Goal: Transaction & Acquisition: Purchase product/service

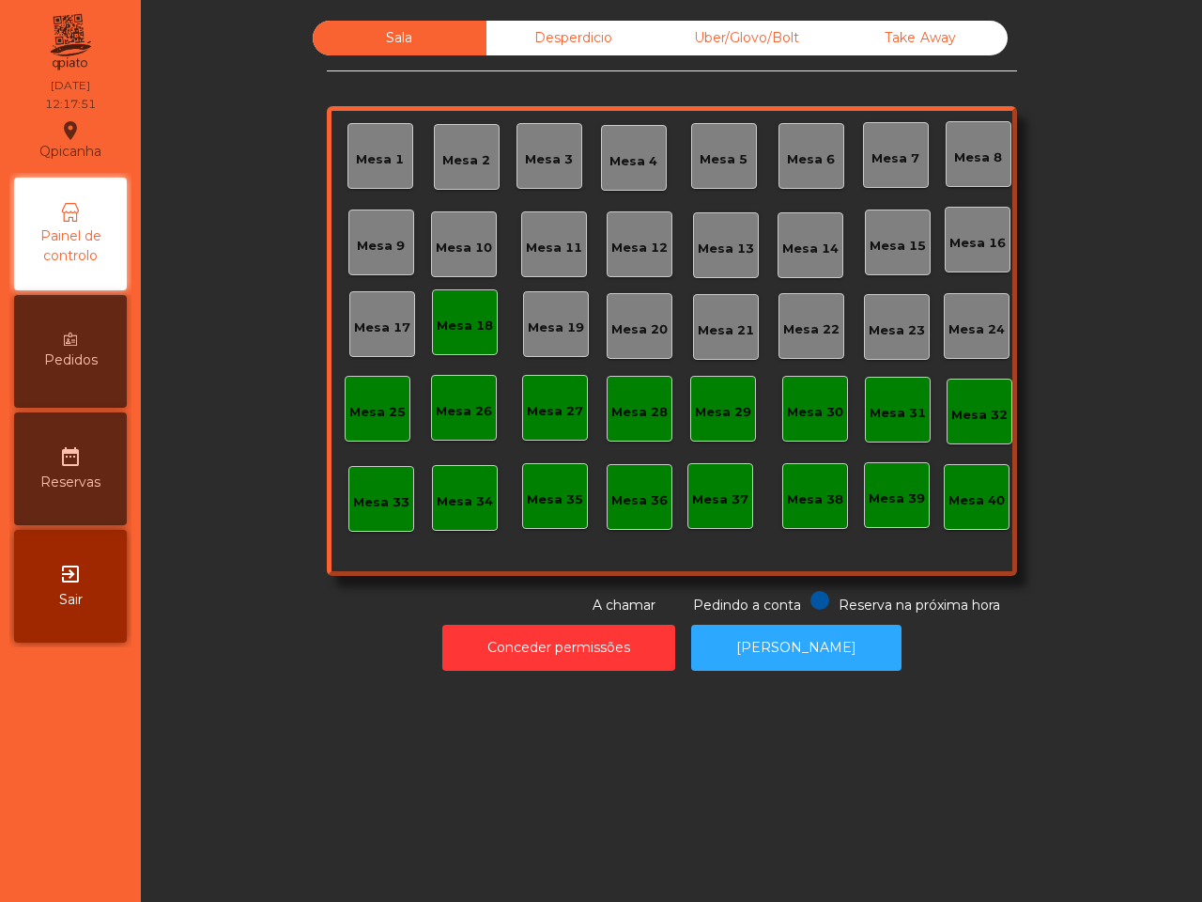
drag, startPoint x: 687, startPoint y: 254, endPoint x: 693, endPoint y: 225, distance: 28.7
click at [693, 225] on div "Mesa 13" at bounding box center [726, 245] width 66 height 66
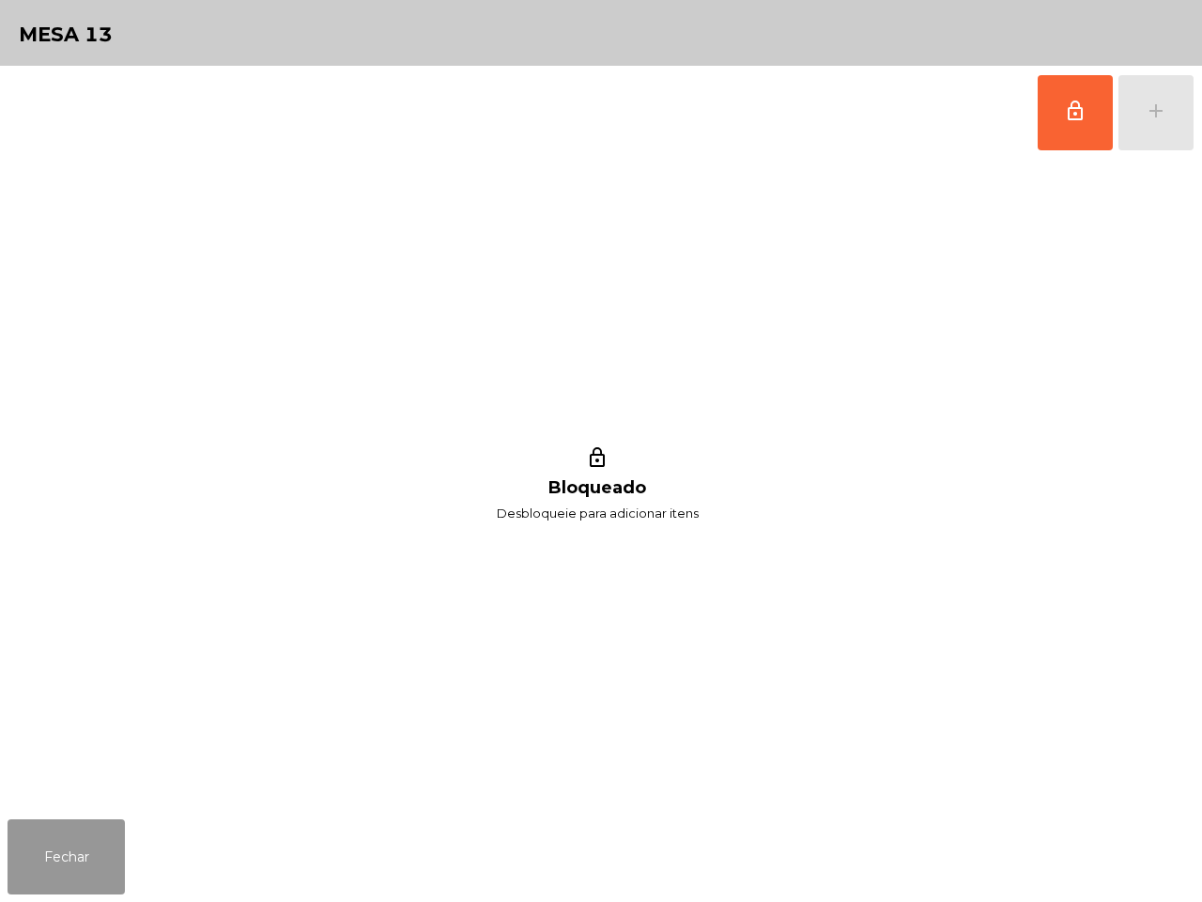
click at [70, 841] on button "Fechar" at bounding box center [66, 856] width 117 height 75
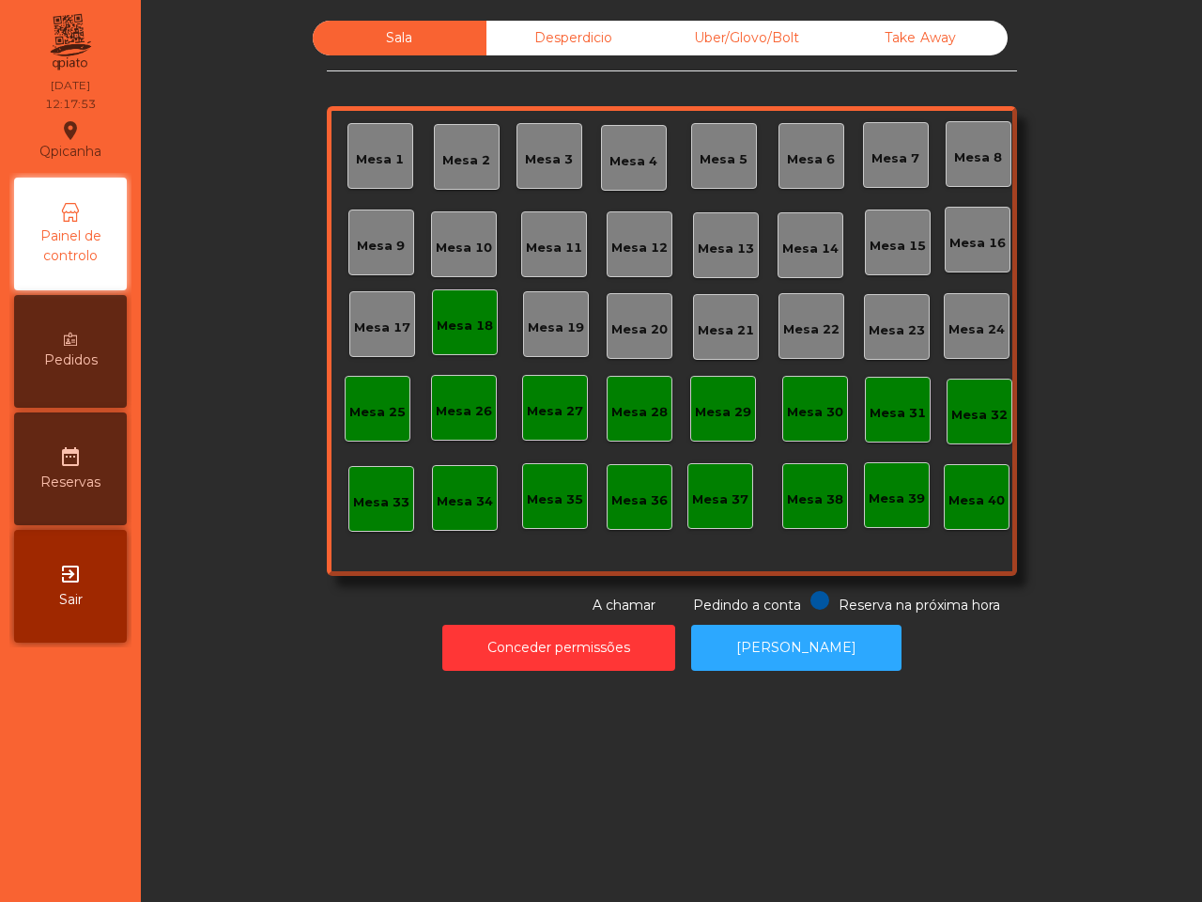
click at [895, 34] on div "Take Away" at bounding box center [921, 38] width 174 height 35
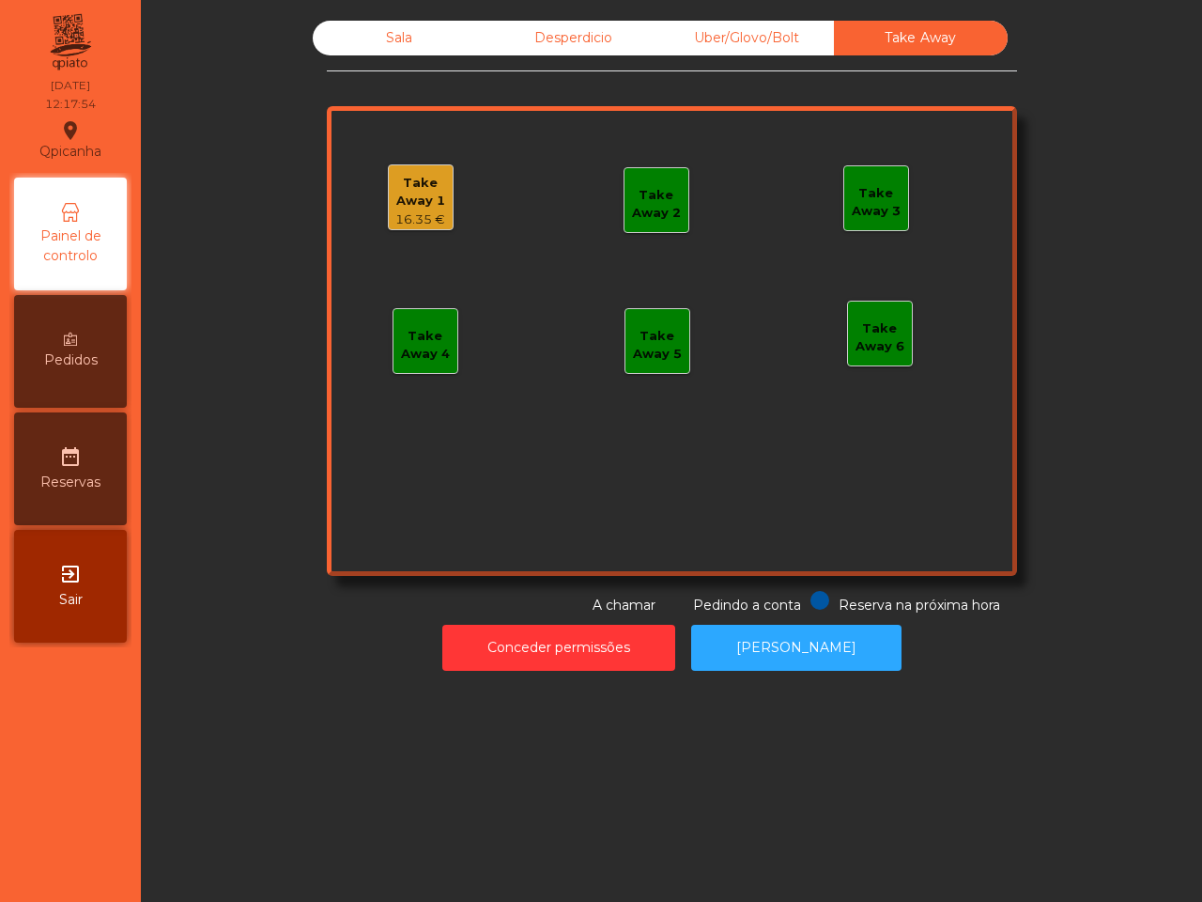
click at [423, 197] on div "Take Away 1" at bounding box center [421, 192] width 64 height 37
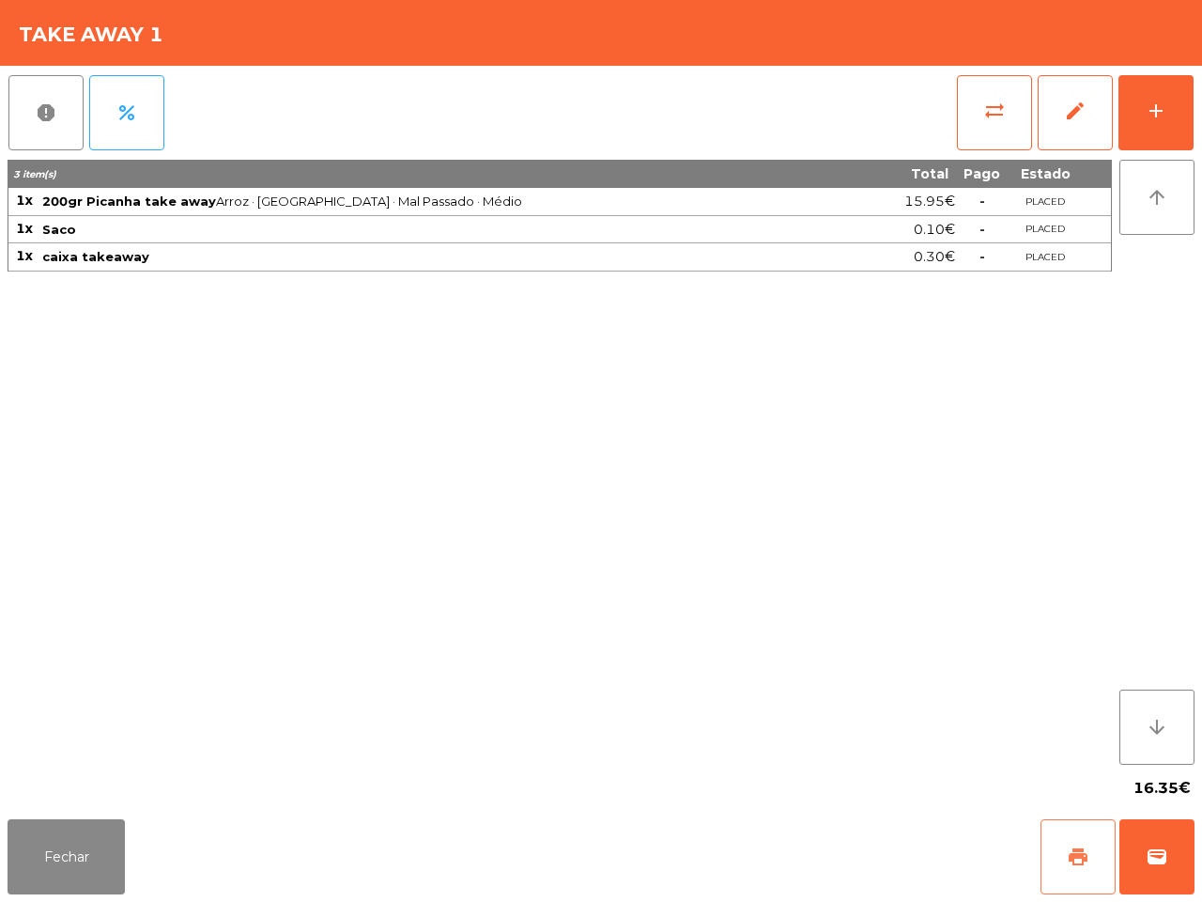
click at [1068, 850] on span "print" at bounding box center [1078, 856] width 23 height 23
click at [979, 124] on button "sync_alt" at bounding box center [994, 112] width 75 height 75
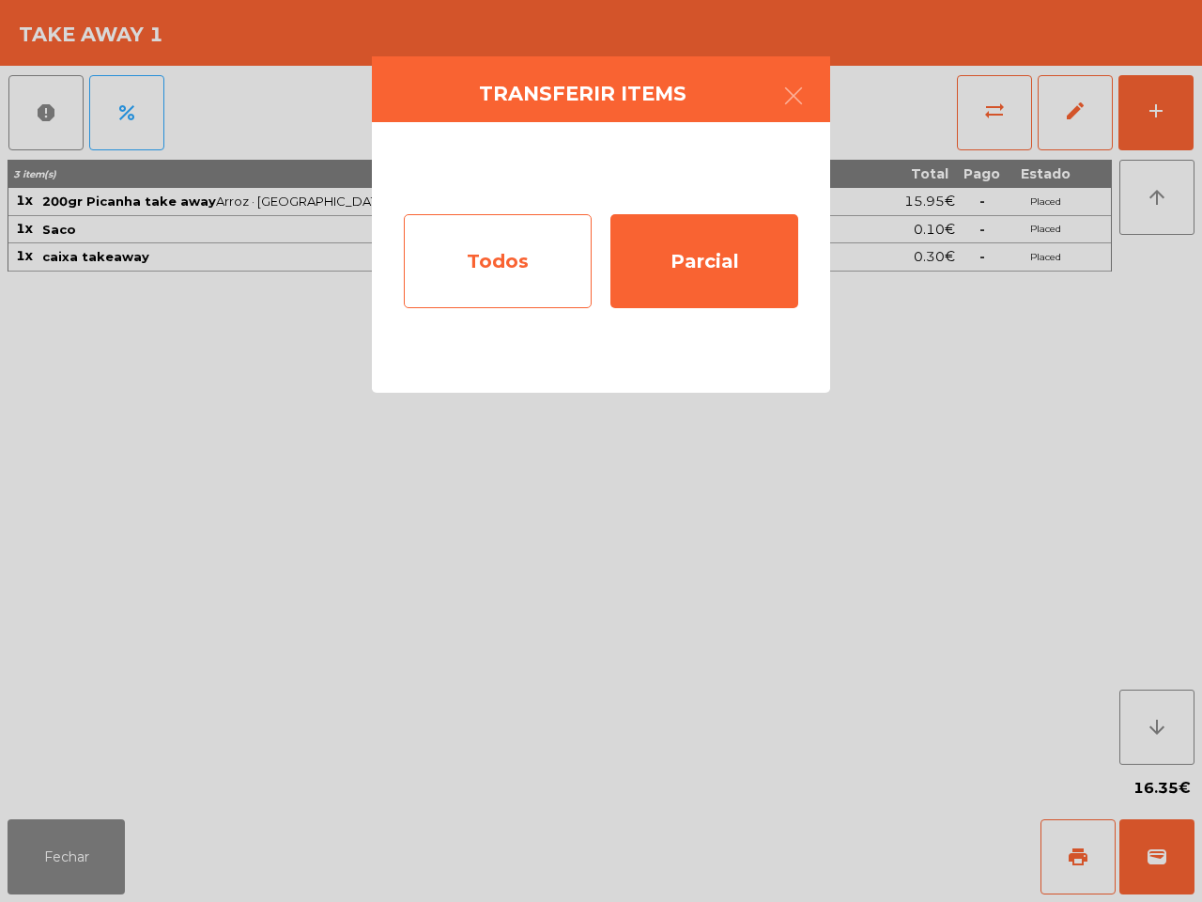
click at [500, 254] on div "Todos" at bounding box center [498, 261] width 188 height 94
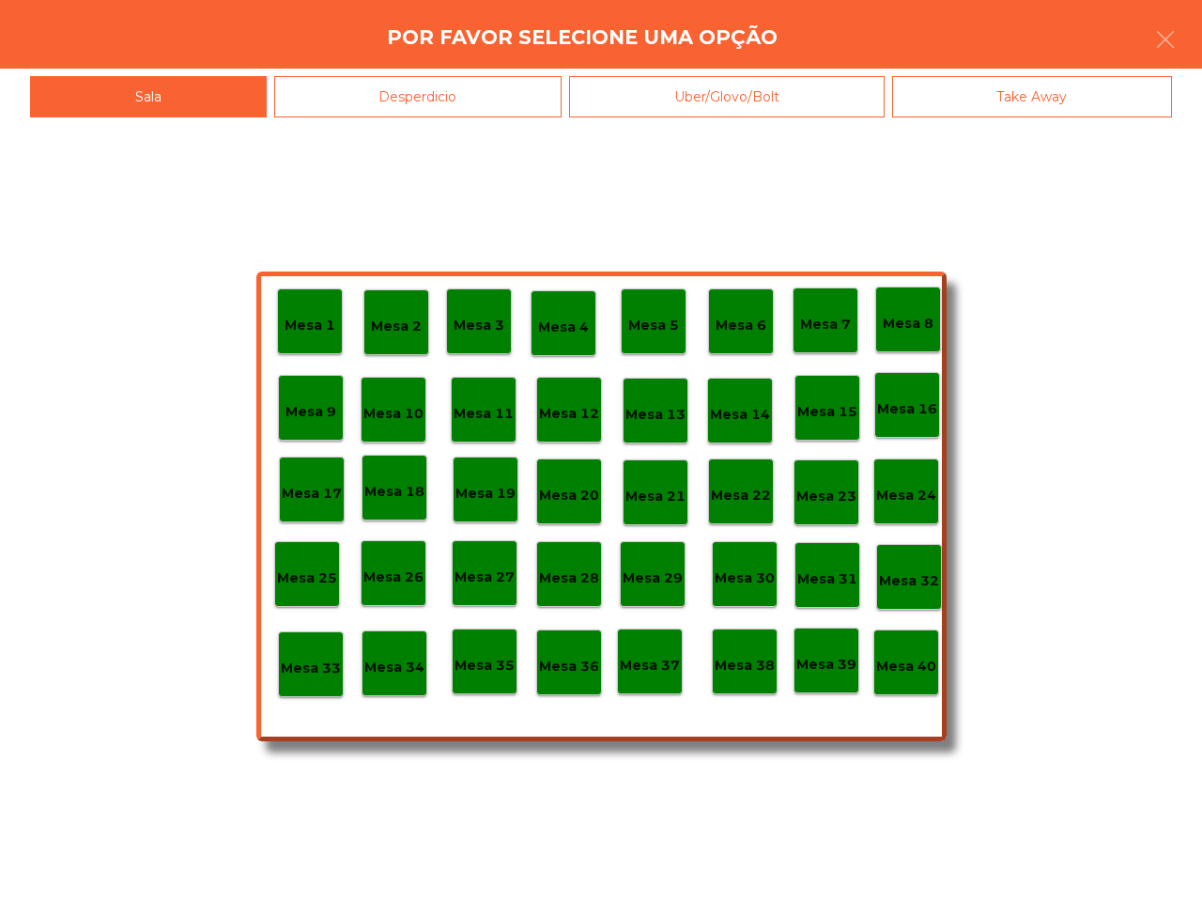
click at [898, 665] on p "Mesa 40" at bounding box center [906, 666] width 60 height 22
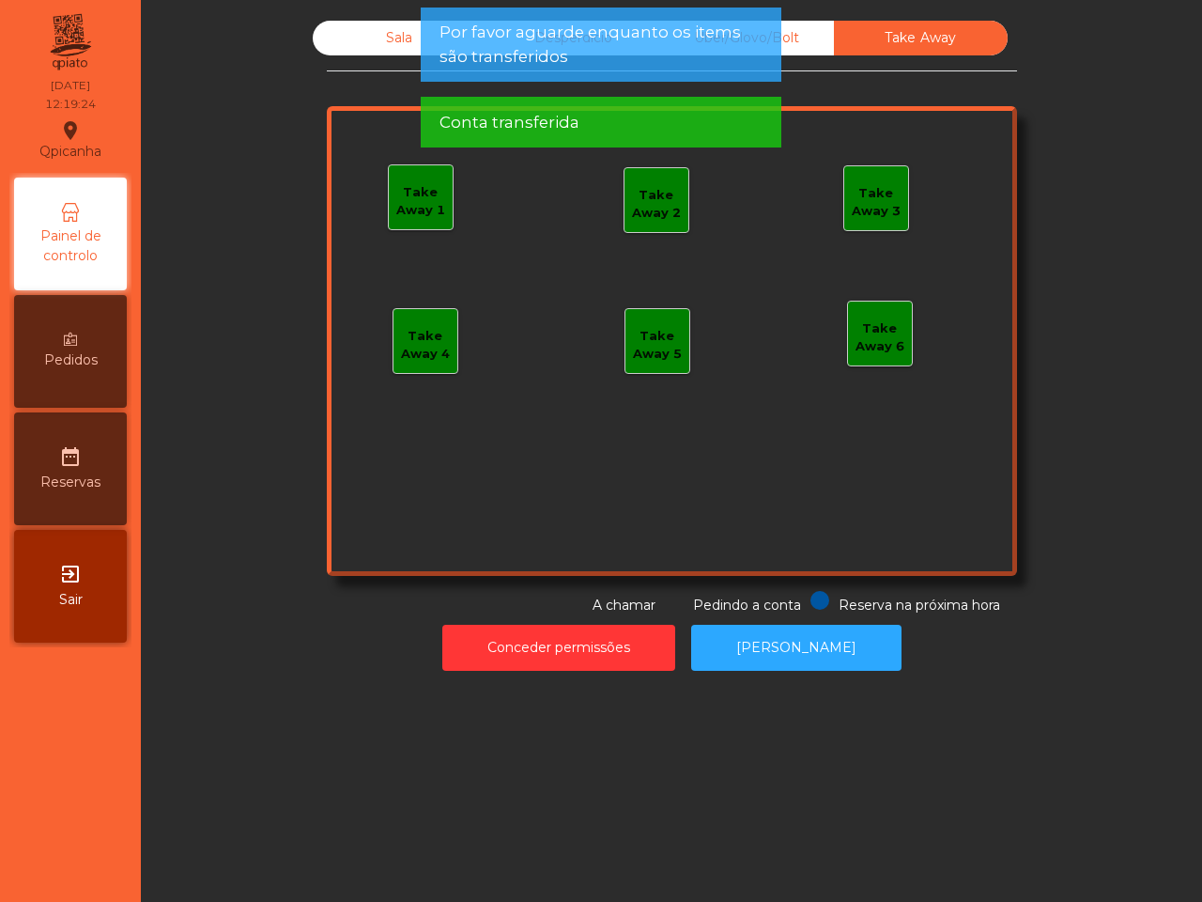
click at [366, 47] on div "Sala" at bounding box center [400, 38] width 174 height 35
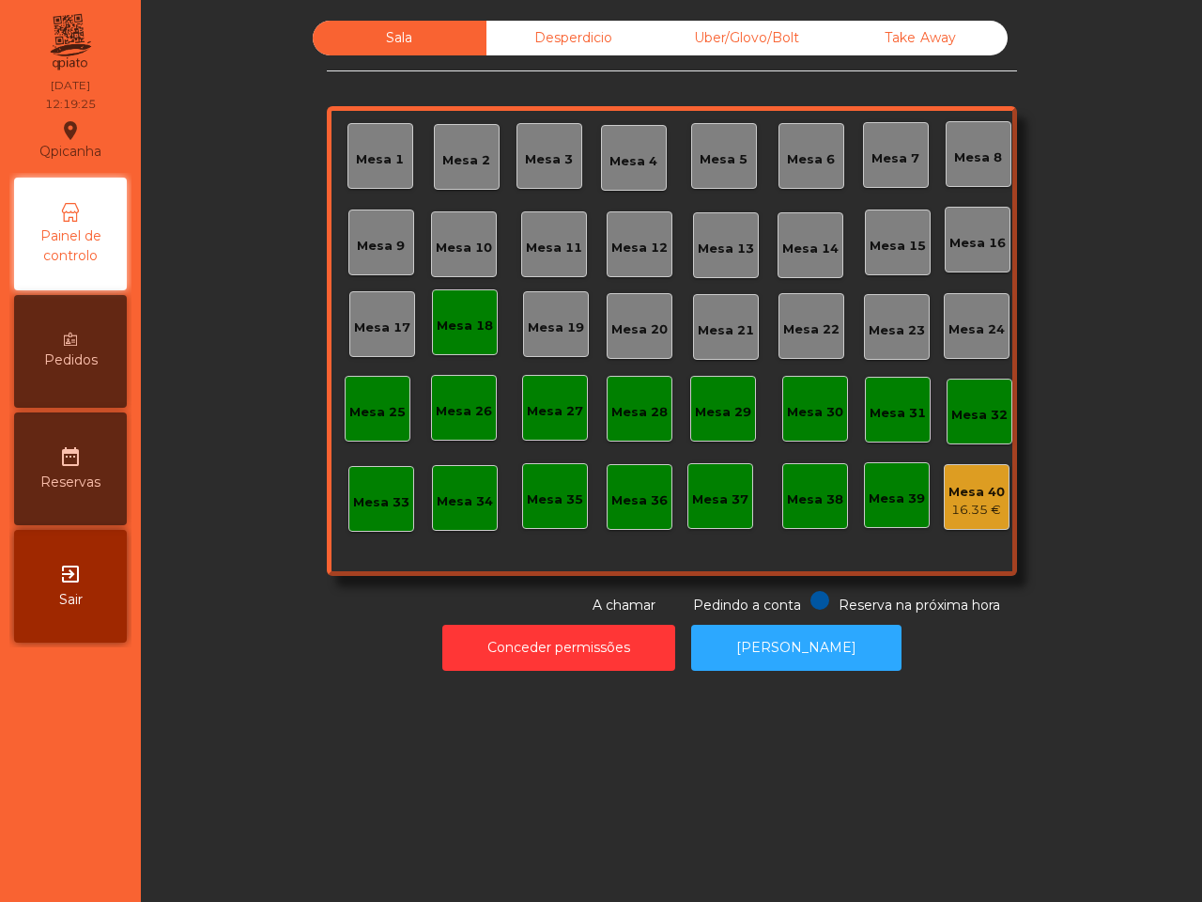
click at [460, 313] on div "Mesa 18" at bounding box center [465, 322] width 56 height 26
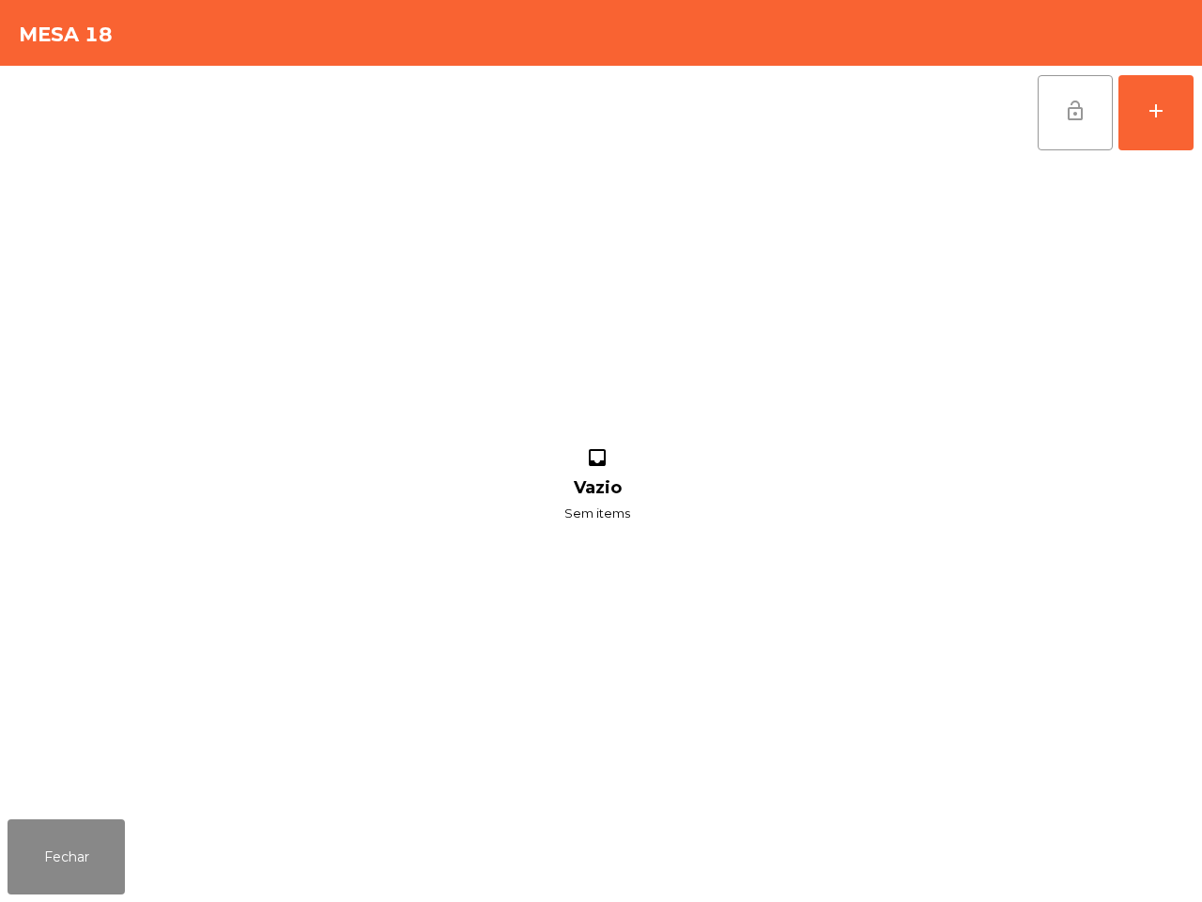
click at [1054, 116] on button "lock_open" at bounding box center [1075, 112] width 75 height 75
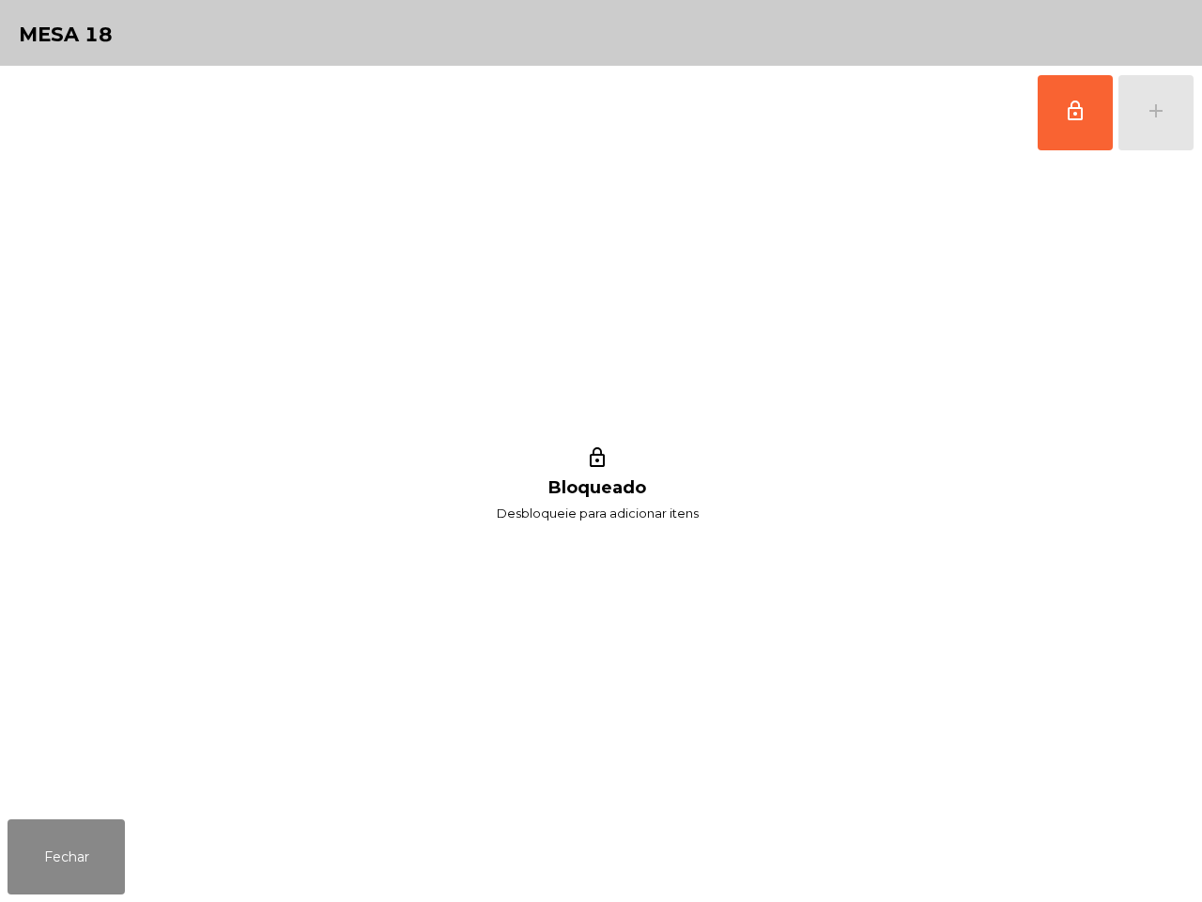
click at [1149, 155] on div "lock_outline add" at bounding box center [1116, 113] width 158 height 94
click at [1200, 414] on div "lock_outline add lock_outline Bloqueado Desbloqueie para adicionar itens" at bounding box center [601, 439] width 1202 height 746
click at [22, 0] on div "Mesa 18" at bounding box center [601, 33] width 1202 height 66
drag, startPoint x: 0, startPoint y: 117, endPoint x: 5, endPoint y: 78, distance: 39.7
click at [7, 117] on div "lock_outline add lock_outline Bloqueado Desbloqueie para adicionar itens" at bounding box center [601, 439] width 1202 height 746
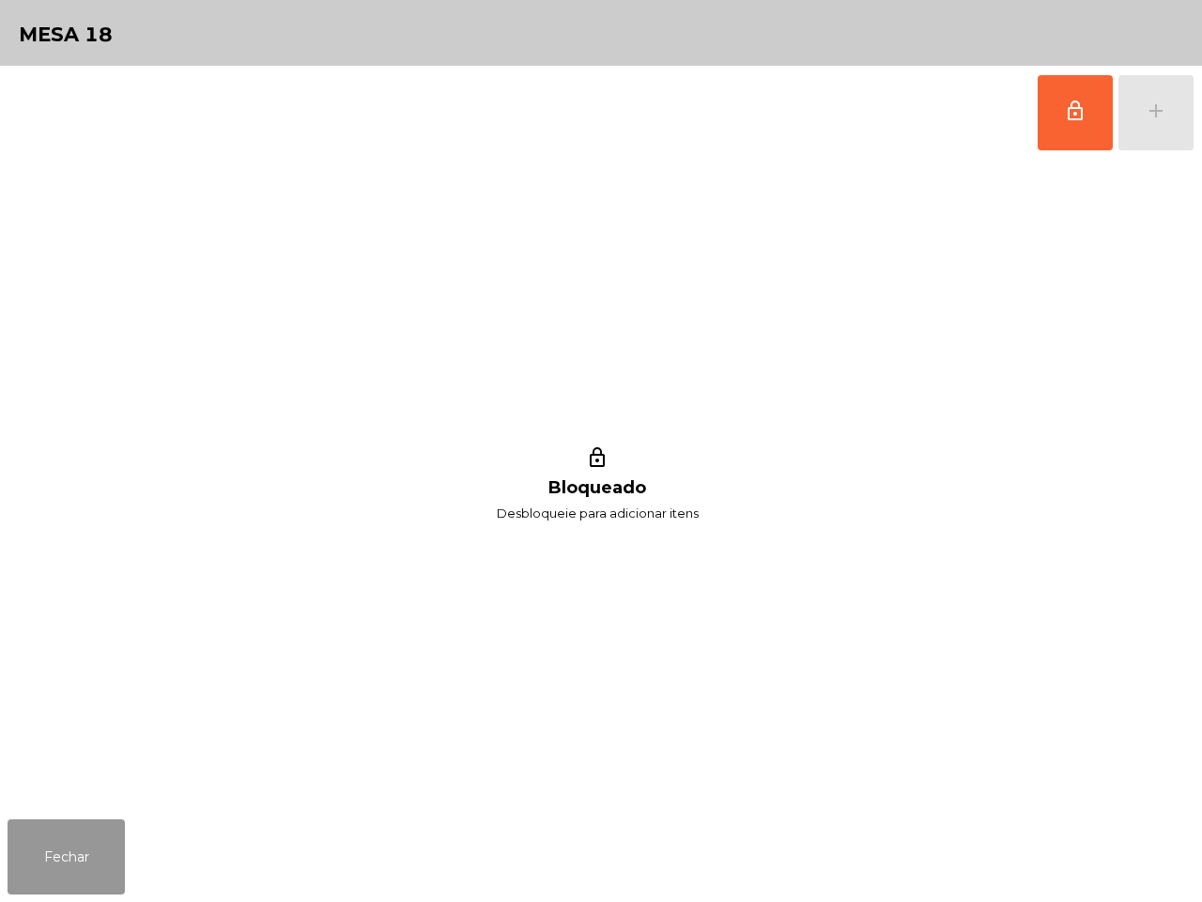
click at [99, 852] on button "Fechar" at bounding box center [66, 856] width 117 height 75
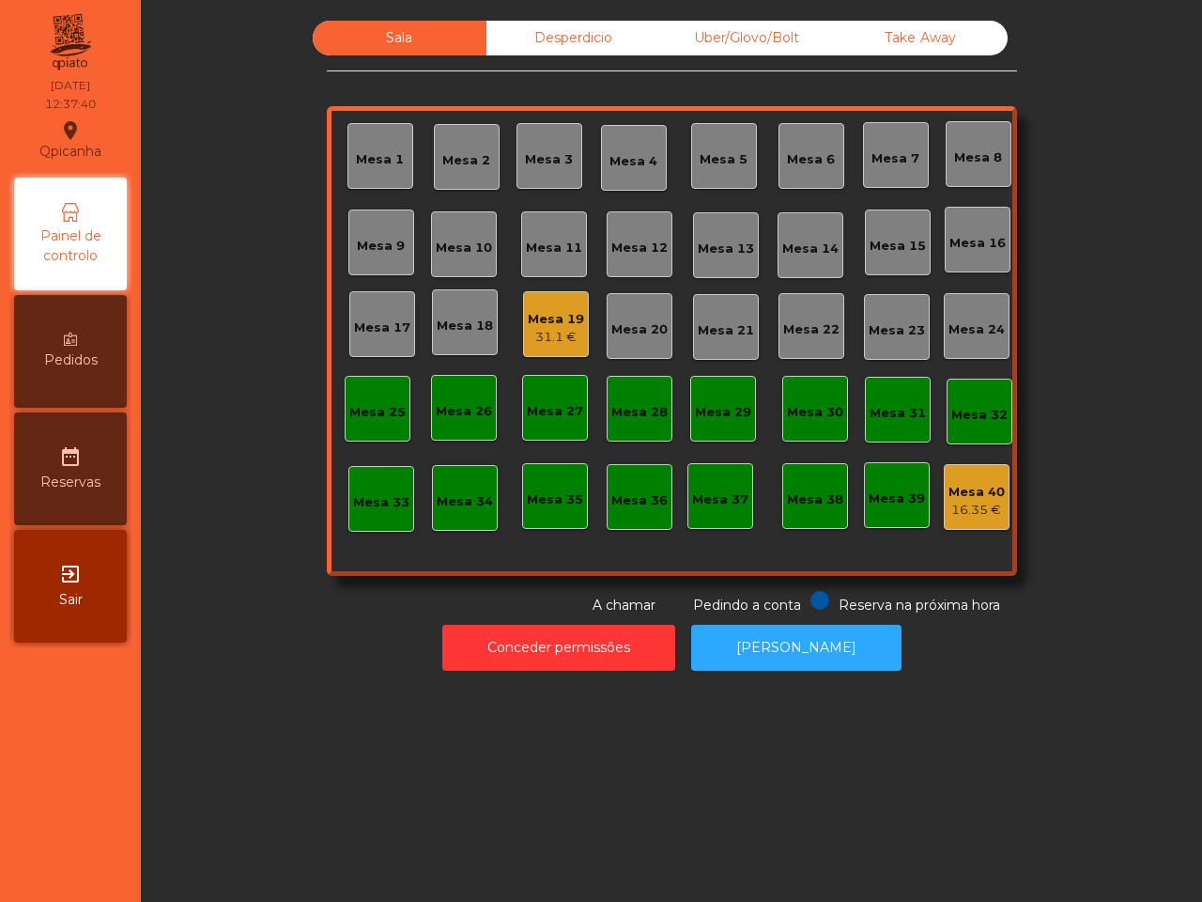
click at [723, 36] on div "Uber/Glovo/Bolt" at bounding box center [747, 38] width 174 height 35
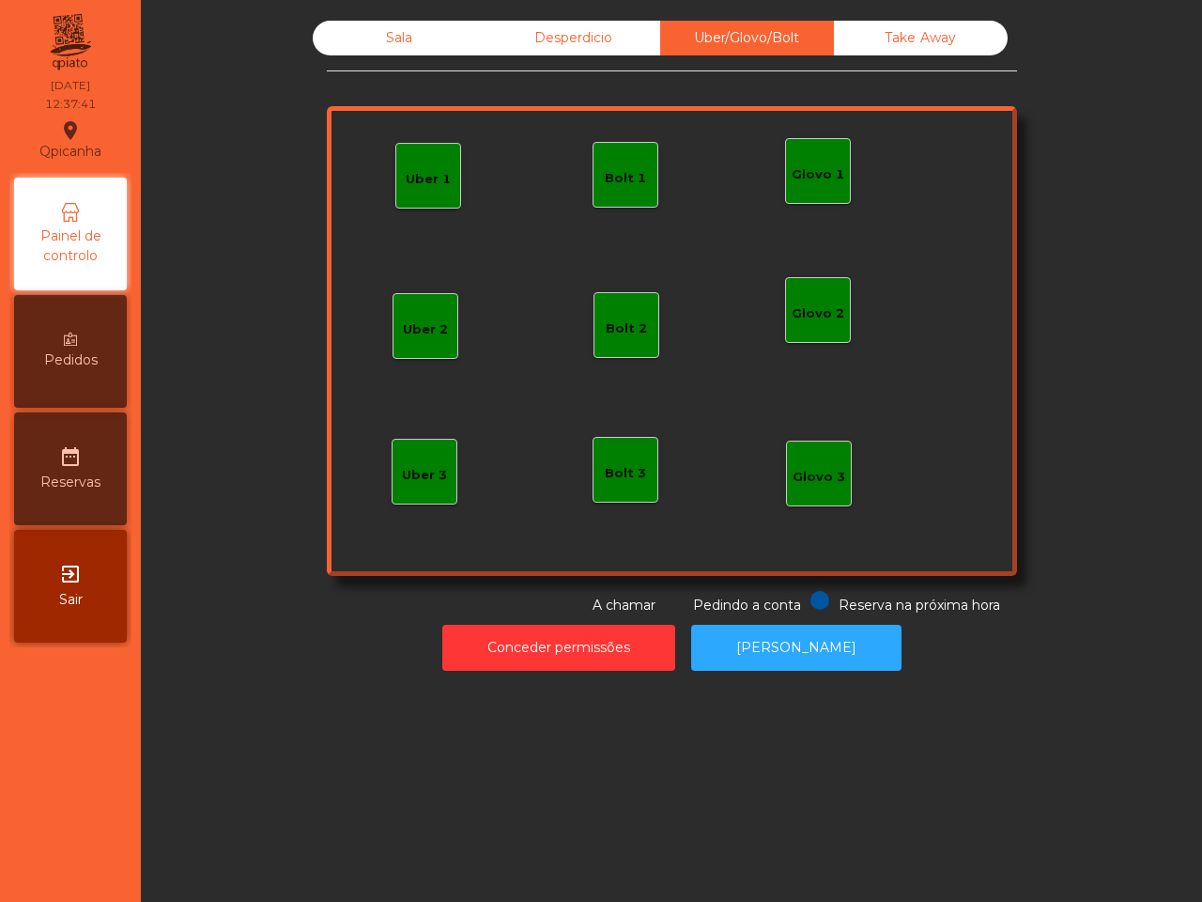
click at [435, 183] on div "Uber 1" at bounding box center [428, 179] width 45 height 19
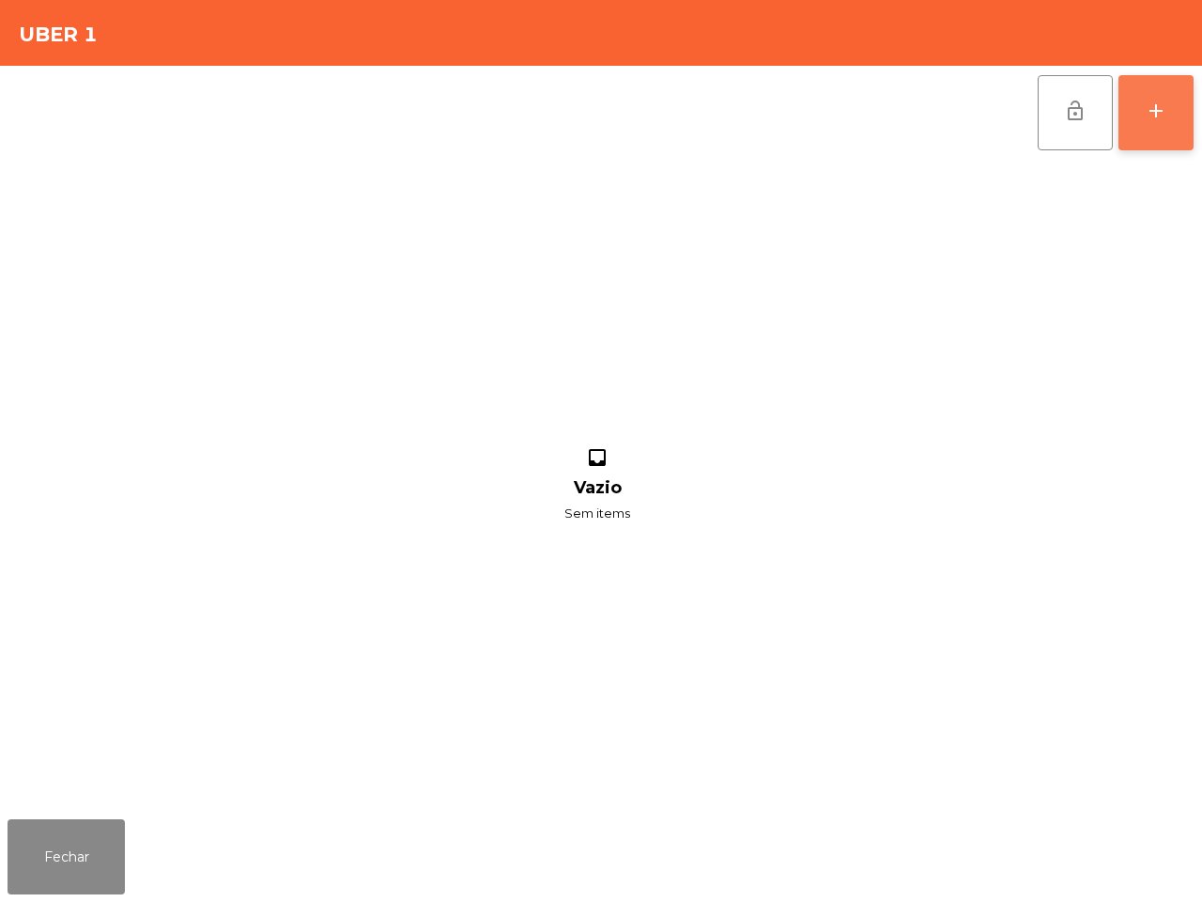
click at [1142, 118] on button "add" at bounding box center [1155, 112] width 75 height 75
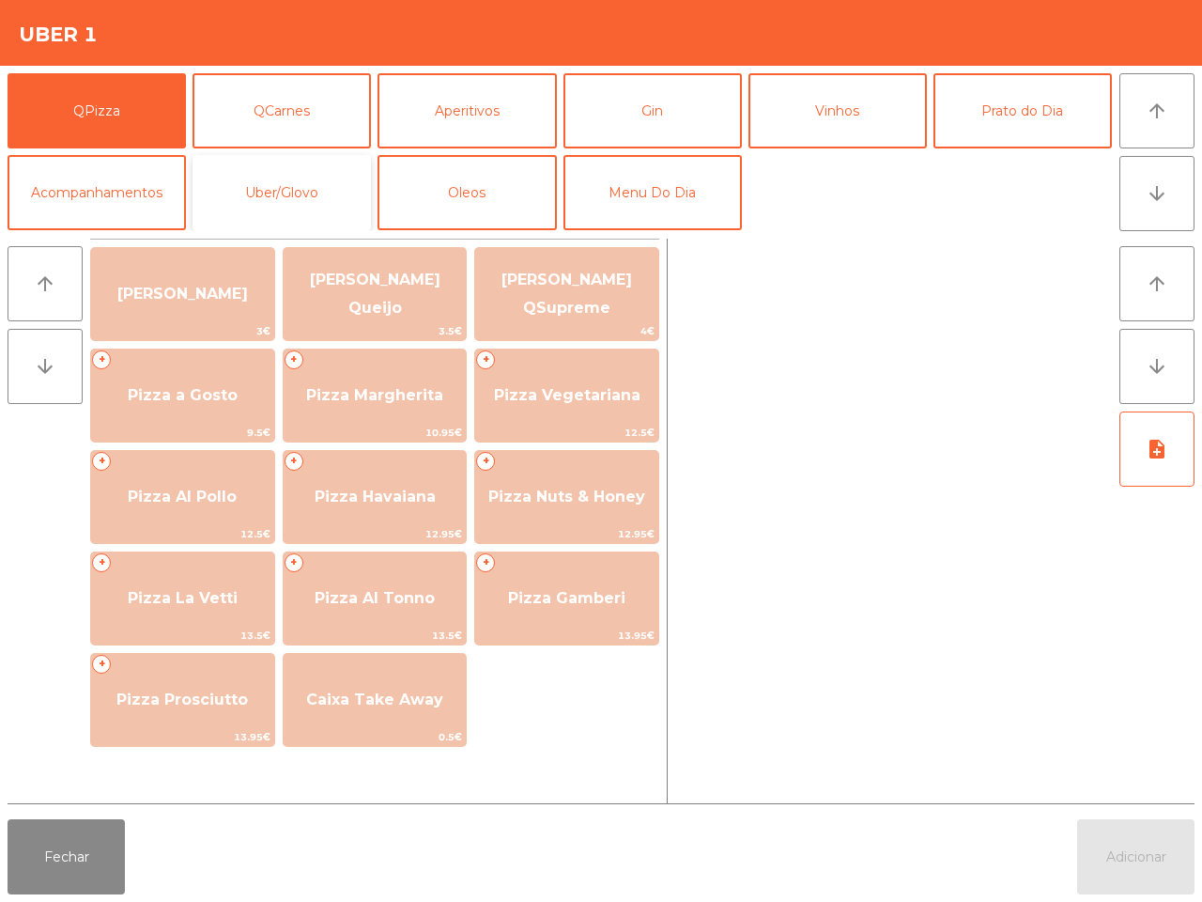
click at [280, 194] on button "Uber/Glovo" at bounding box center [282, 192] width 178 height 75
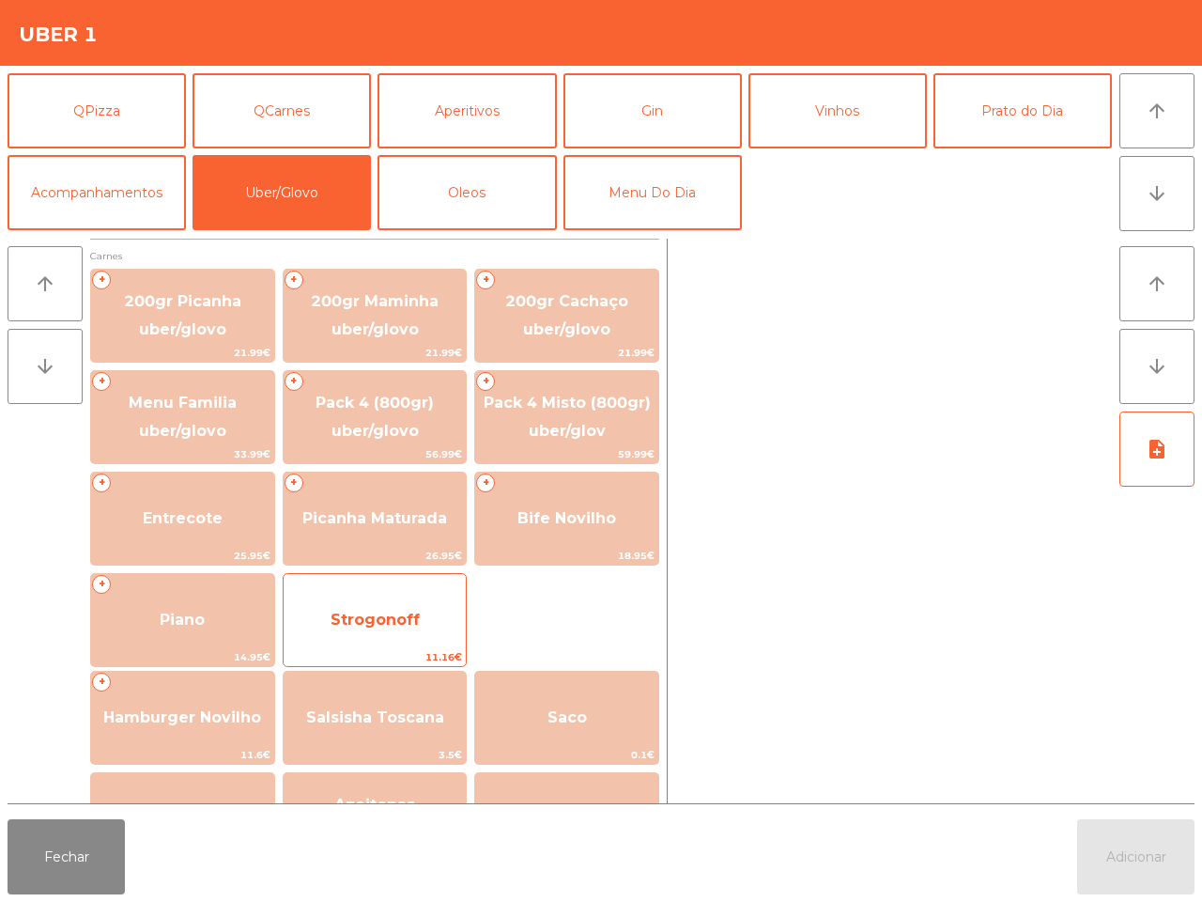
click at [364, 615] on span "Strogonoff" at bounding box center [375, 619] width 89 height 18
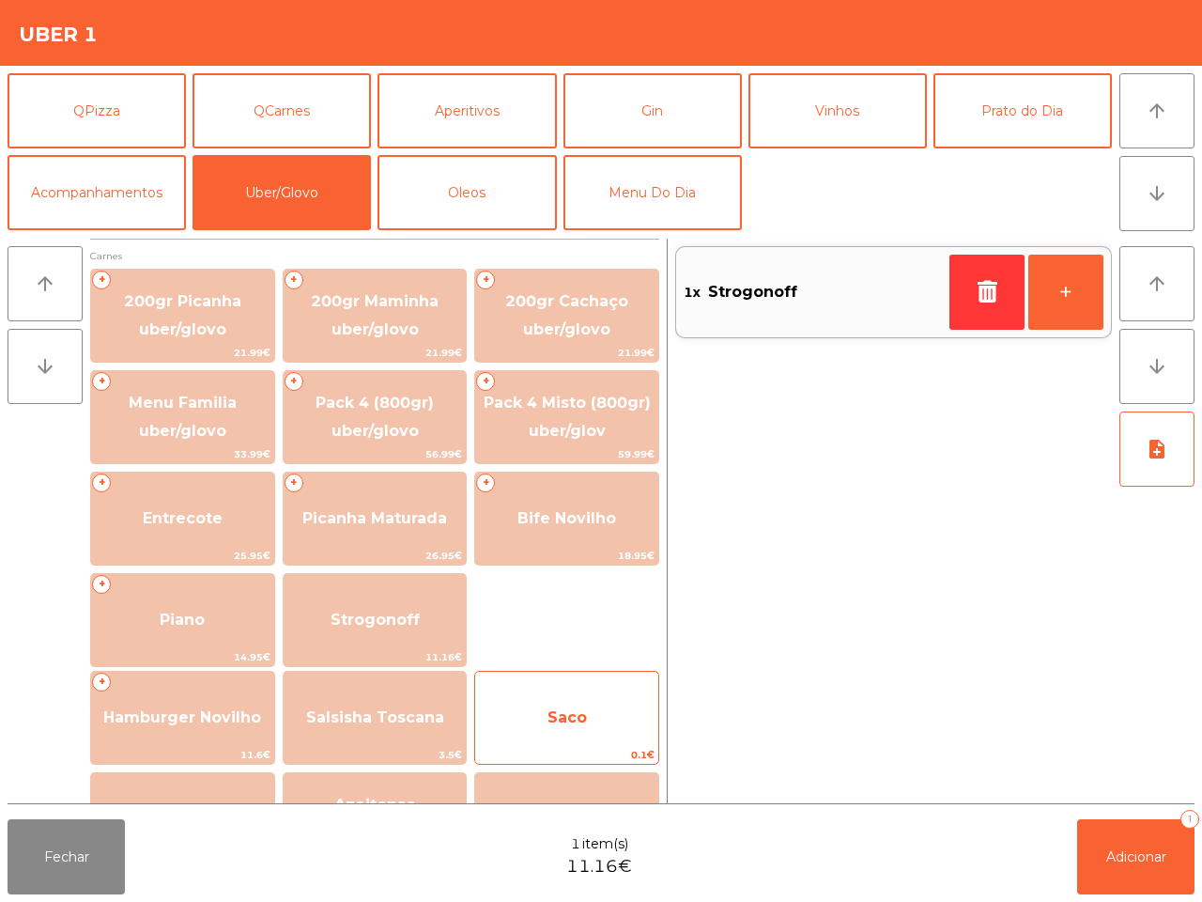
click at [576, 720] on span "Saco" at bounding box center [566, 717] width 39 height 18
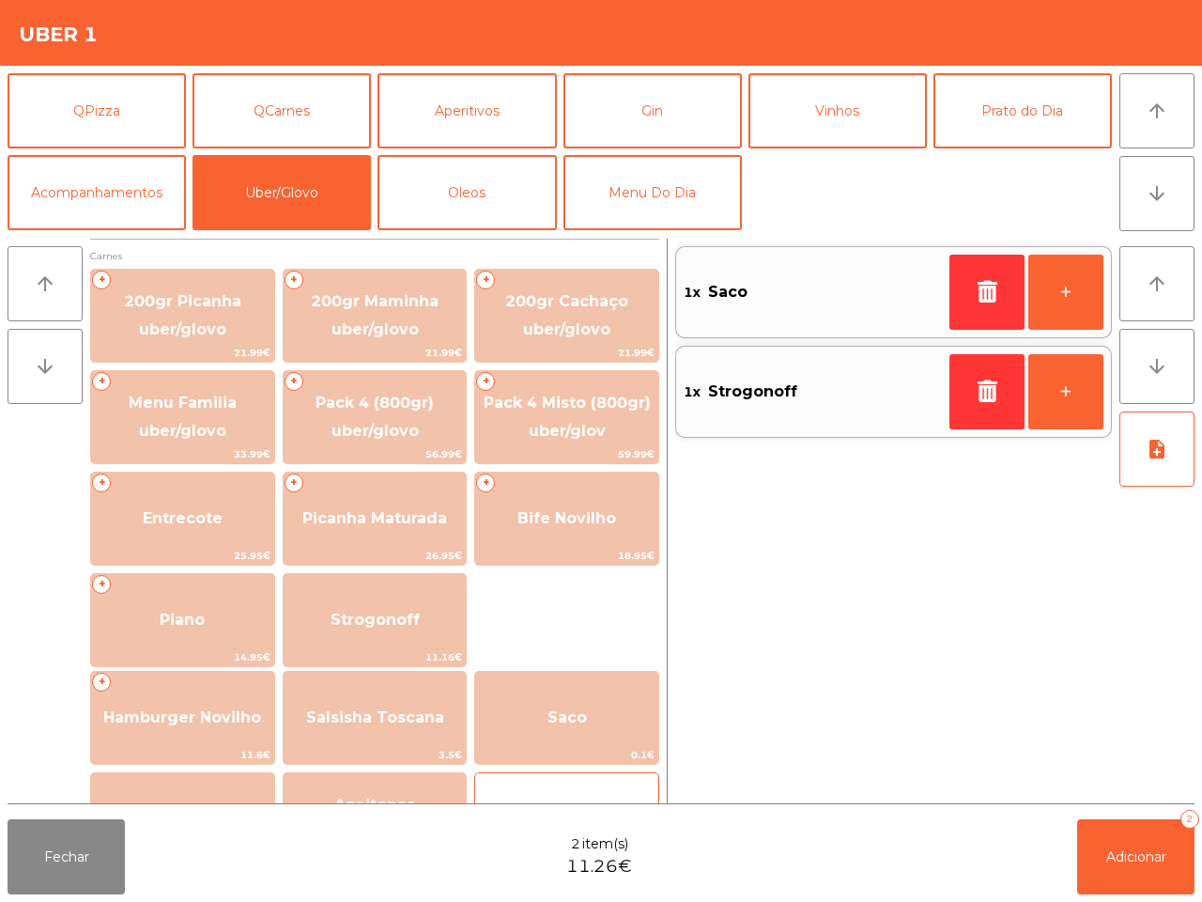
click at [570, 782] on div "caixa takeaway 0.3€" at bounding box center [566, 819] width 185 height 94
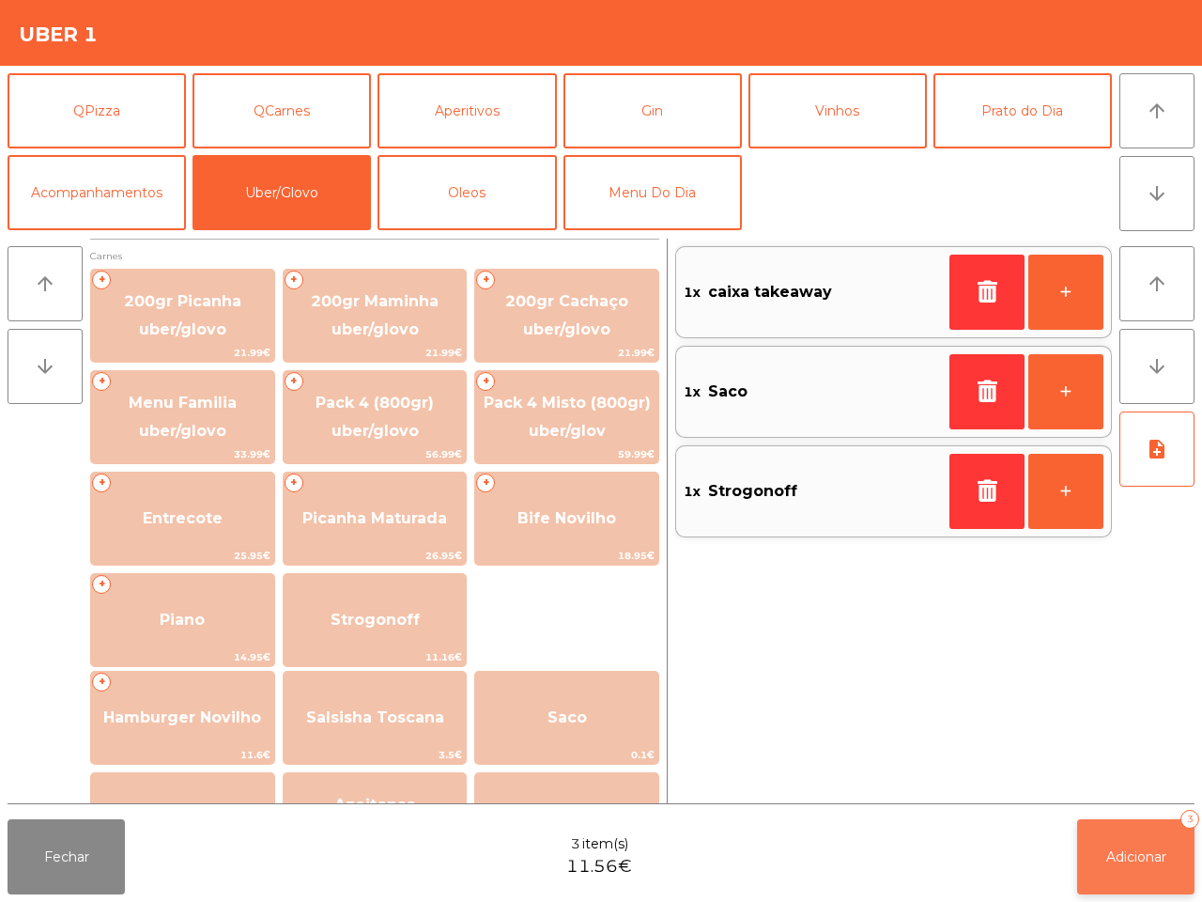
click at [1133, 855] on span "Adicionar" at bounding box center [1136, 856] width 60 height 17
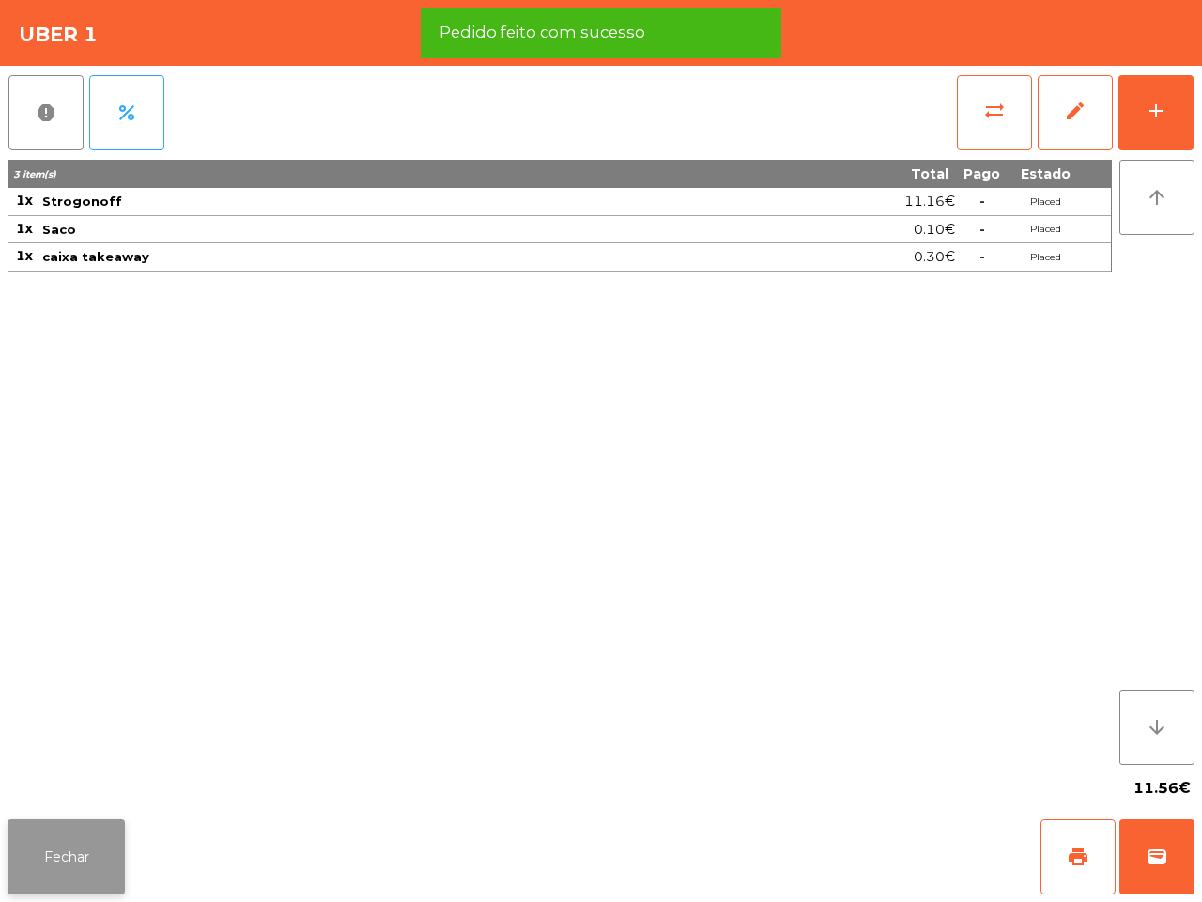
click at [95, 839] on button "Fechar" at bounding box center [66, 856] width 117 height 75
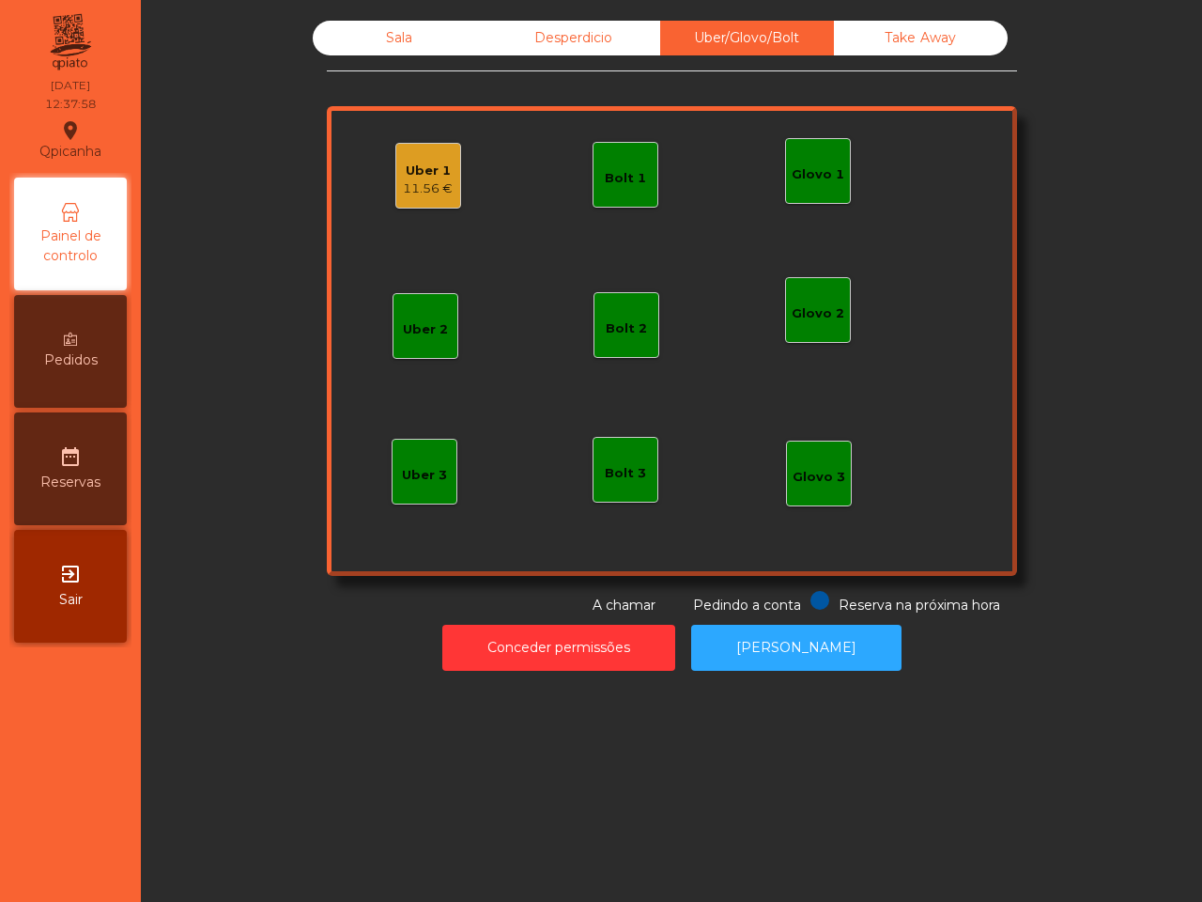
drag, startPoint x: 385, startPoint y: 24, endPoint x: 418, endPoint y: 53, distance: 43.3
click at [382, 24] on div "Sala" at bounding box center [400, 38] width 174 height 35
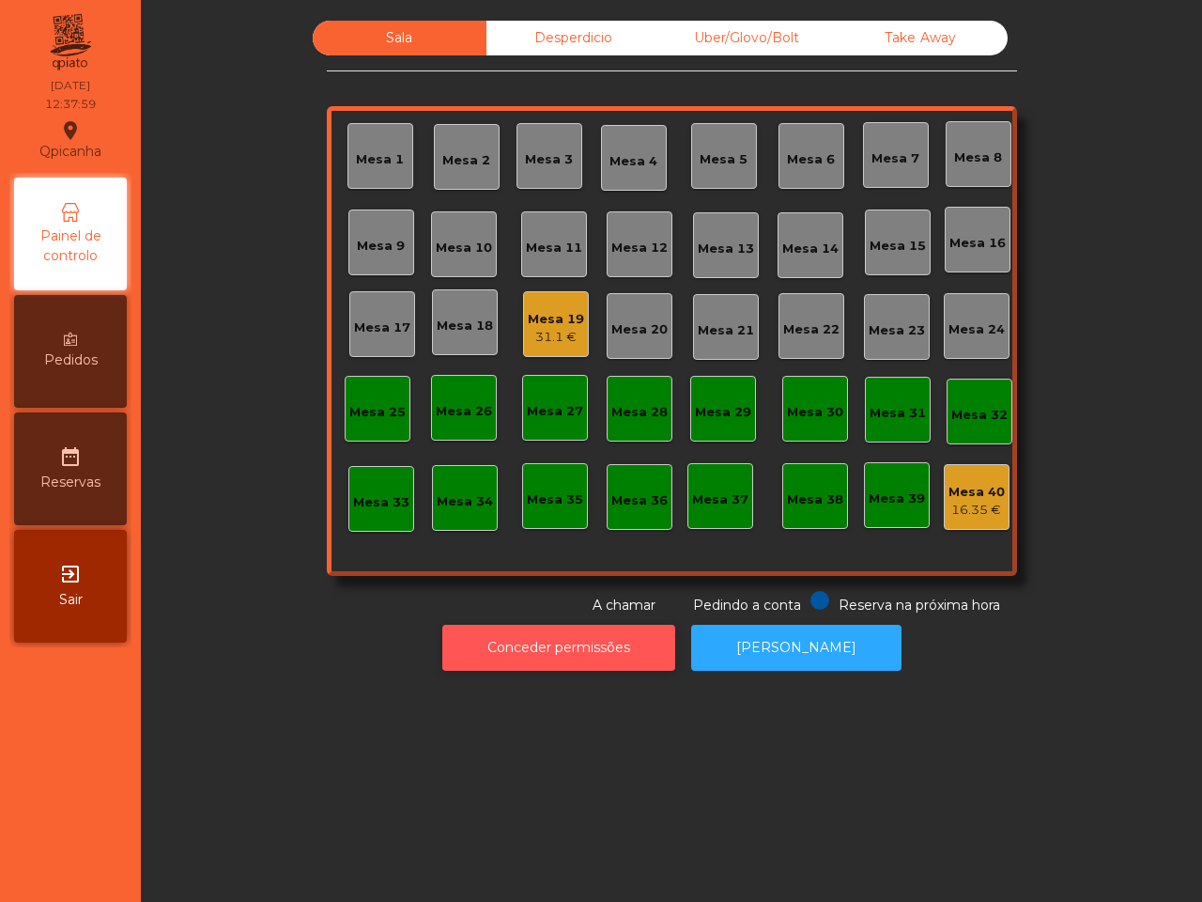
click at [541, 641] on button "Conceder permissões" at bounding box center [558, 647] width 233 height 46
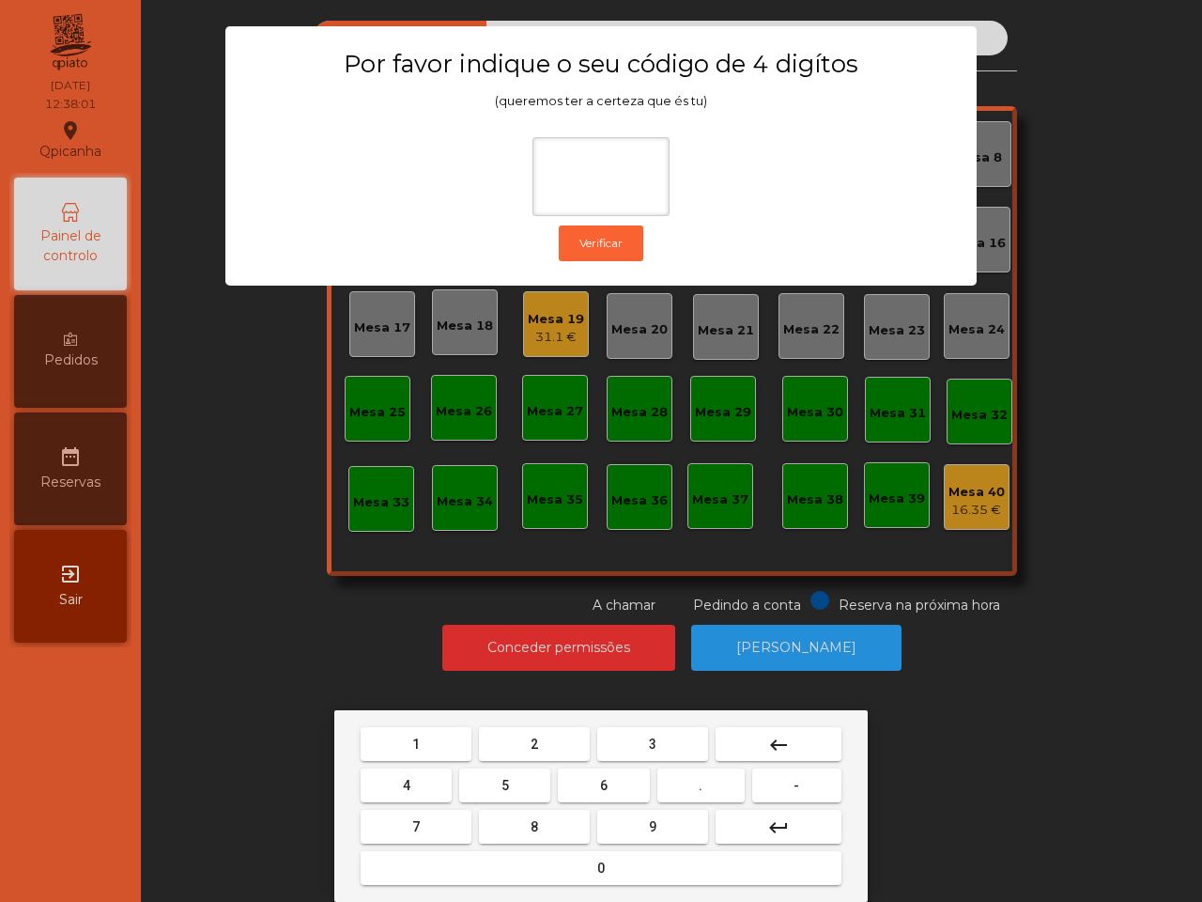
click at [418, 747] on span "1" at bounding box center [416, 743] width 8 height 15
drag, startPoint x: 653, startPoint y: 836, endPoint x: 582, endPoint y: 841, distance: 70.7
click at [651, 836] on button "9" at bounding box center [652, 826] width 111 height 34
drag, startPoint x: 407, startPoint y: 777, endPoint x: 425, endPoint y: 809, distance: 37.0
click at [407, 778] on span "4" at bounding box center [407, 785] width 8 height 15
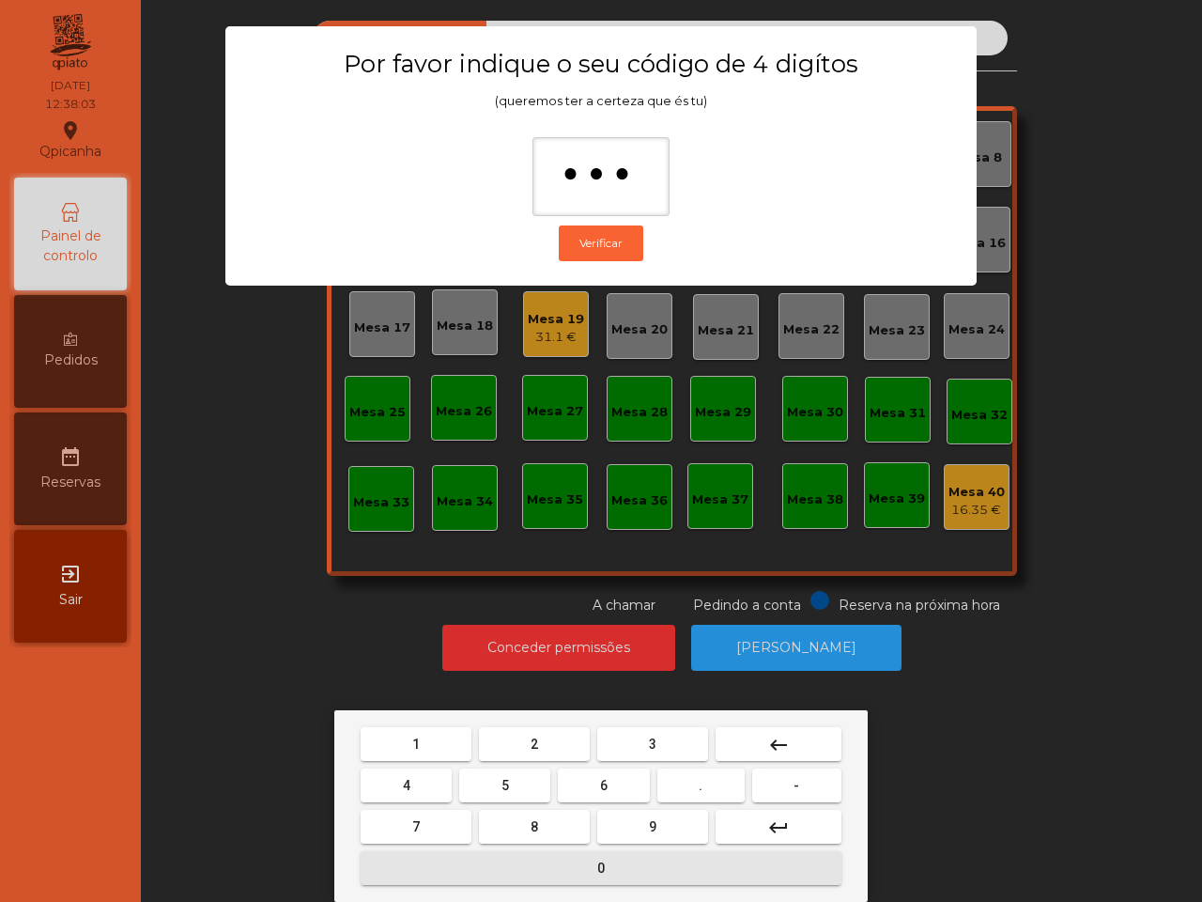
click at [457, 853] on button "0" at bounding box center [601, 868] width 481 height 34
type input "****"
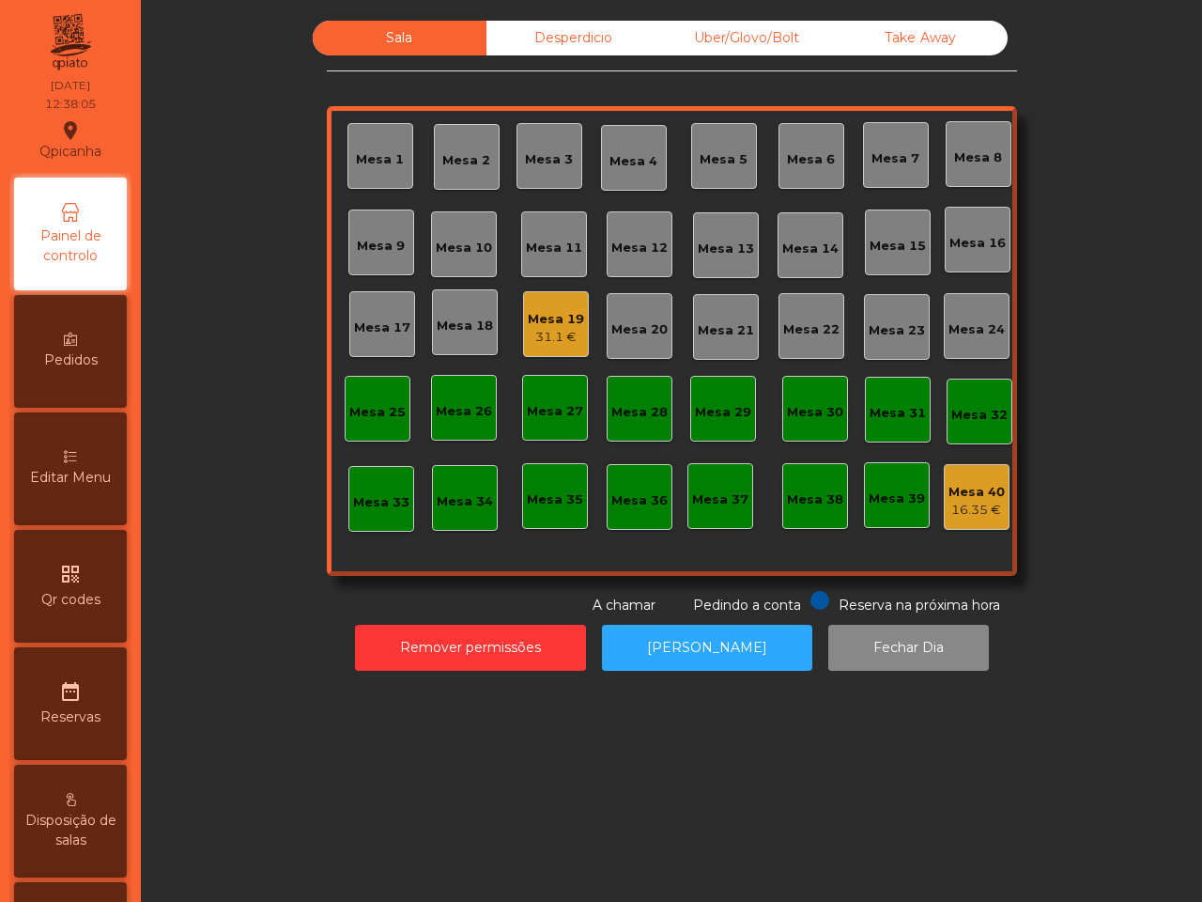
click at [740, 35] on div "Uber/Glovo/Bolt" at bounding box center [747, 38] width 174 height 35
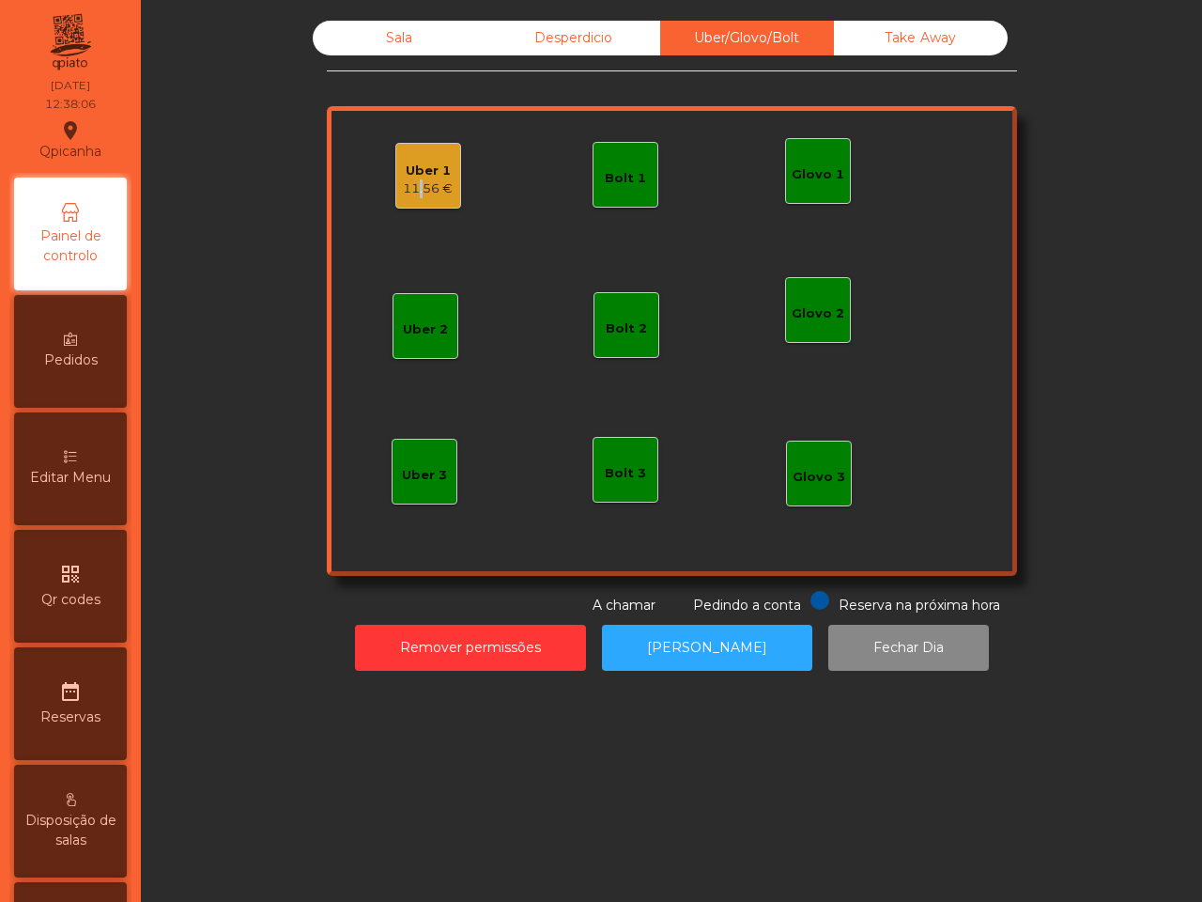
click at [407, 189] on div "11.56 €" at bounding box center [428, 188] width 50 height 19
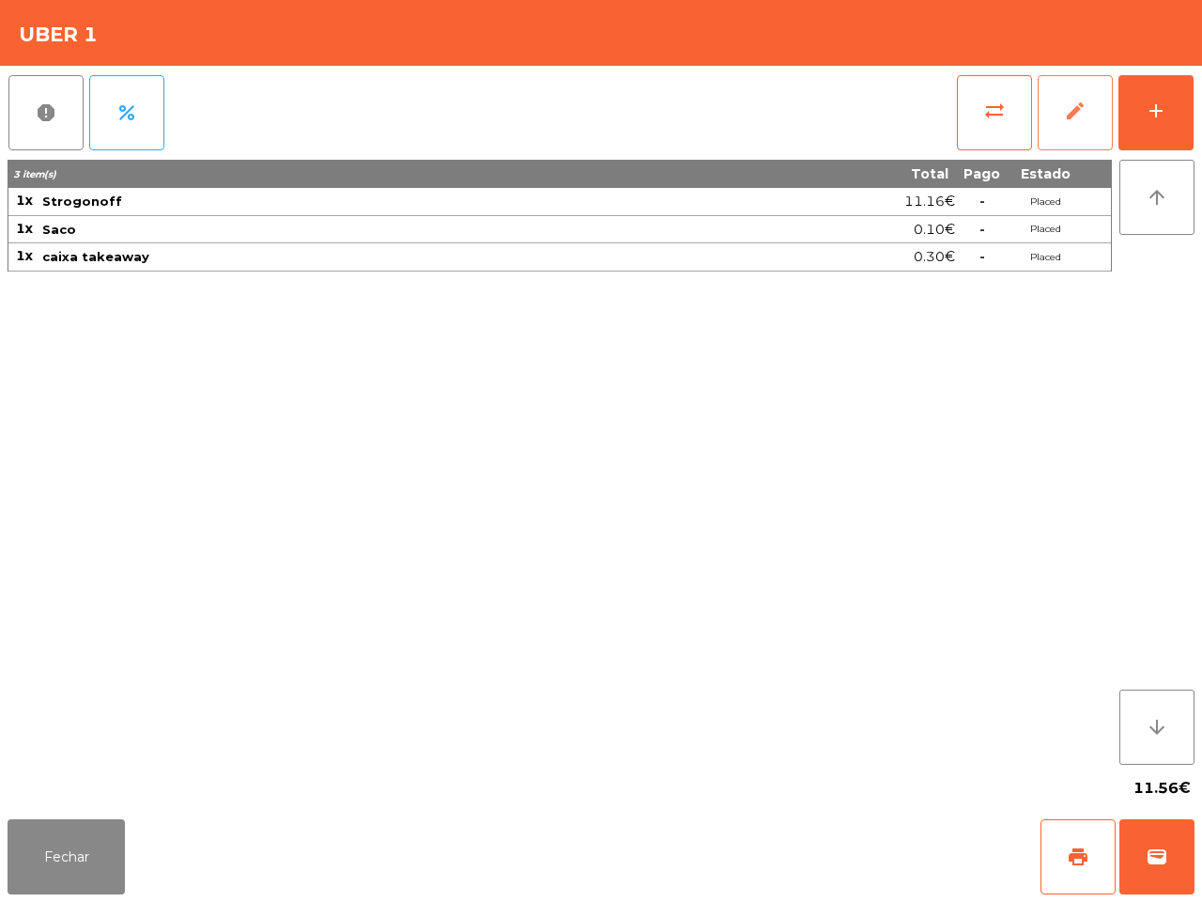
click at [1055, 110] on button "edit" at bounding box center [1075, 112] width 75 height 75
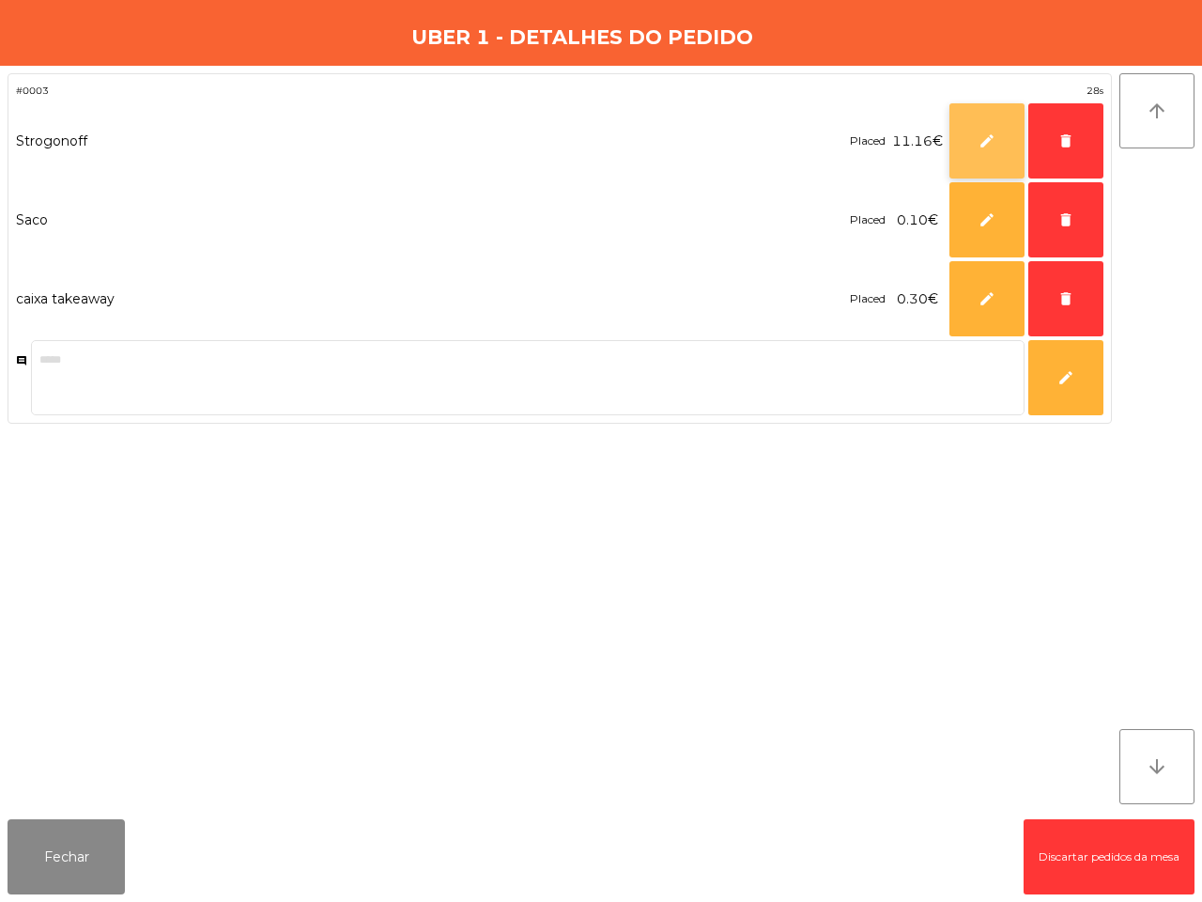
click at [979, 142] on button "edit" at bounding box center [986, 140] width 75 height 75
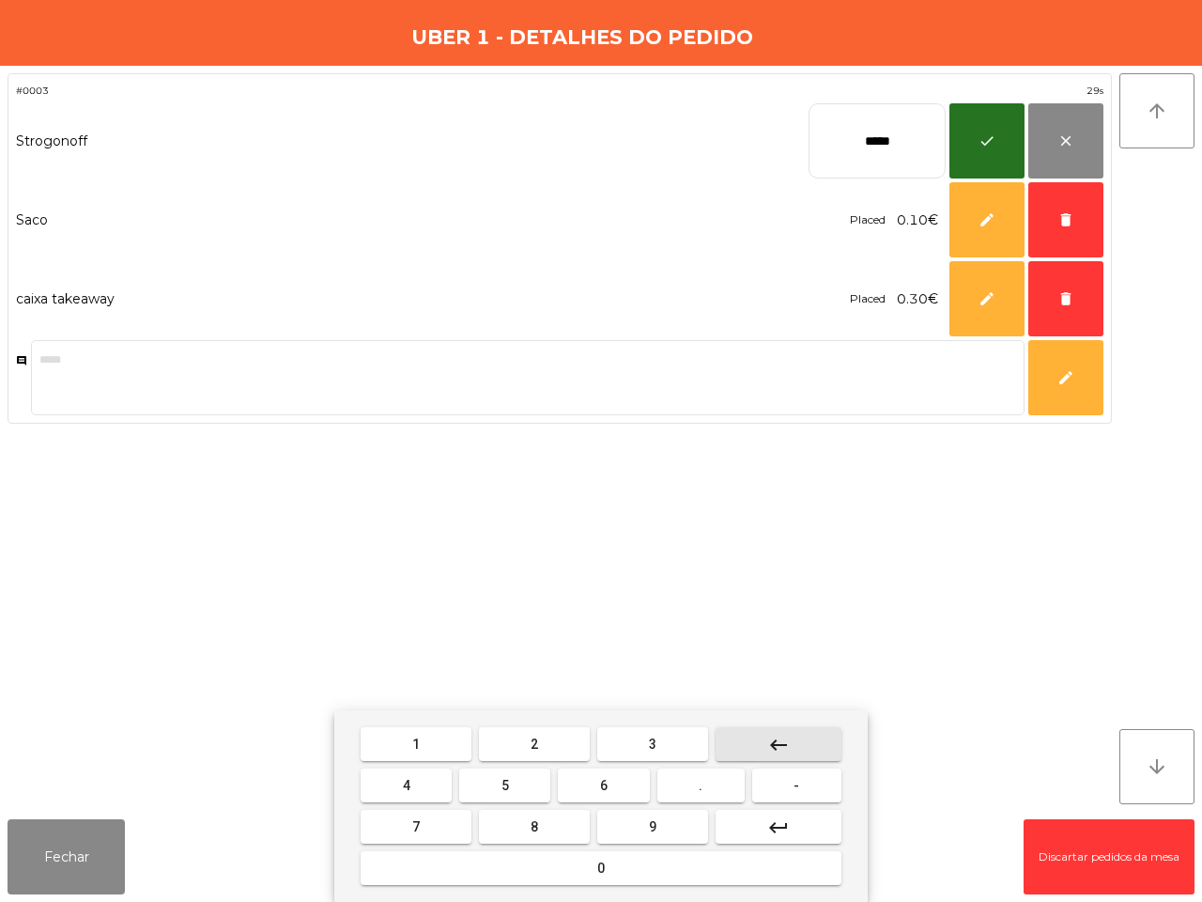
click at [794, 733] on button "keyboard_backspace" at bounding box center [779, 744] width 126 height 34
click at [790, 732] on button "keyboard_backspace" at bounding box center [779, 744] width 126 height 34
type input "***"
click at [786, 733] on mat-icon "keyboard_backspace" at bounding box center [778, 744] width 23 height 23
click at [787, 731] on button "keyboard_backspace" at bounding box center [779, 744] width 126 height 34
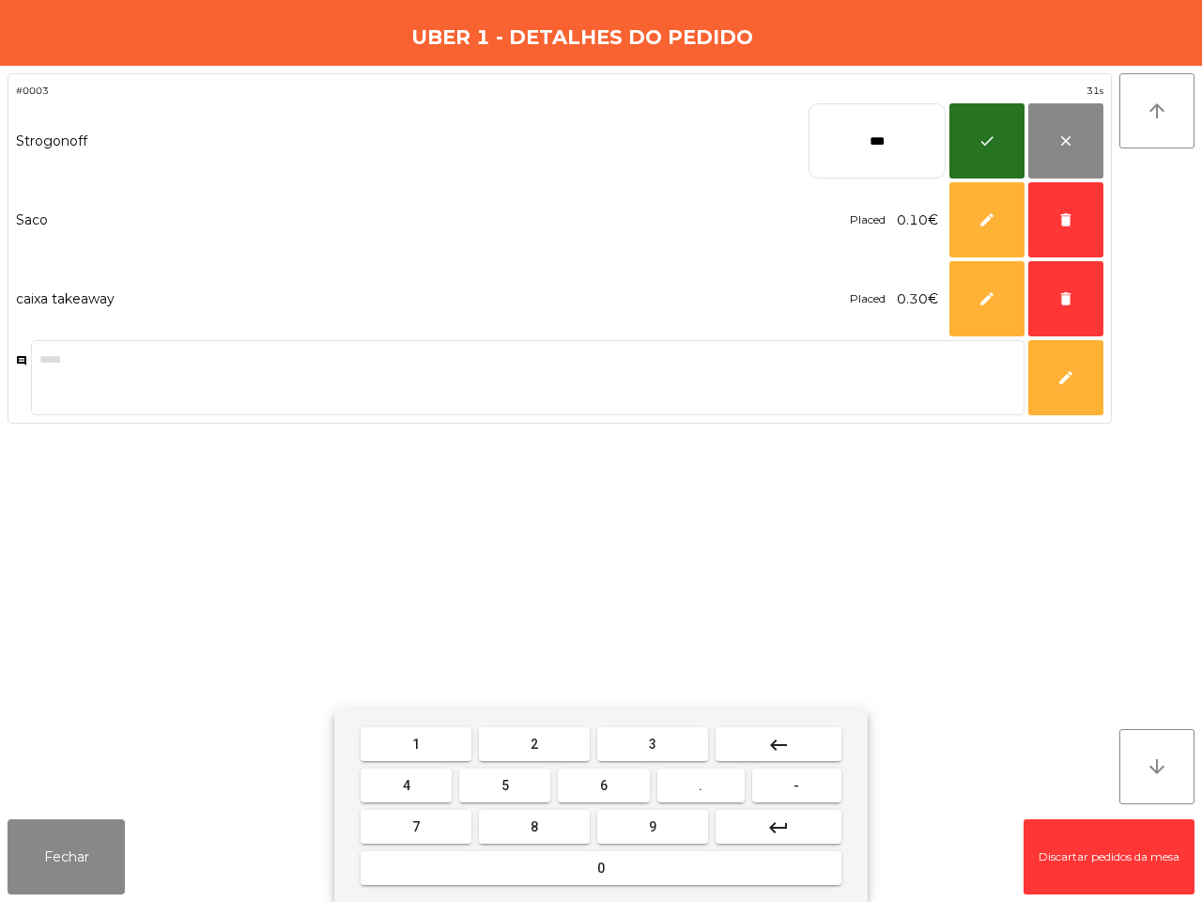
click at [643, 731] on button "3" at bounding box center [652, 744] width 111 height 34
click at [683, 781] on button "." at bounding box center [700, 785] width 87 height 34
drag, startPoint x: 651, startPoint y: 818, endPoint x: 547, endPoint y: 801, distance: 104.7
click at [645, 815] on button "9" at bounding box center [652, 826] width 111 height 34
click at [514, 789] on button "5" at bounding box center [504, 785] width 91 height 34
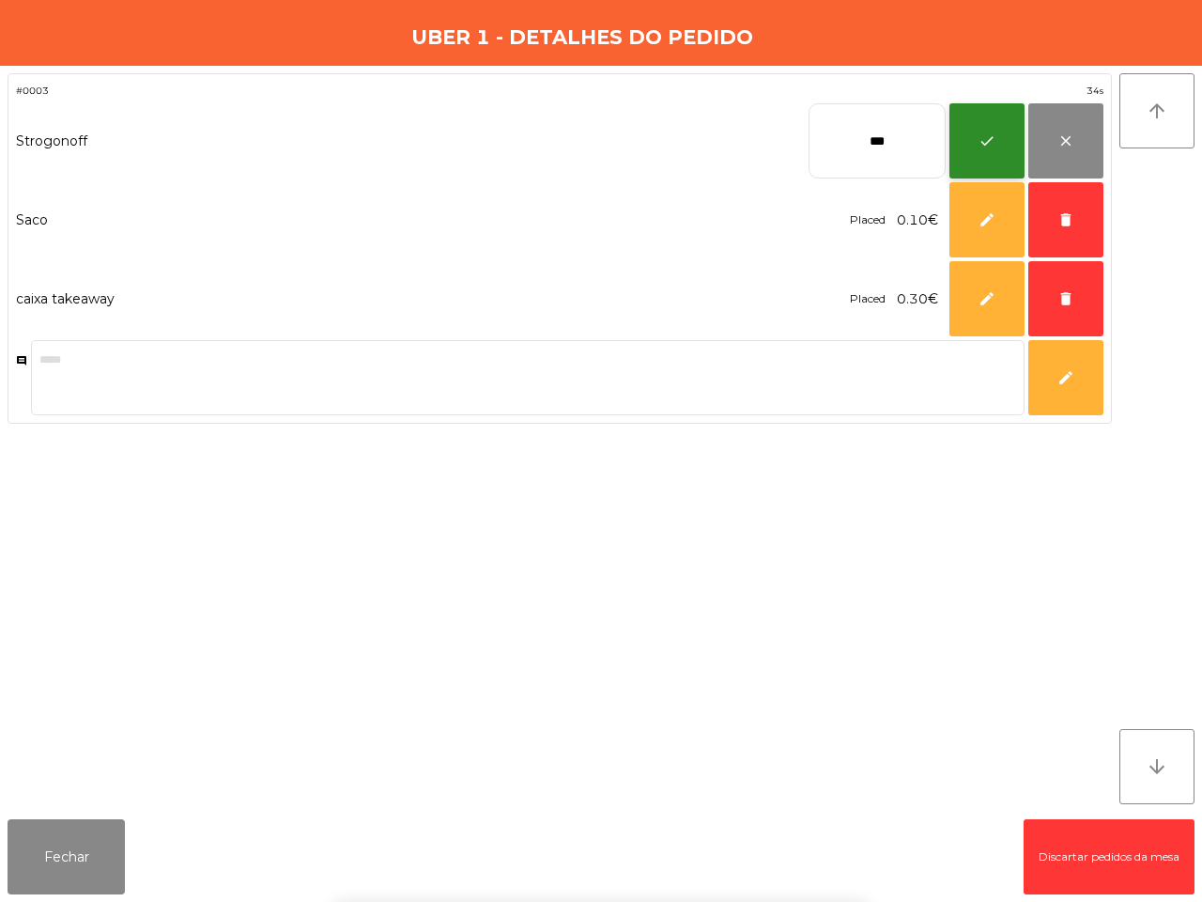
click at [988, 146] on span "check" at bounding box center [987, 140] width 17 height 17
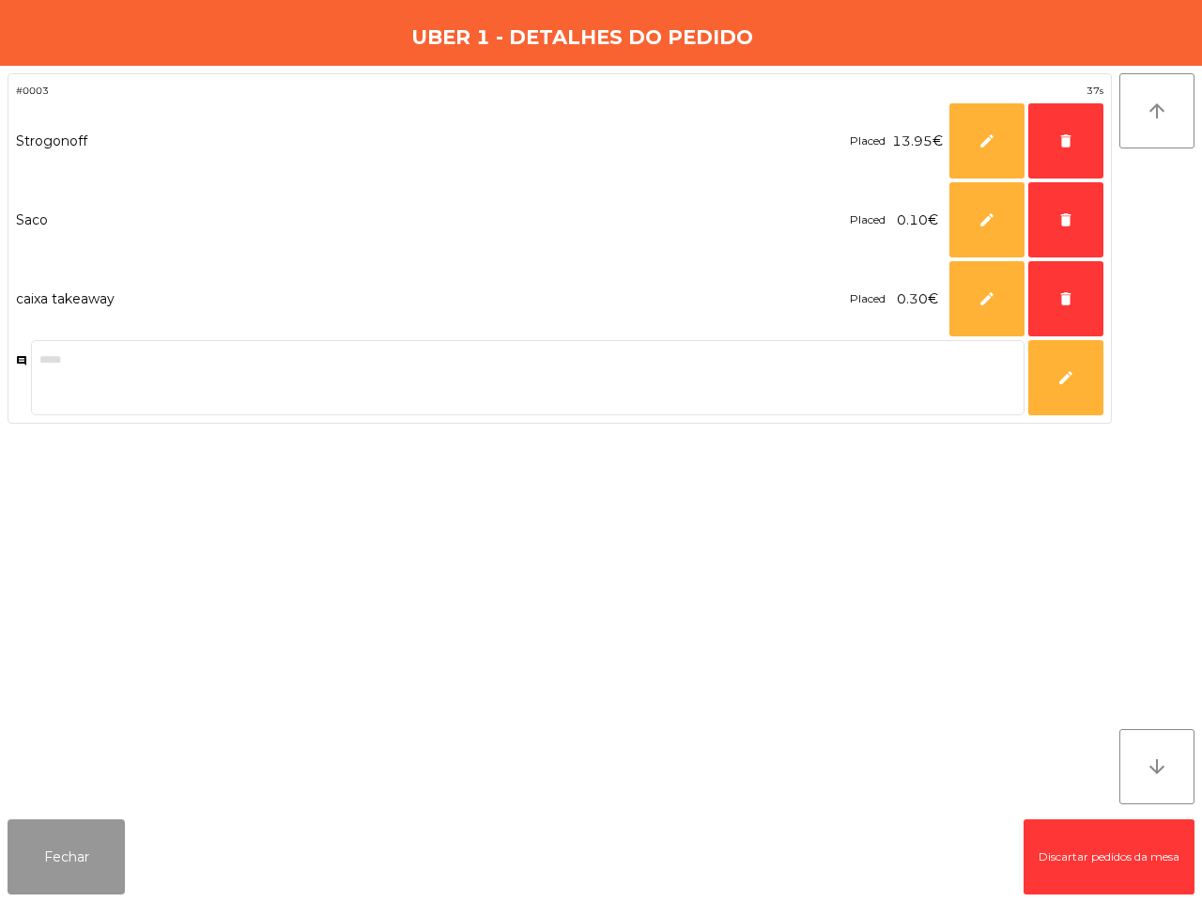
drag, startPoint x: 42, startPoint y: 870, endPoint x: 45, endPoint y: 851, distance: 19.0
click at [47, 857] on button "Fechar" at bounding box center [66, 856] width 117 height 75
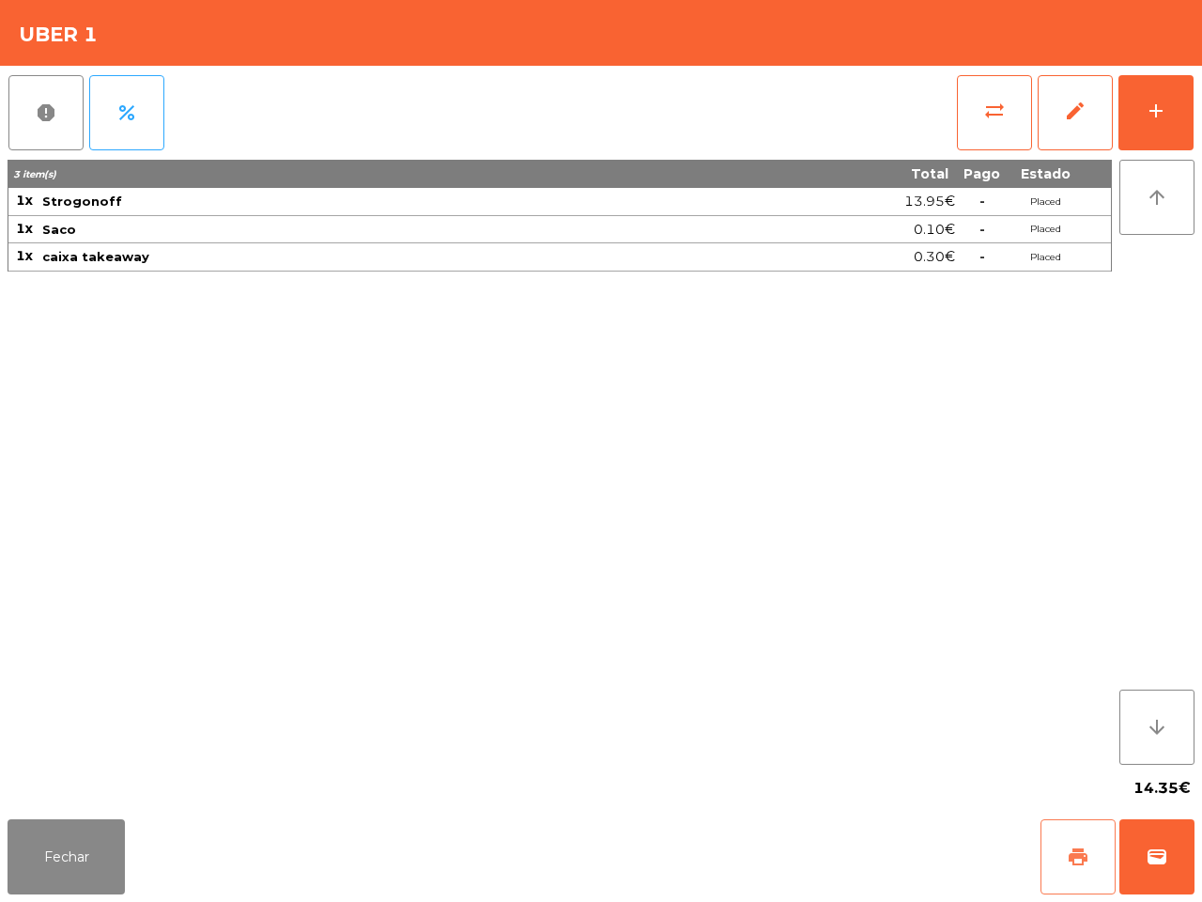
click at [1090, 867] on button "print" at bounding box center [1078, 856] width 75 height 75
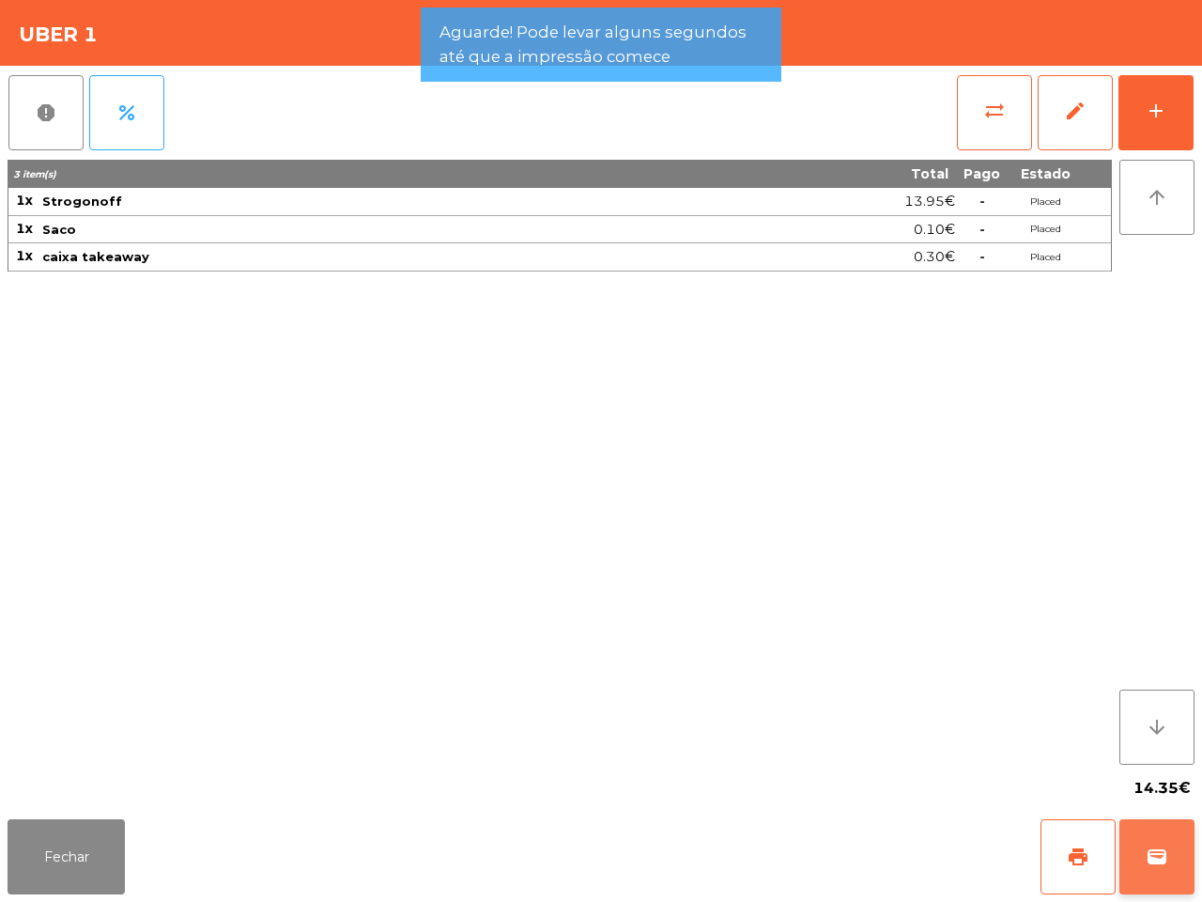
click at [1148, 867] on span "wallet" at bounding box center [1157, 856] width 23 height 23
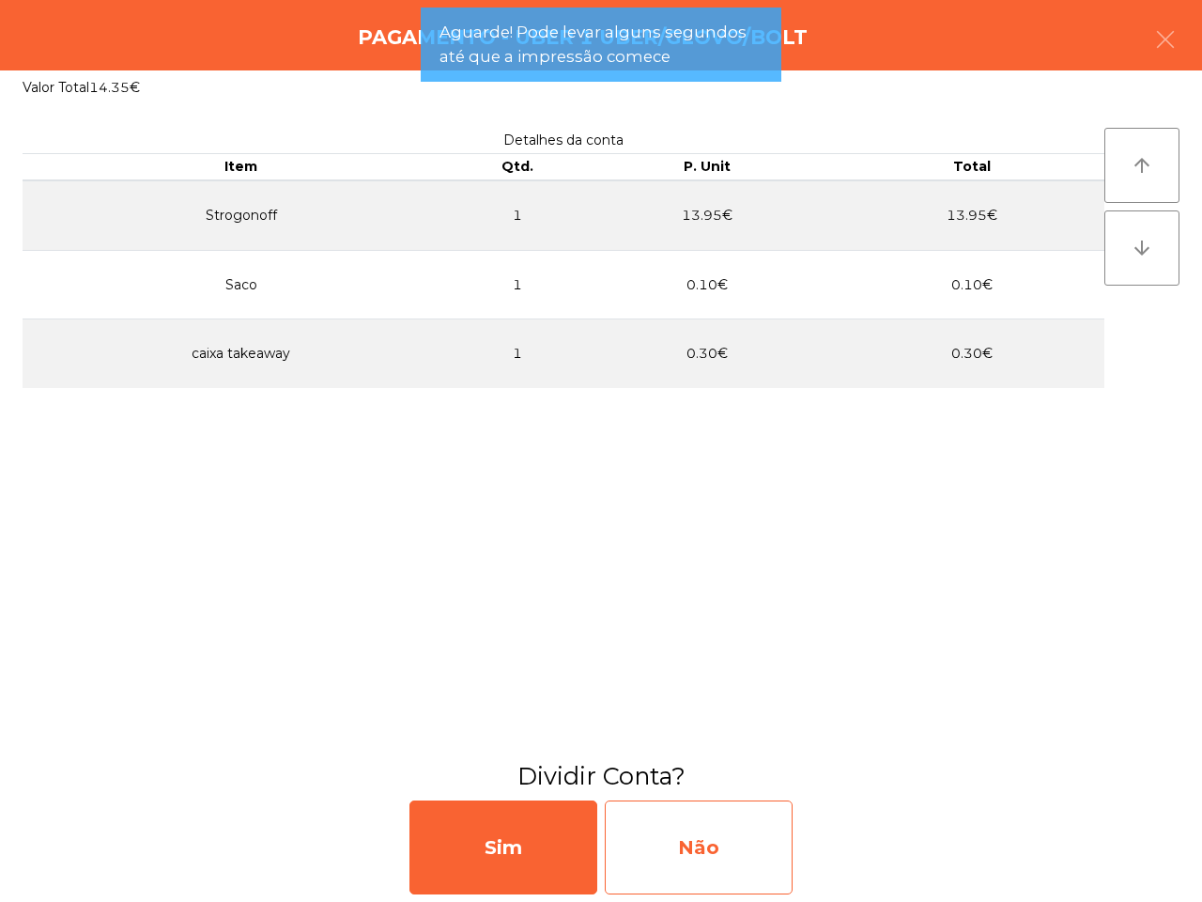
click at [745, 855] on div "Não" at bounding box center [699, 847] width 188 height 94
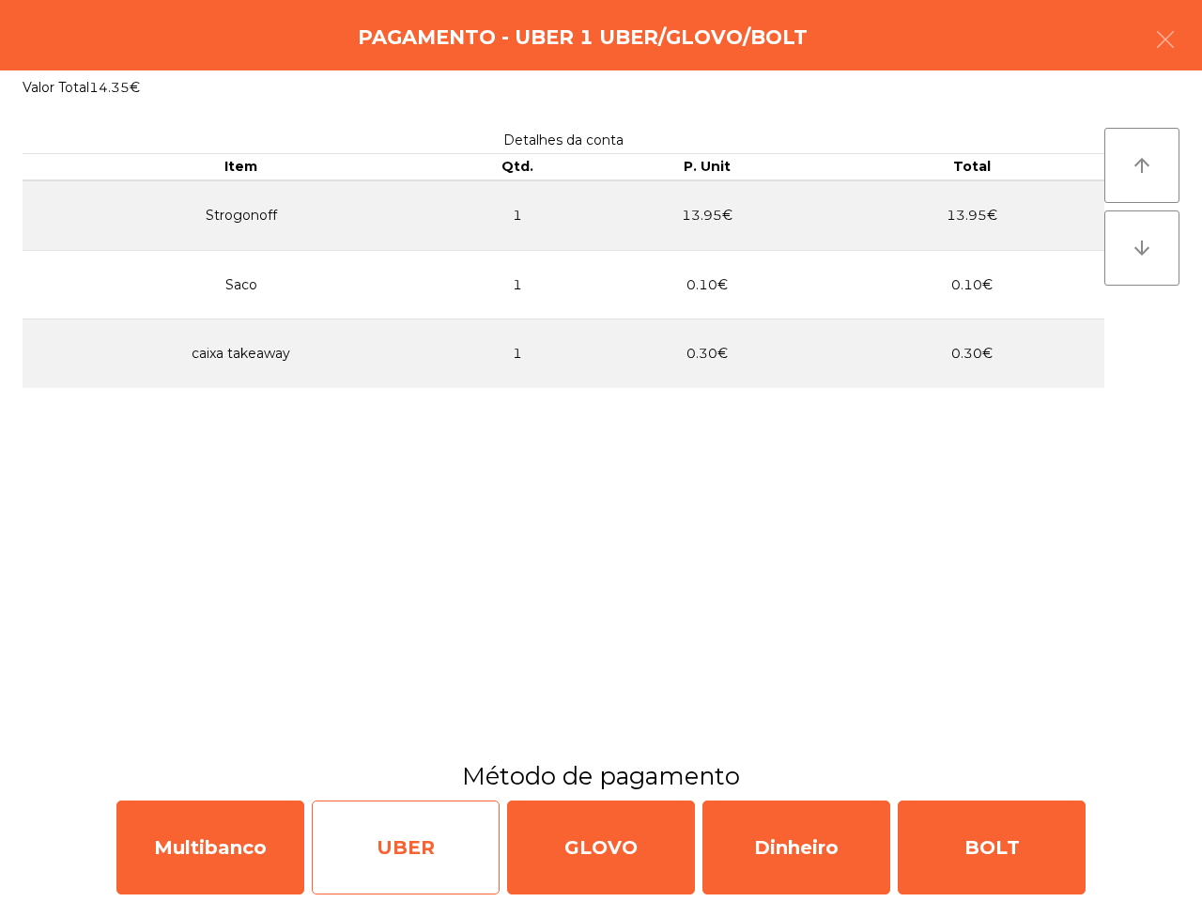
click at [447, 866] on div "UBER" at bounding box center [406, 847] width 188 height 94
select select "**"
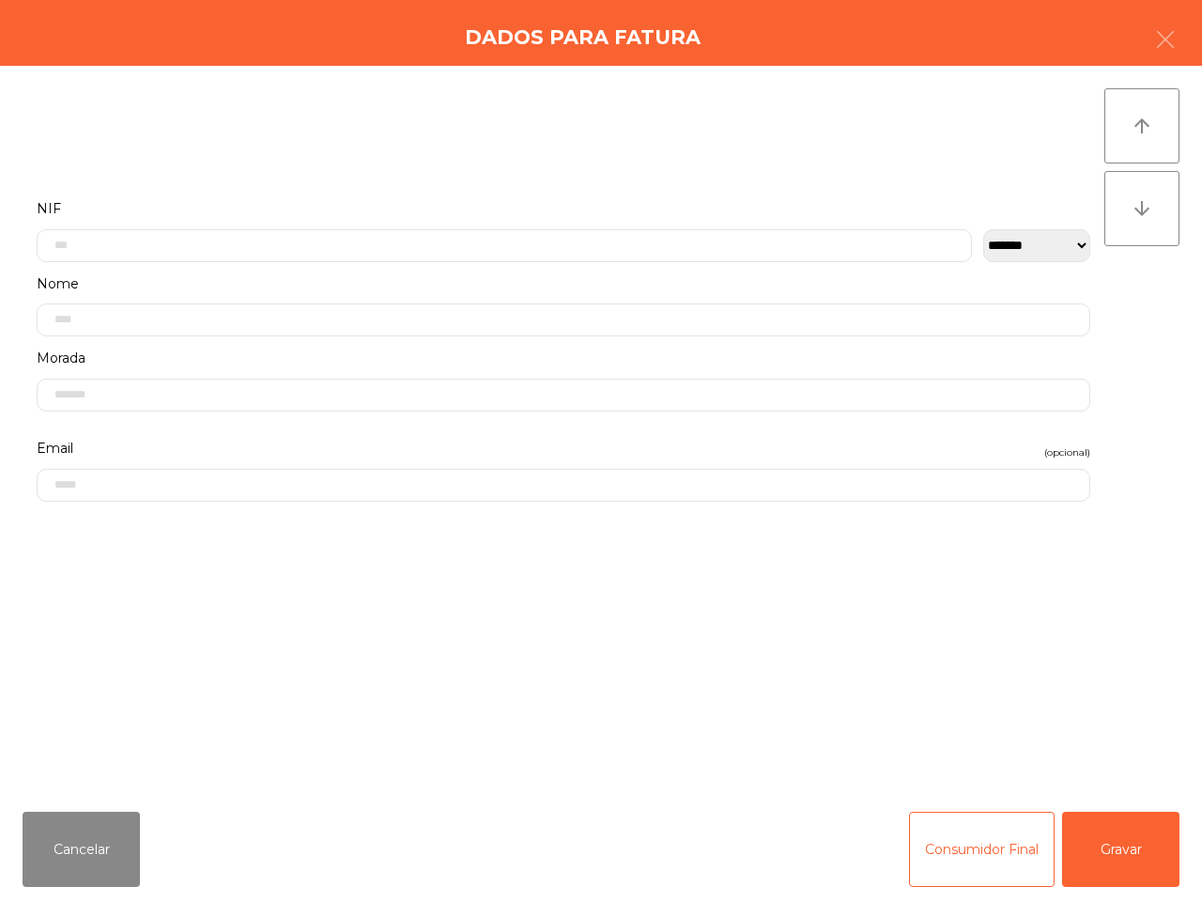
click at [449, 842] on div "Cancelar Consumidor Final Gravar" at bounding box center [601, 848] width 1202 height 105
click at [277, 247] on input "text" at bounding box center [504, 245] width 935 height 33
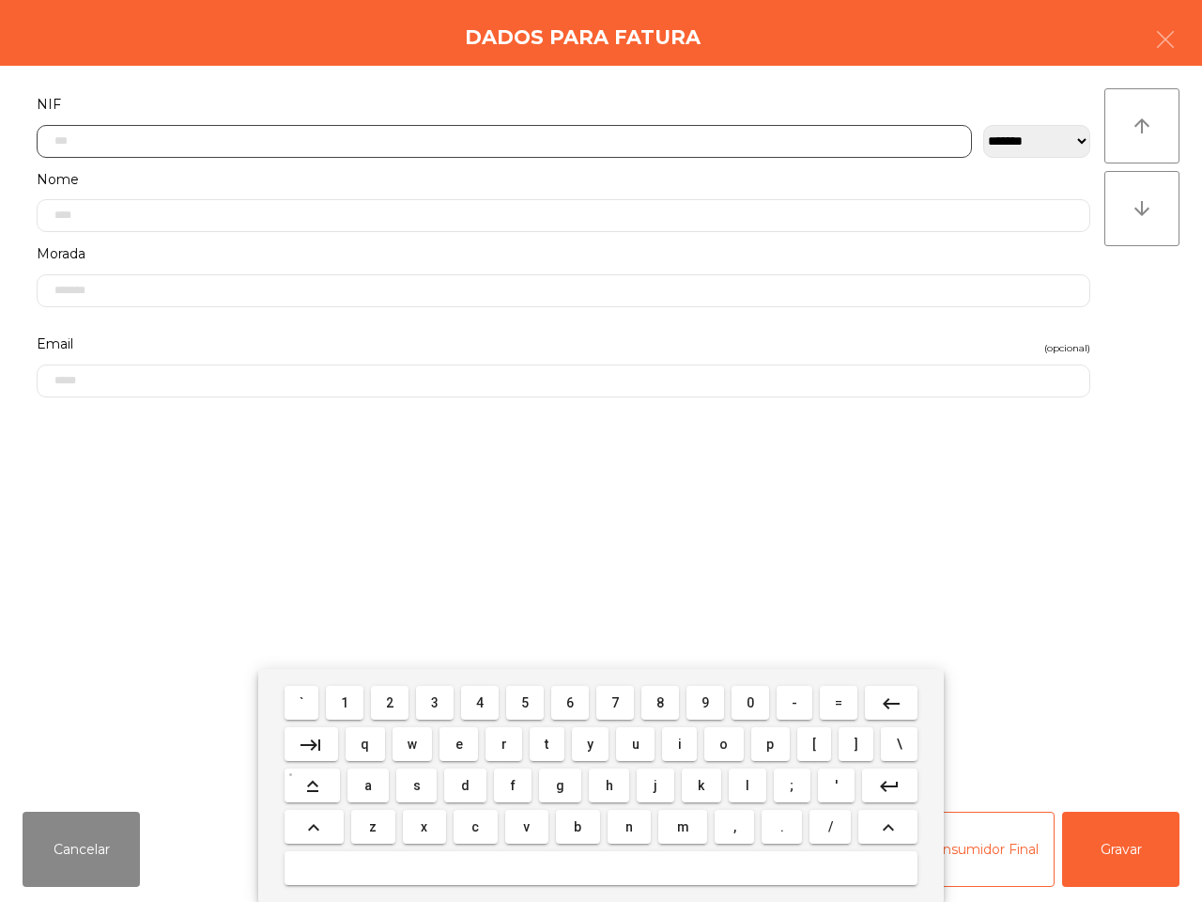
scroll to position [105, 0]
drag, startPoint x: 393, startPoint y: 707, endPoint x: 510, endPoint y: 726, distance: 118.9
click at [393, 707] on span "2" at bounding box center [390, 702] width 8 height 15
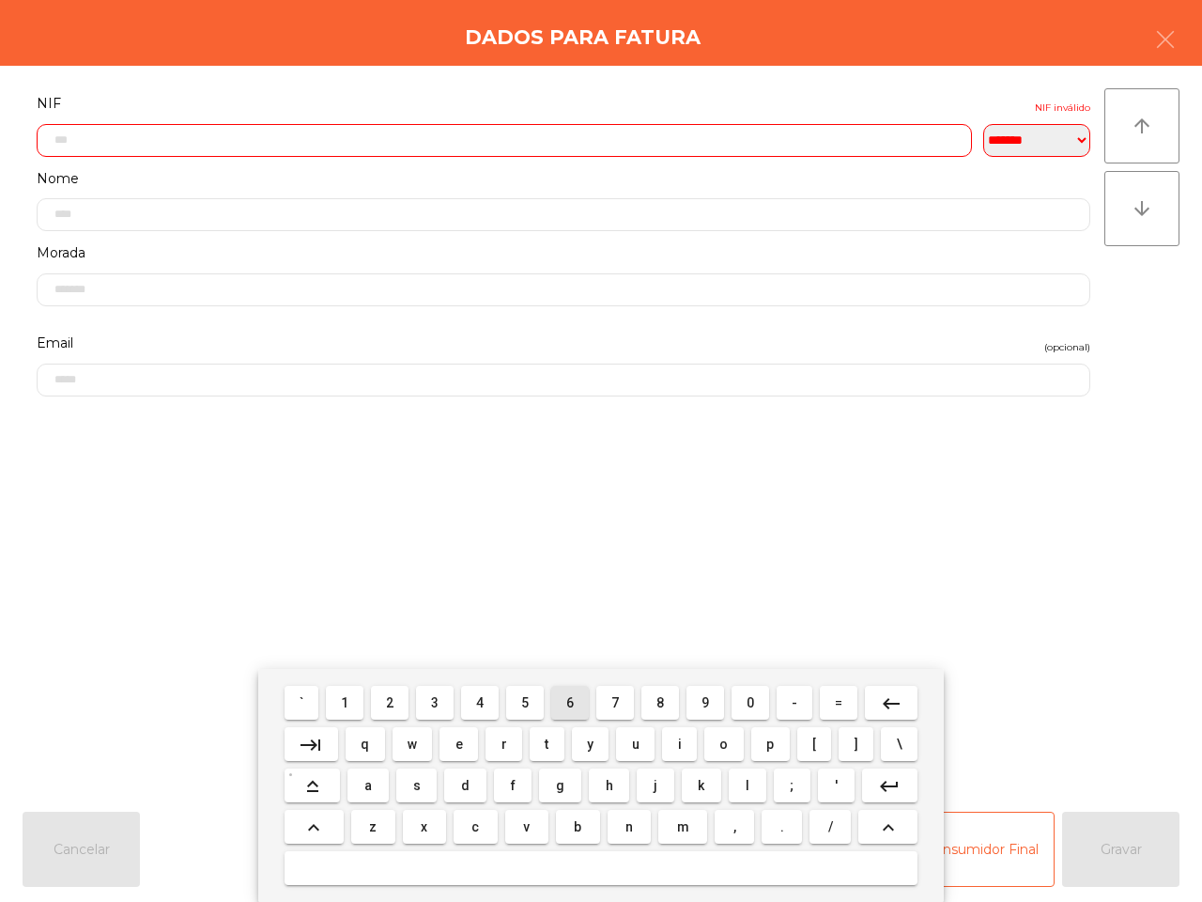
click at [563, 707] on button "6" at bounding box center [570, 703] width 38 height 34
click at [617, 705] on span "7" at bounding box center [615, 702] width 8 height 15
click at [747, 706] on span "0" at bounding box center [751, 702] width 8 height 15
click at [393, 704] on span "2" at bounding box center [390, 702] width 8 height 15
click at [482, 701] on span "4" at bounding box center [480, 702] width 8 height 15
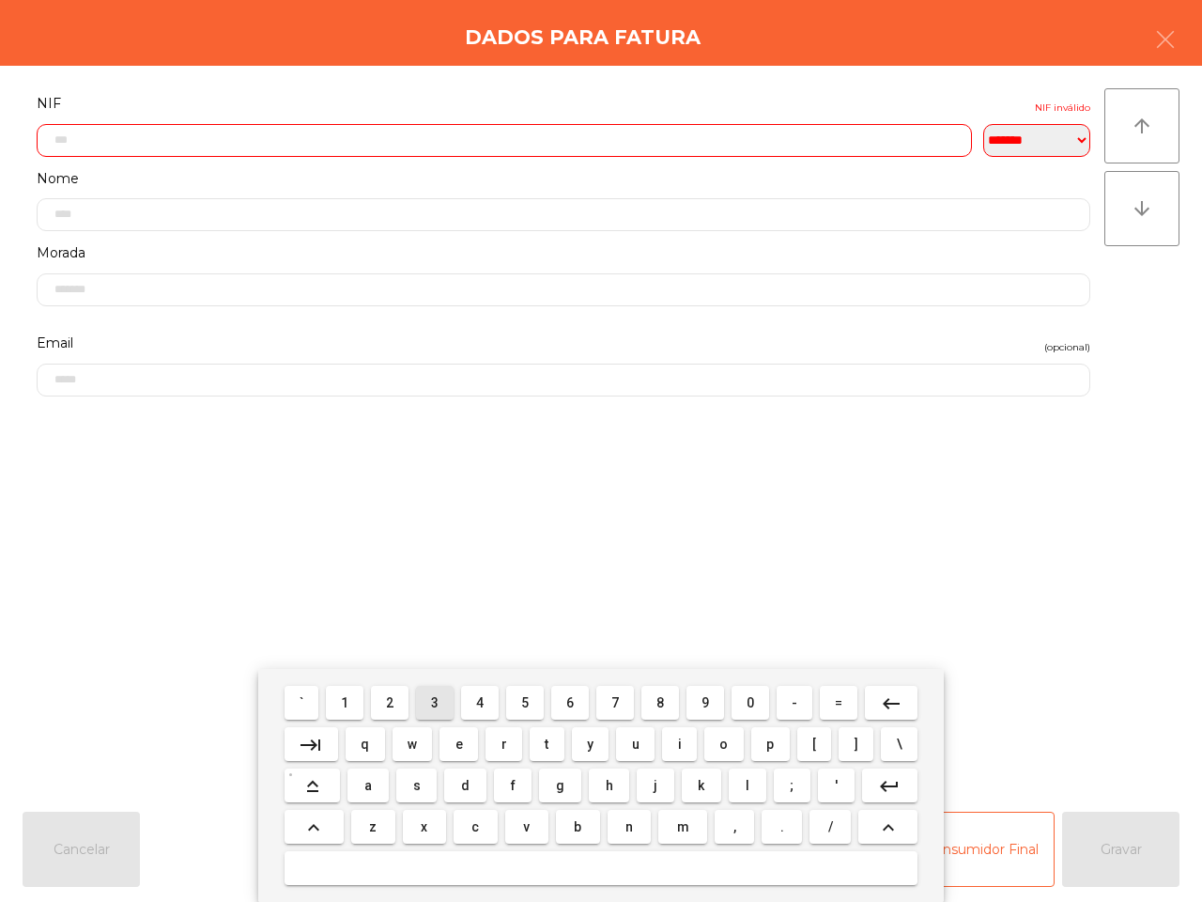
drag, startPoint x: 444, startPoint y: 701, endPoint x: 500, endPoint y: 712, distance: 56.4
click at [447, 701] on button "3" at bounding box center [435, 703] width 38 height 34
click at [697, 705] on button "9" at bounding box center [705, 703] width 38 height 34
click at [664, 704] on button "8" at bounding box center [660, 703] width 38 height 34
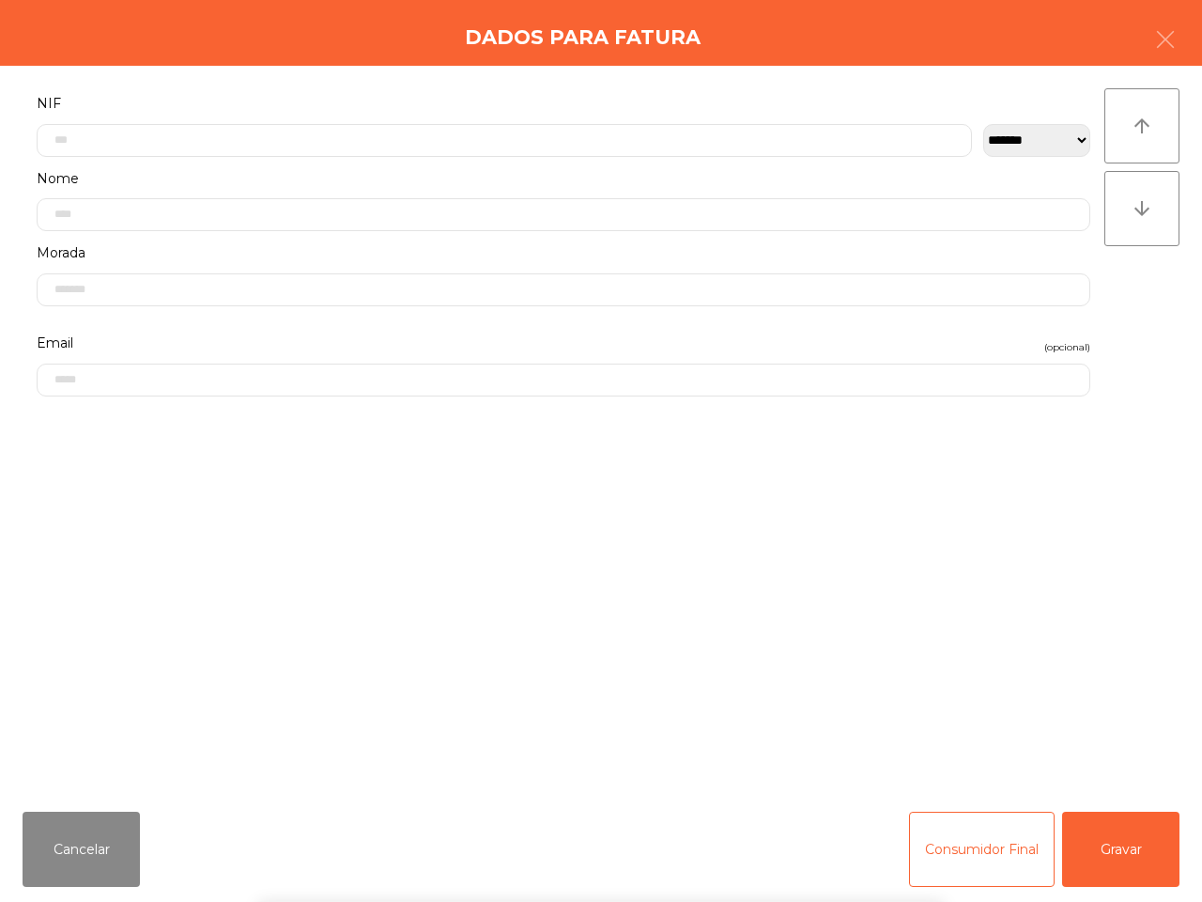
click at [1119, 856] on div "` 1 2 3 4 5 6 7 8 9 0 - = keyboard_backspace keyboard_tab q w e r t y u i o p […" at bounding box center [601, 785] width 1202 height 233
click at [1119, 856] on button "Gravar" at bounding box center [1120, 848] width 117 height 75
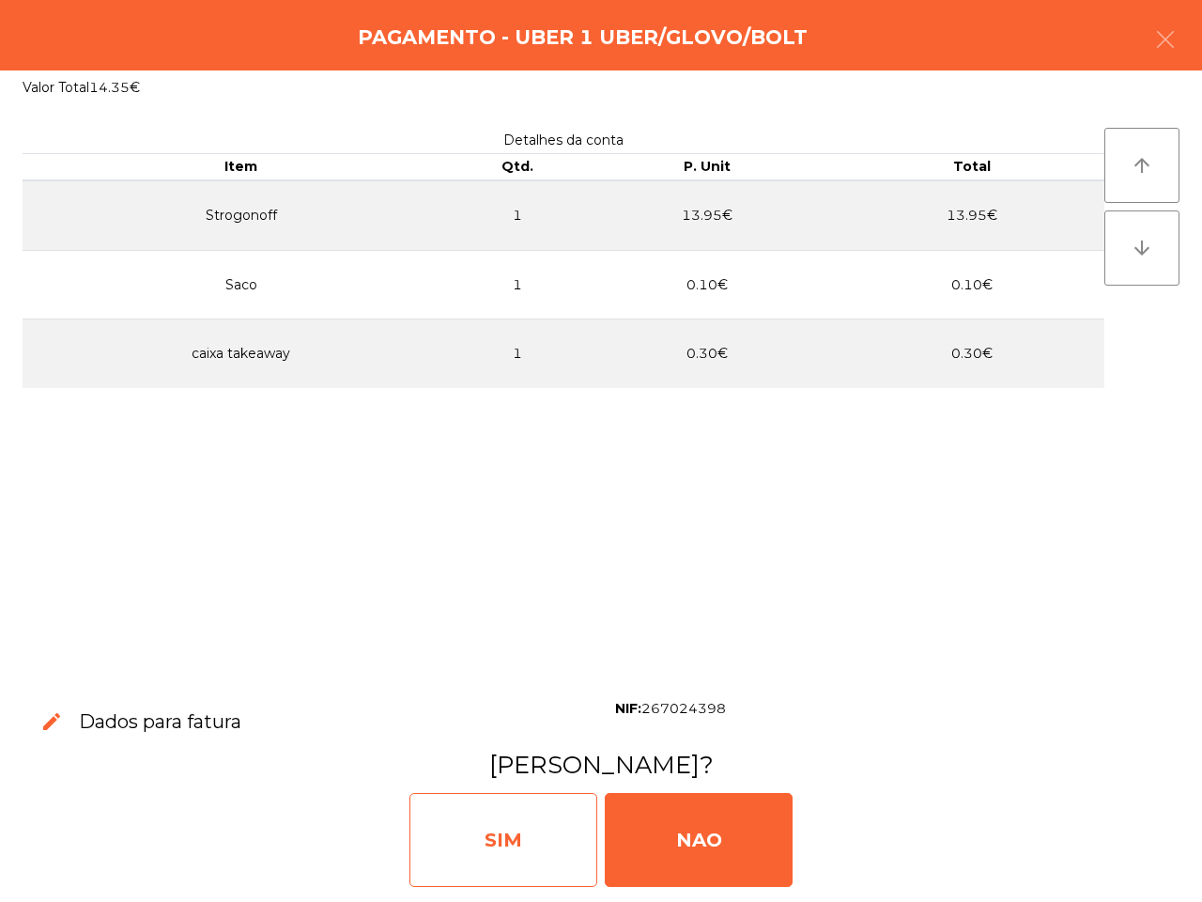
click at [564, 839] on div "SIM" at bounding box center [503, 840] width 188 height 94
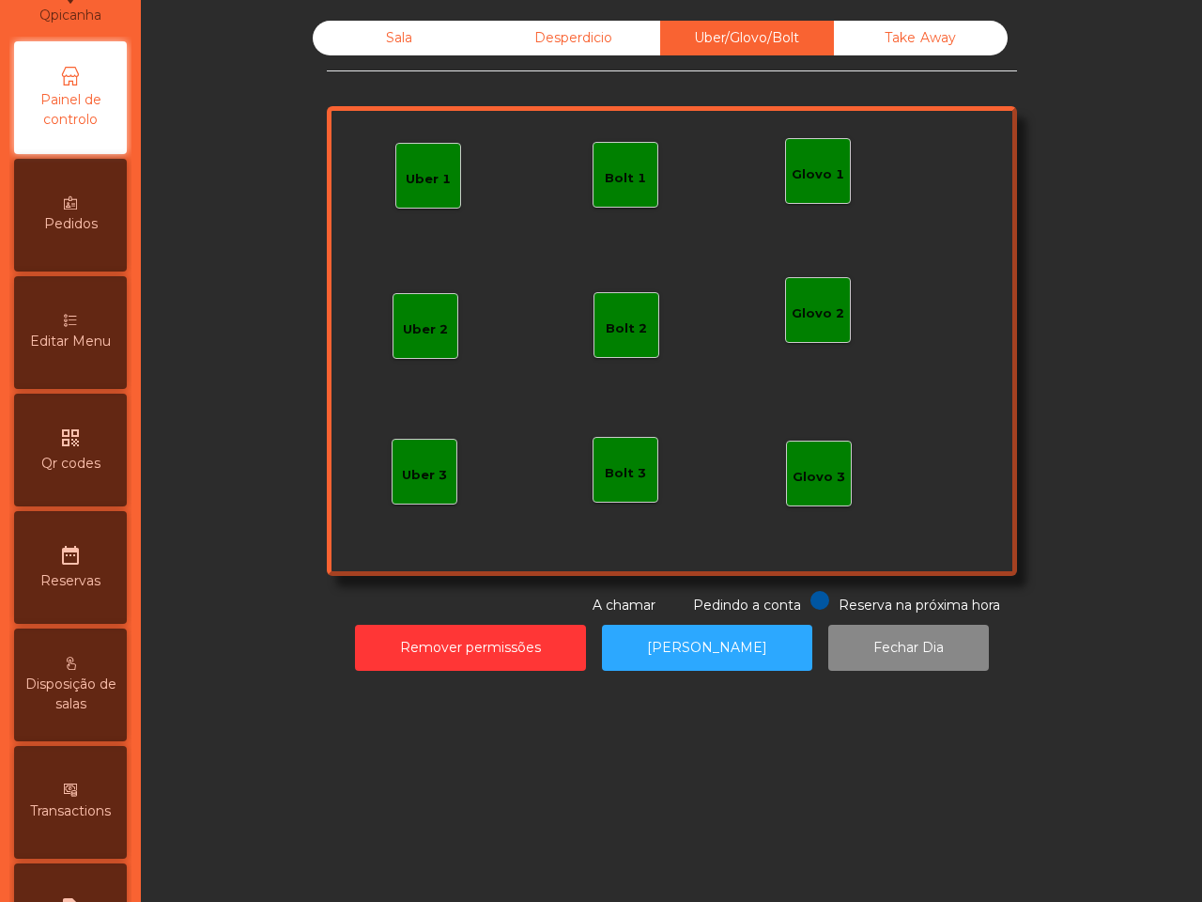
scroll to position [235, 0]
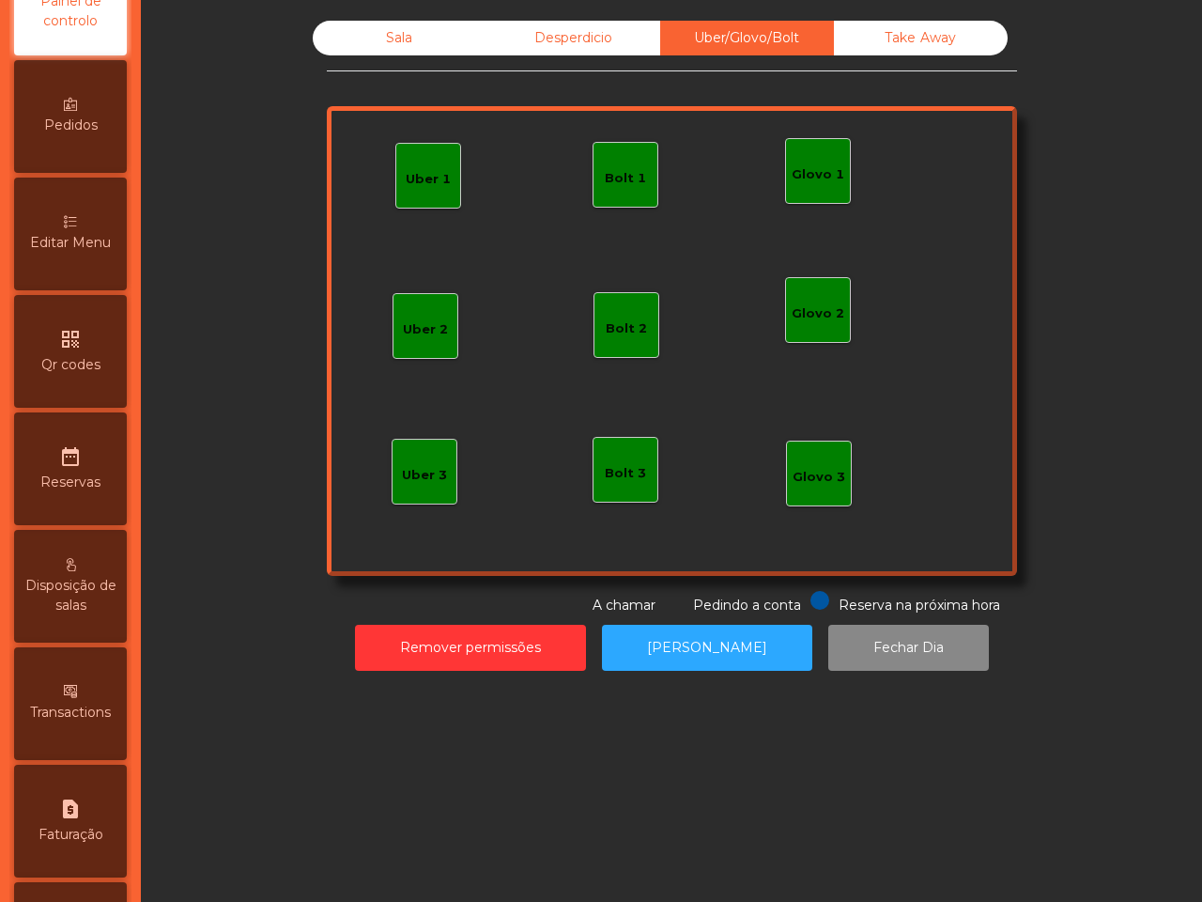
click at [94, 202] on div "Editar Menu" at bounding box center [70, 233] width 113 height 113
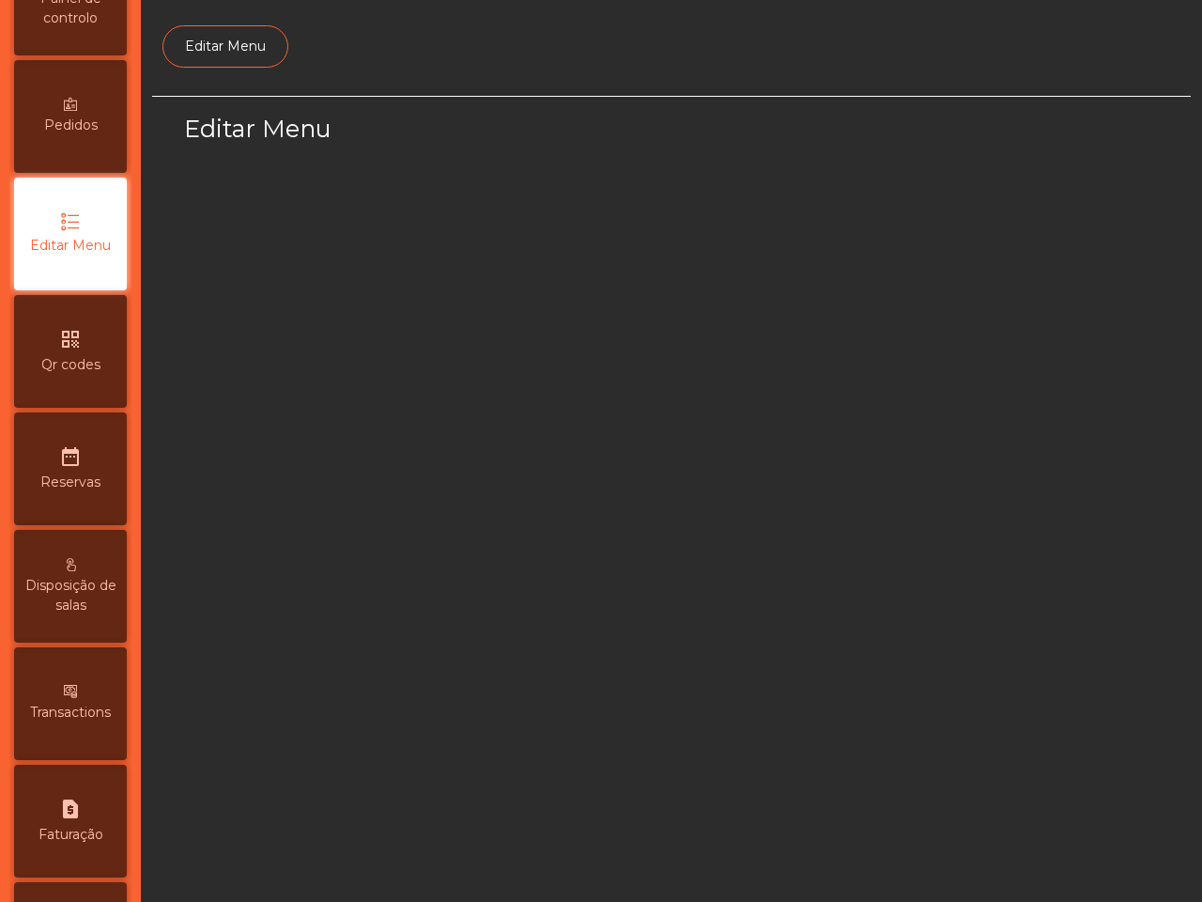
scroll to position [232, 0]
select select "*"
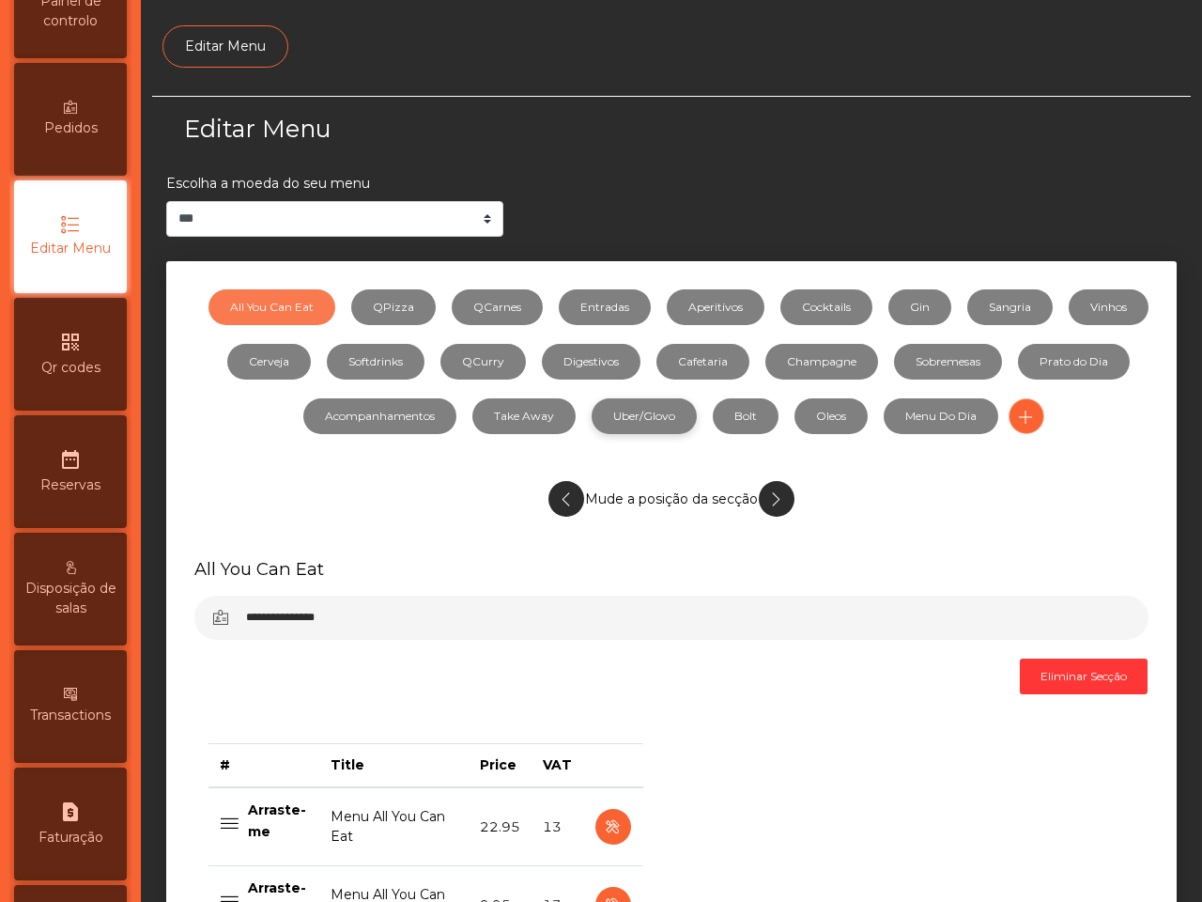
click at [627, 414] on link "Uber/Glovo" at bounding box center [644, 416] width 105 height 36
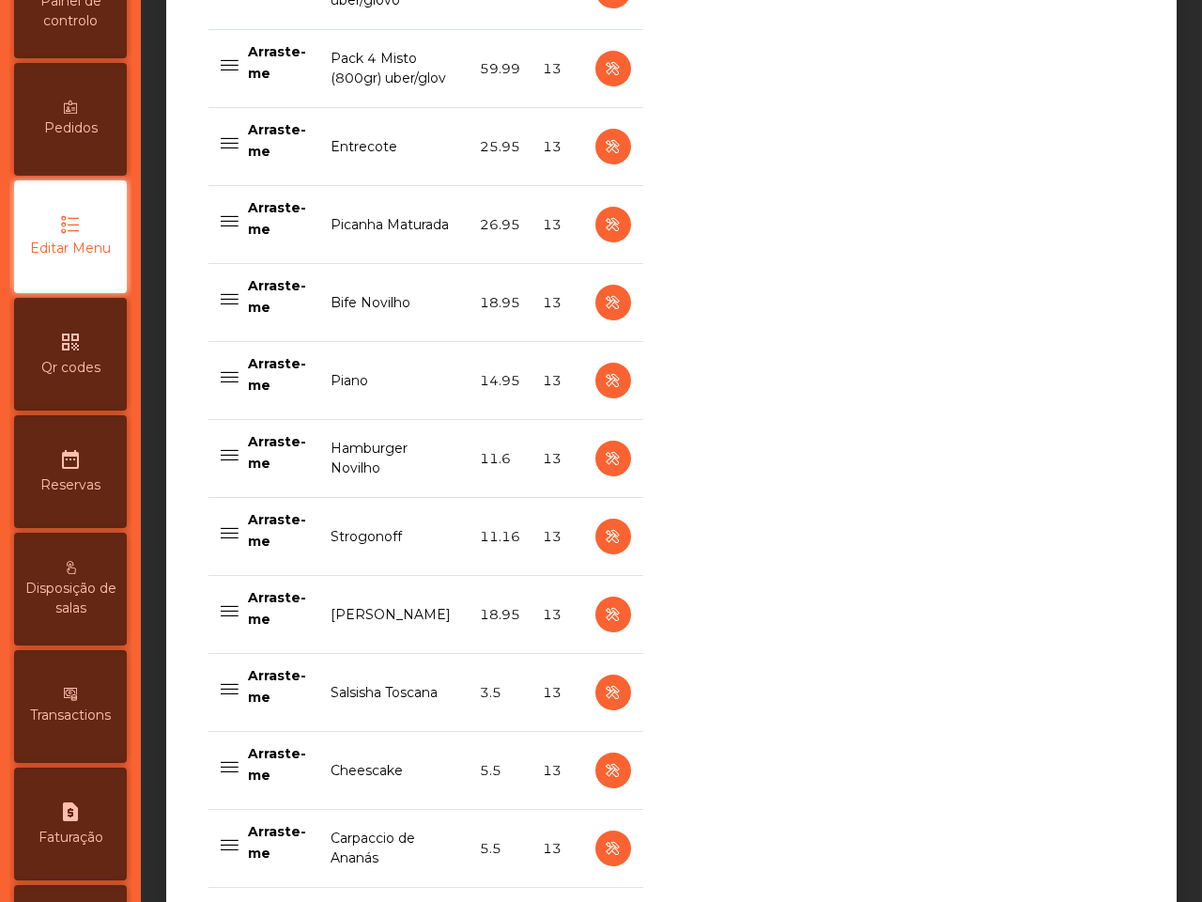
scroll to position [1174, 0]
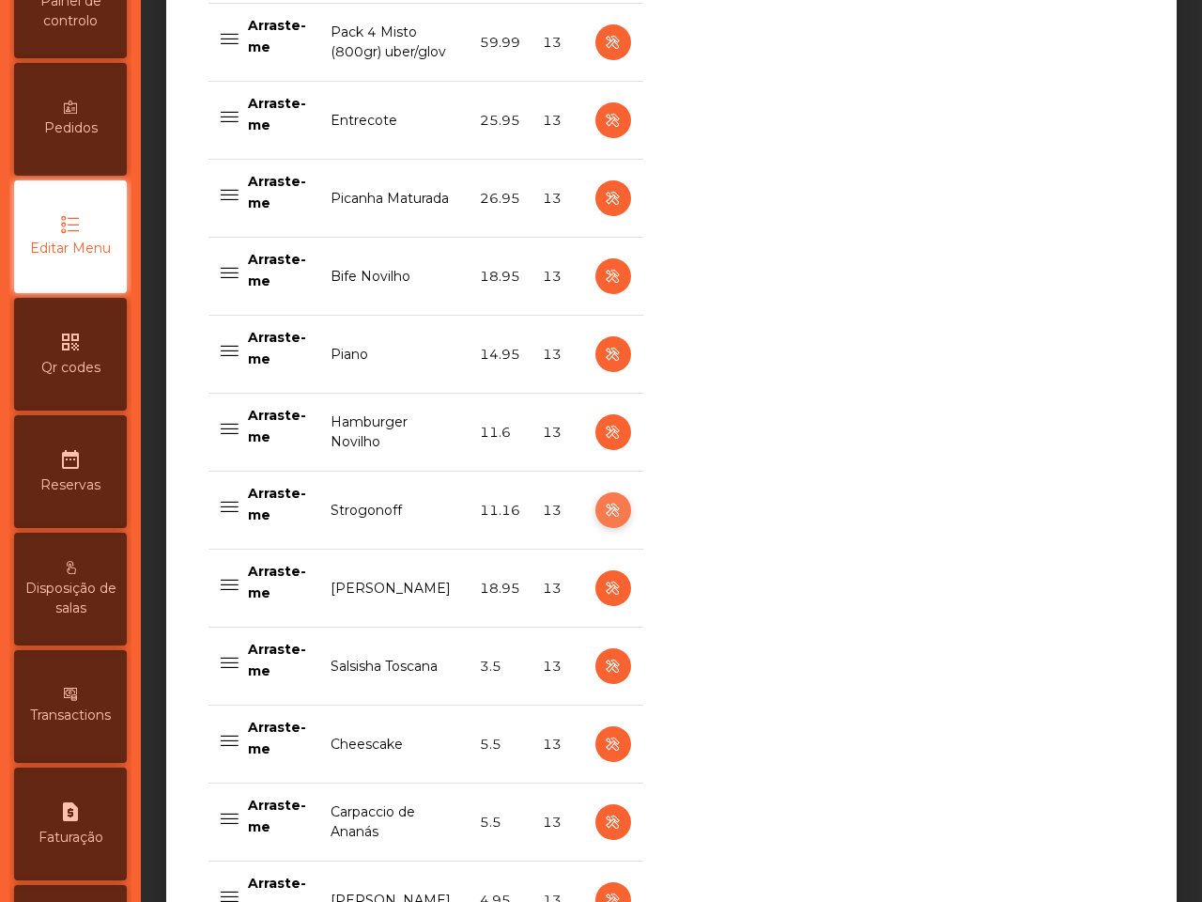
click at [602, 512] on icon "button" at bounding box center [613, 510] width 22 height 23
select select "**"
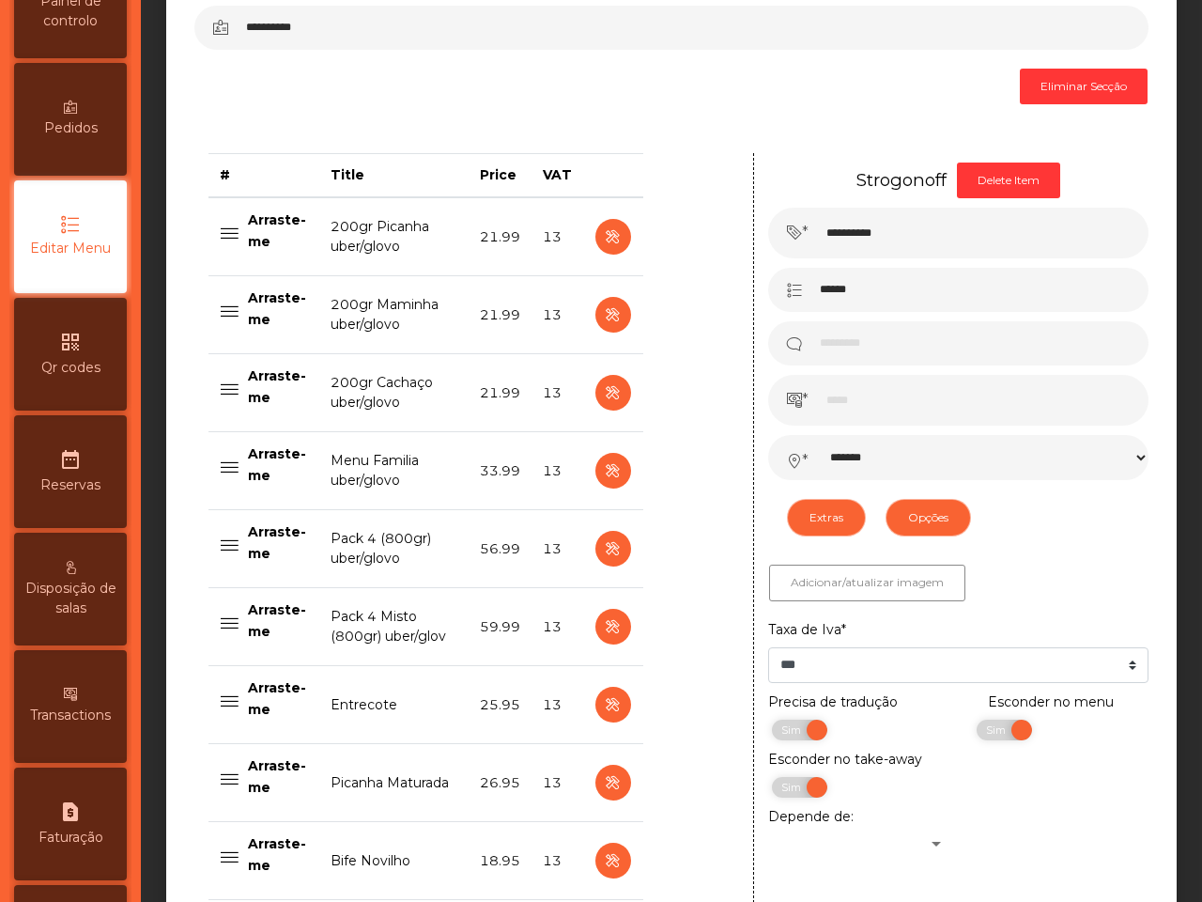
scroll to position [587, 0]
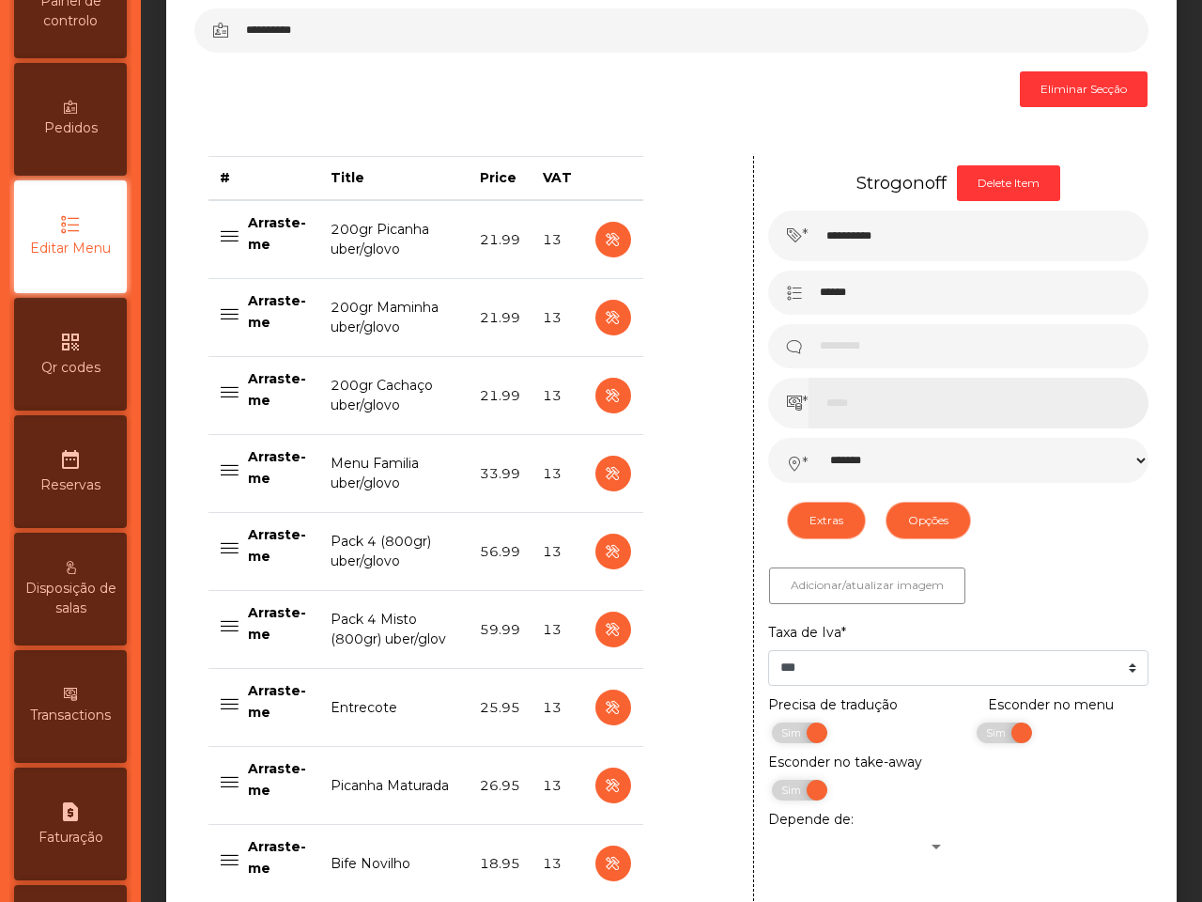
click at [870, 409] on input "*****" at bounding box center [979, 403] width 340 height 51
click at [782, 395] on span "*" at bounding box center [788, 403] width 40 height 51
click at [867, 402] on input "*****" at bounding box center [979, 403] width 340 height 51
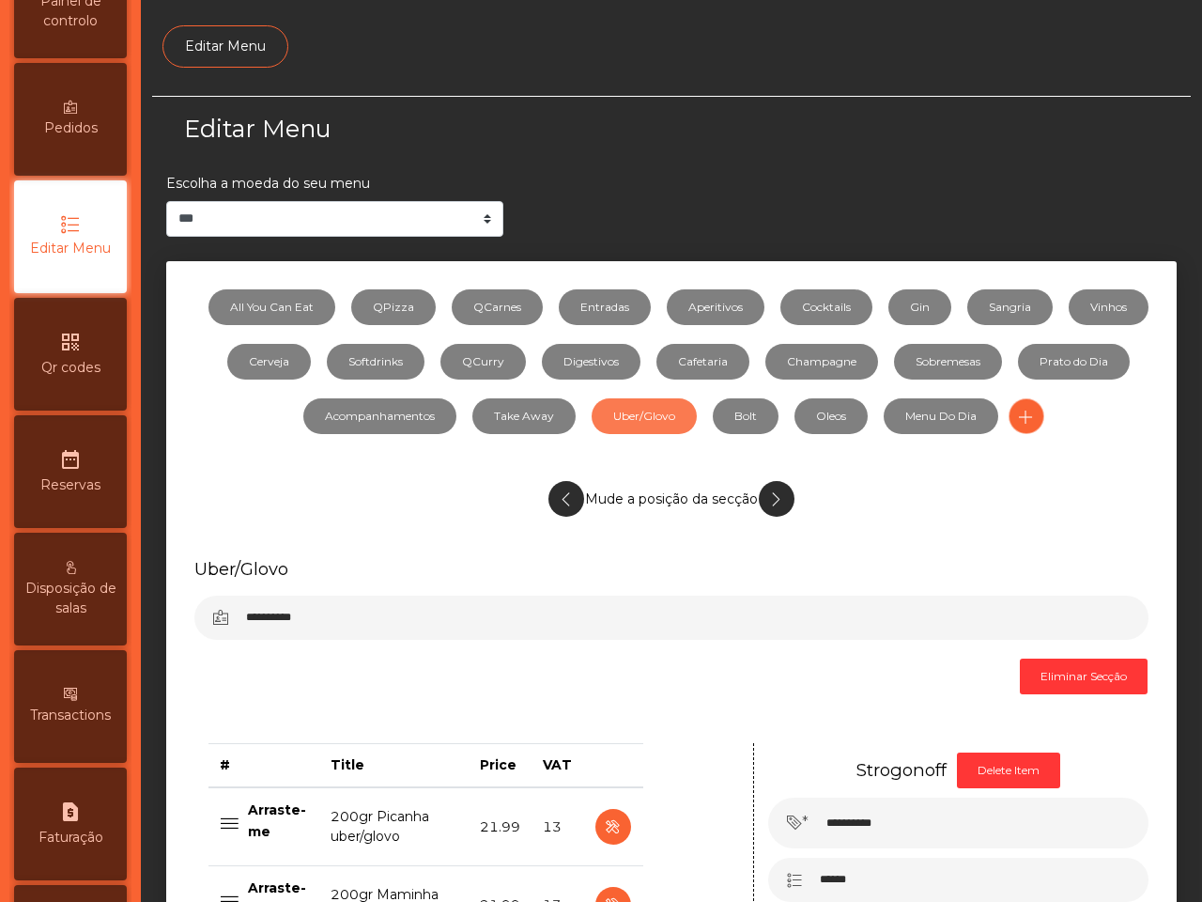
scroll to position [0, 0]
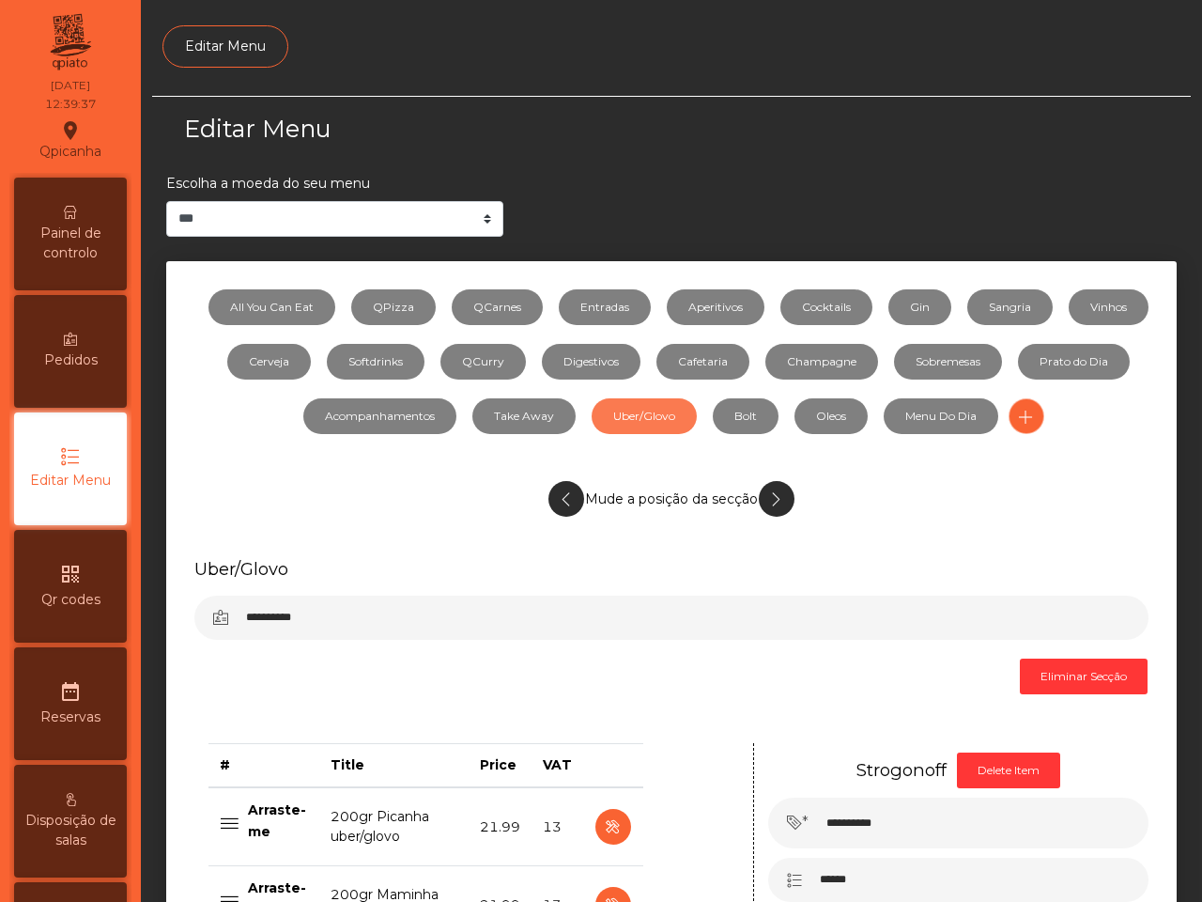
click at [73, 245] on span "Painel de controlo" at bounding box center [70, 243] width 103 height 39
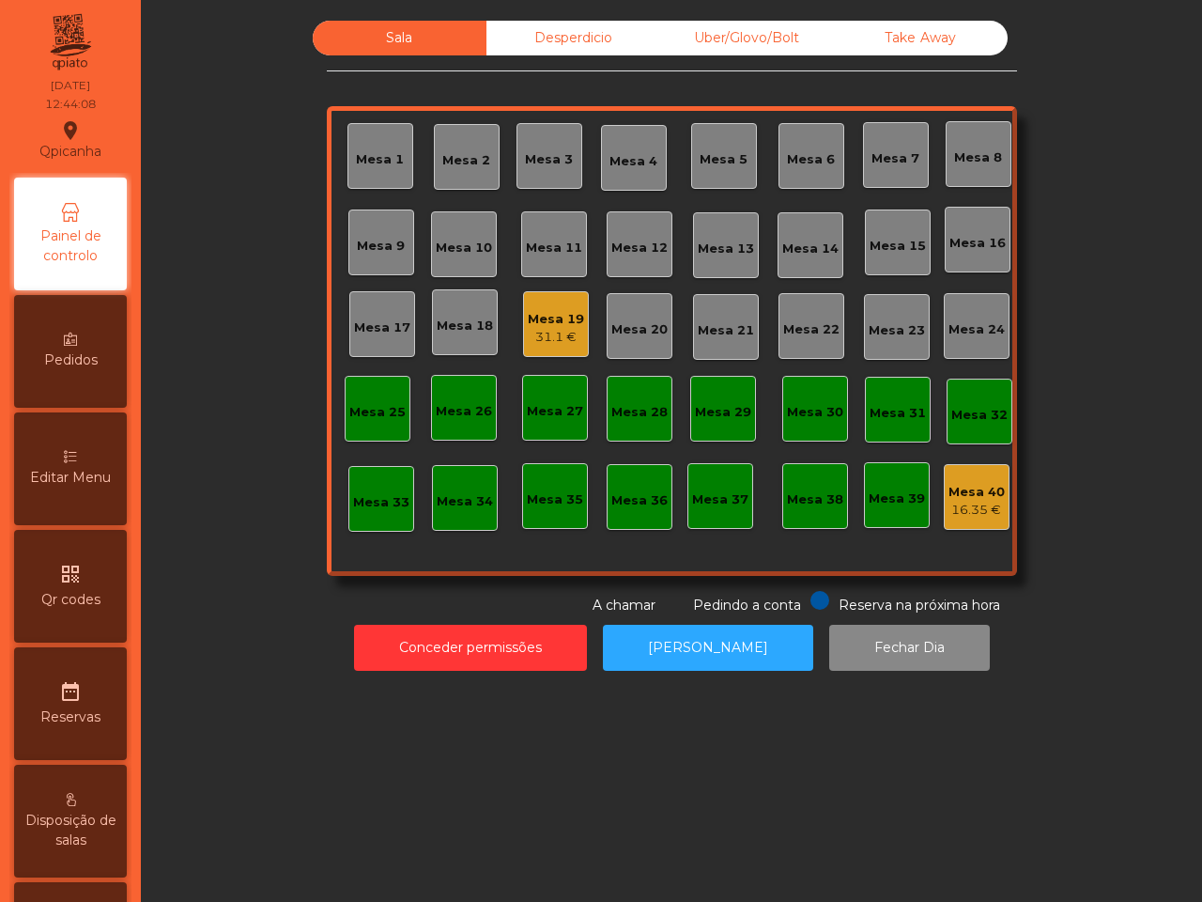
click at [735, 35] on div "Uber/Glovo/Bolt" at bounding box center [747, 38] width 174 height 35
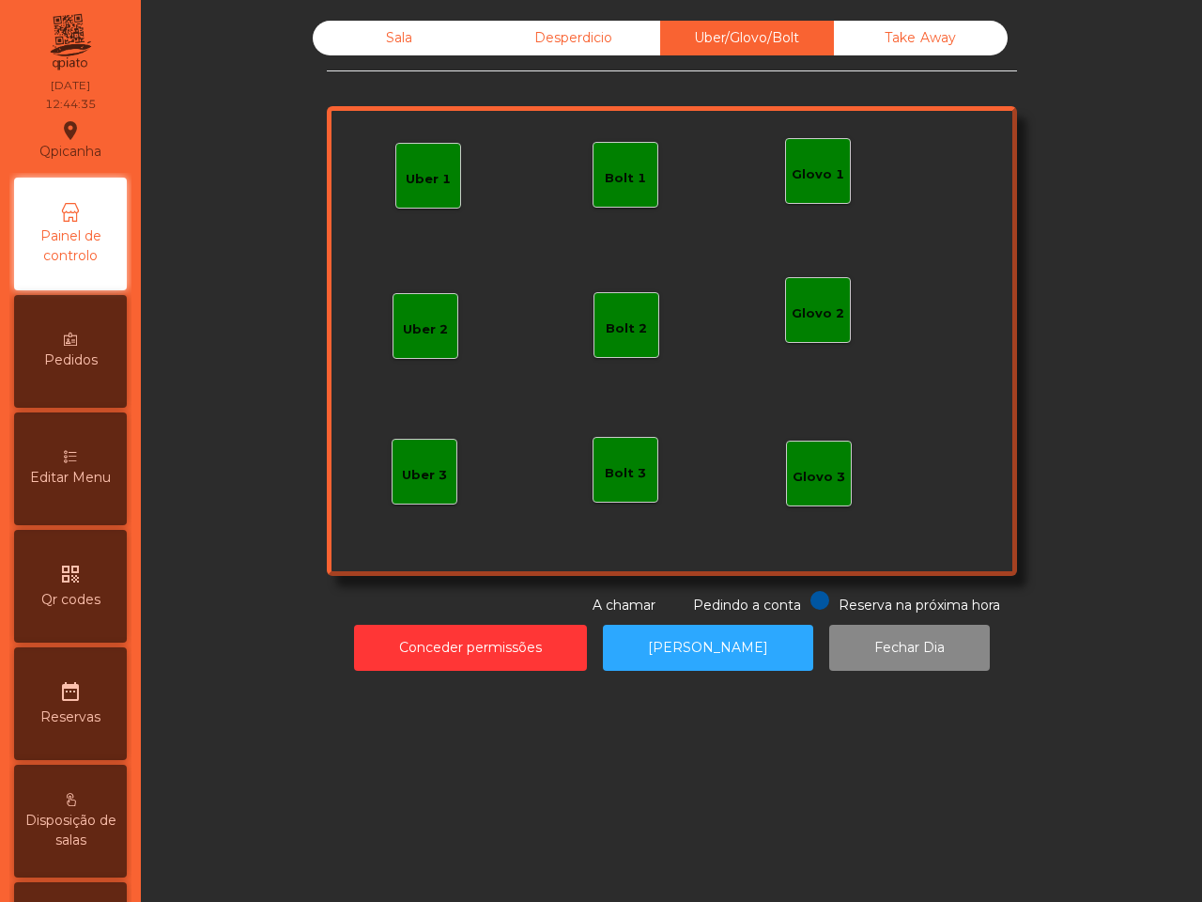
click at [617, 170] on div "Bolt 1" at bounding box center [625, 178] width 41 height 19
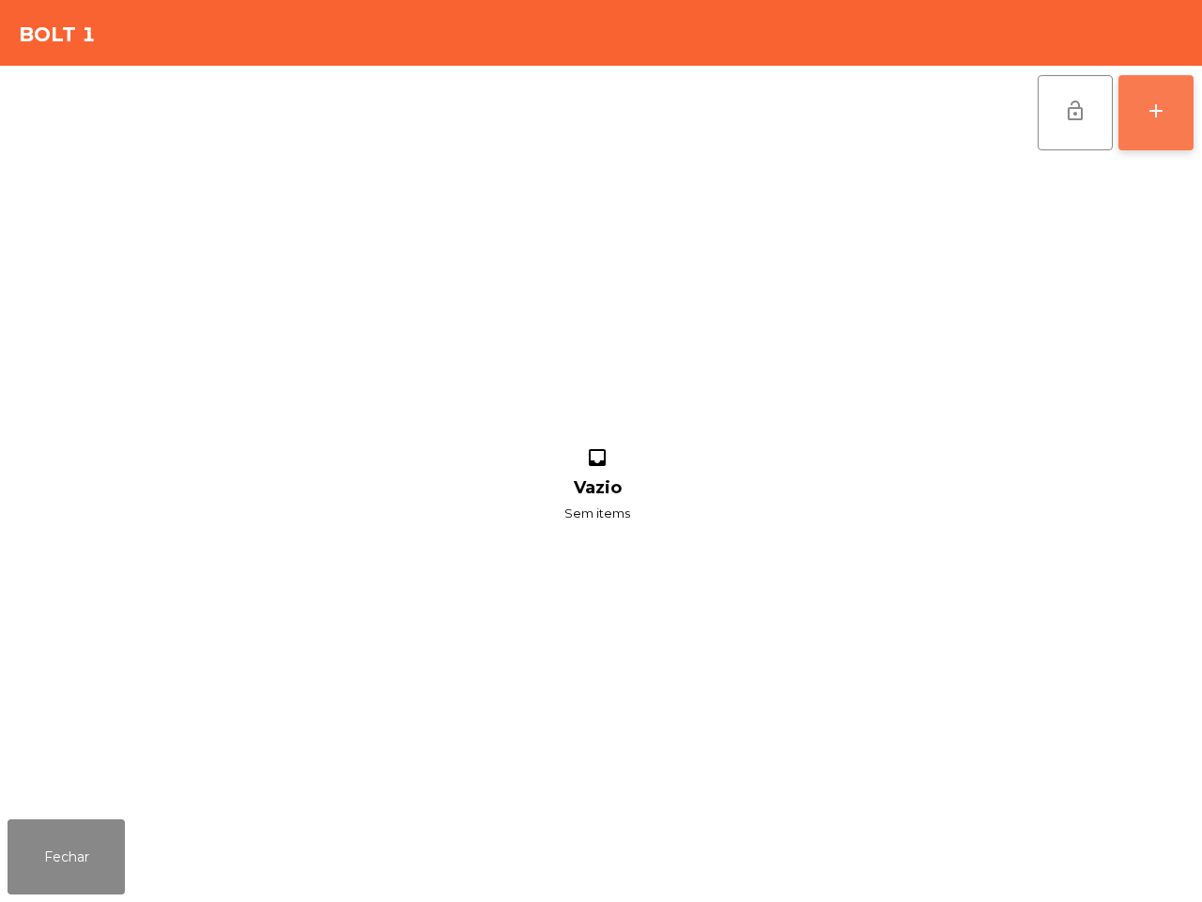
click at [1149, 118] on div "add" at bounding box center [1156, 111] width 23 height 23
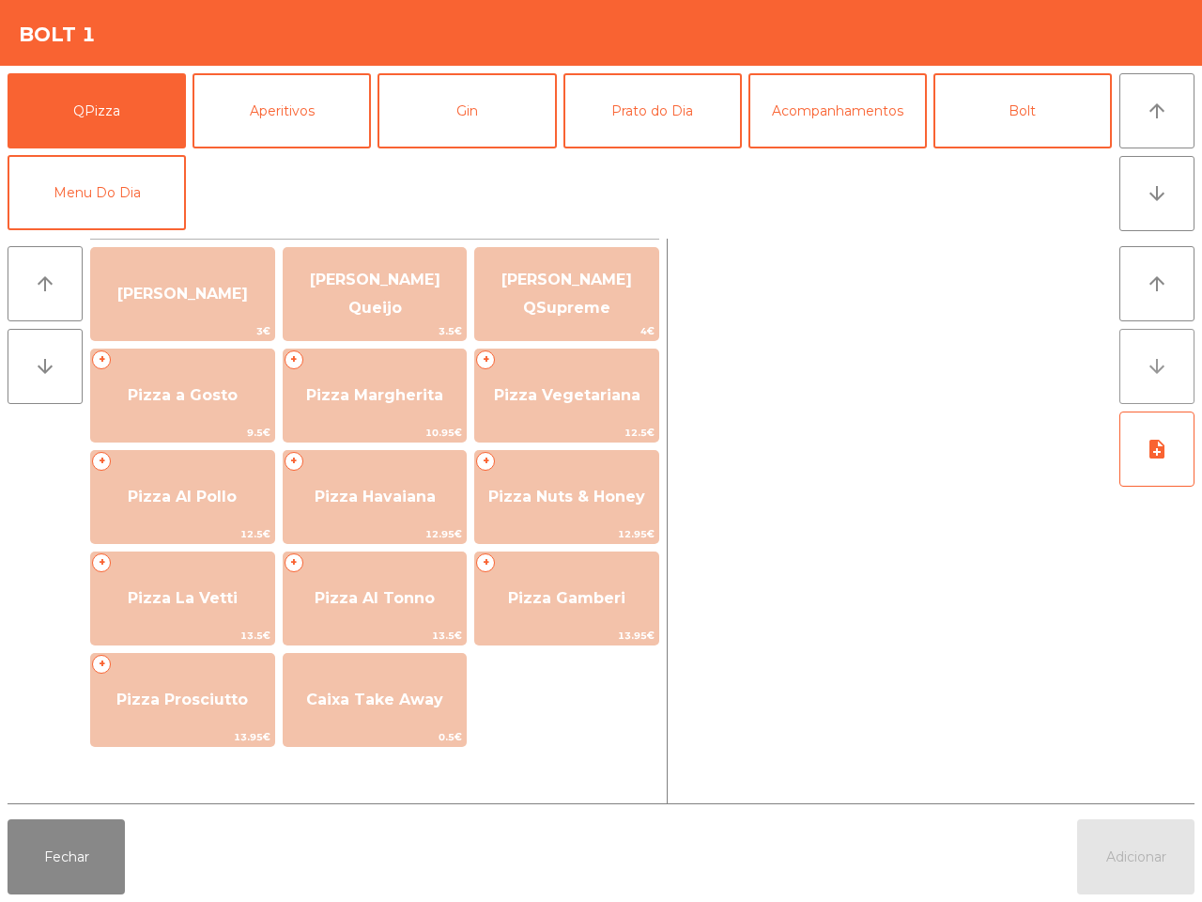
click at [1167, 378] on button "arrow_downward" at bounding box center [1156, 366] width 75 height 75
click at [1166, 115] on icon "arrow_upward" at bounding box center [1157, 111] width 23 height 23
click at [1012, 125] on button "Bolt" at bounding box center [1022, 110] width 178 height 75
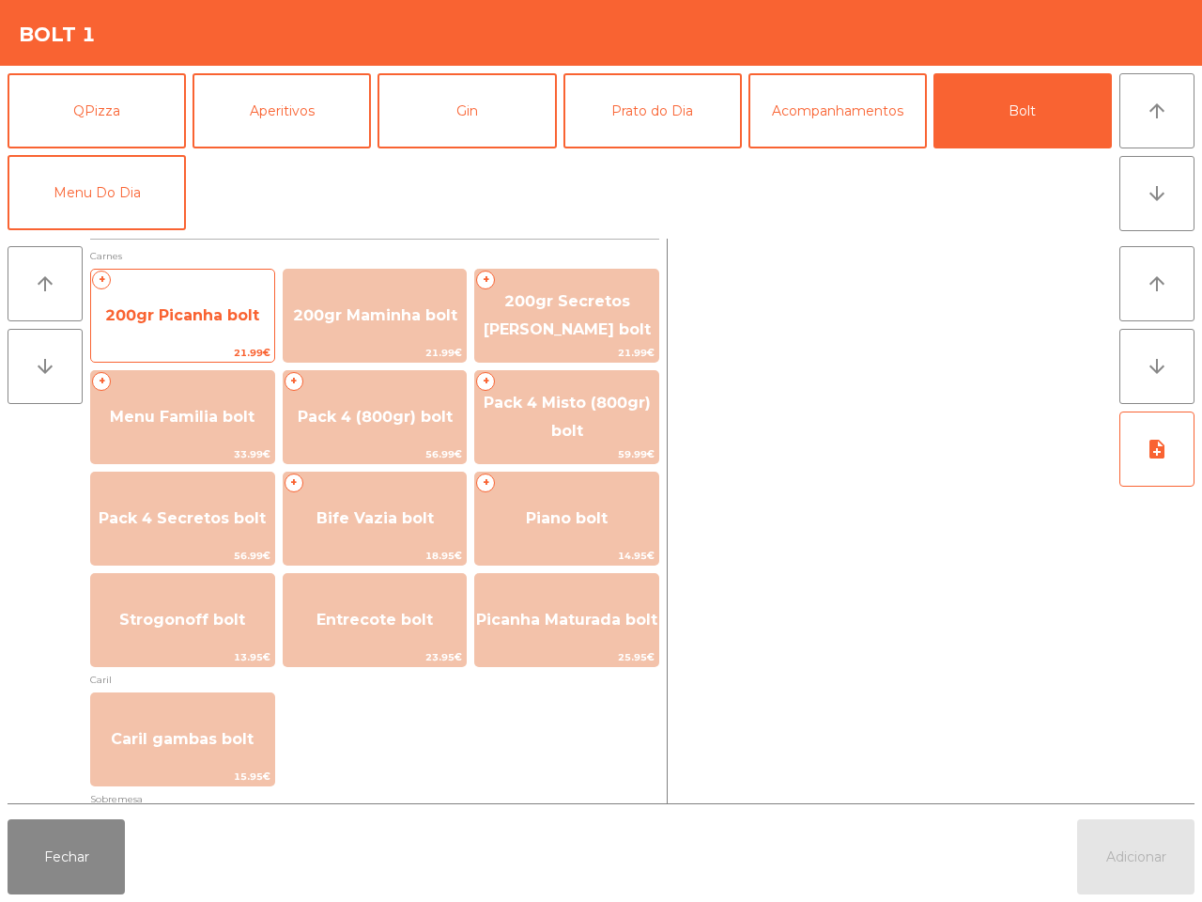
click at [207, 324] on span "200gr Picanha bolt" at bounding box center [182, 315] width 183 height 51
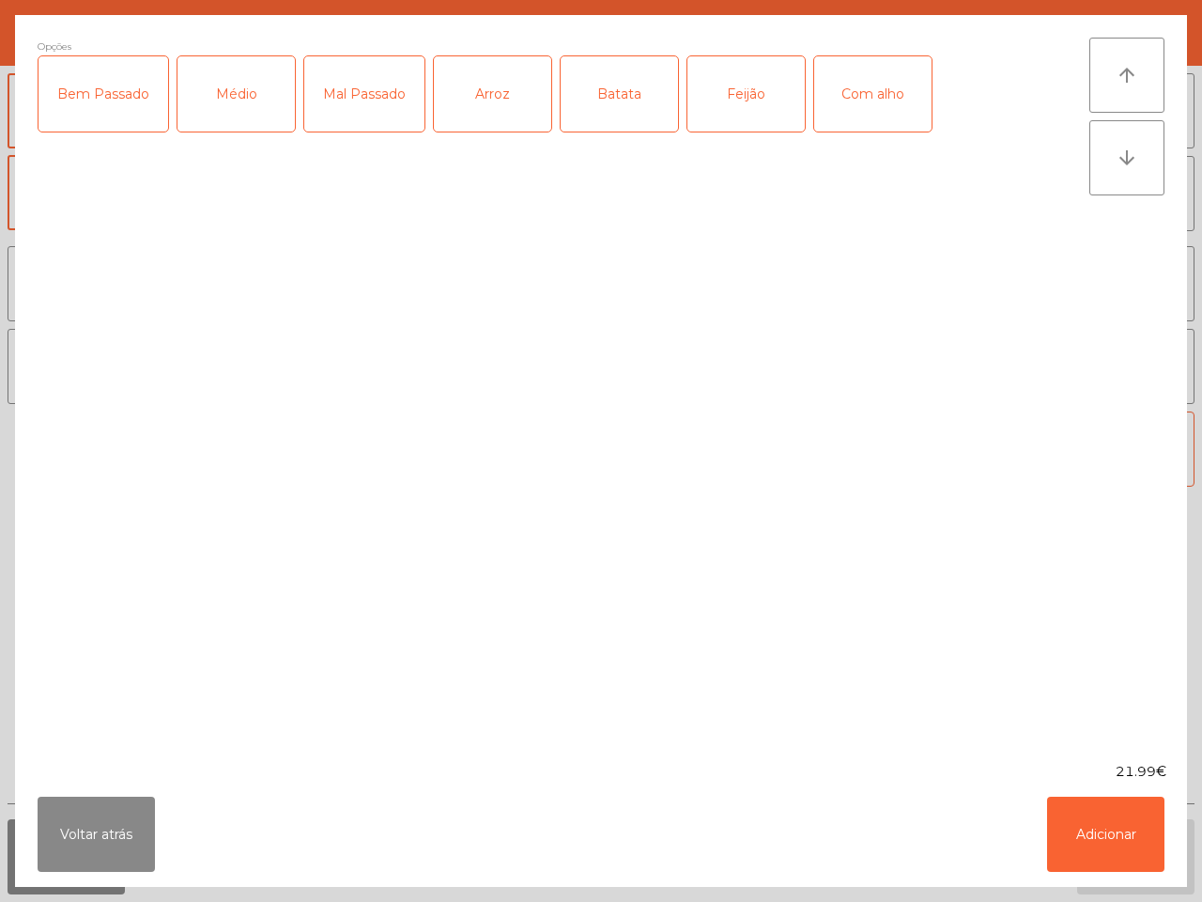
click at [122, 99] on div "Bem Passado" at bounding box center [104, 93] width 130 height 75
click at [495, 86] on div "Arroz" at bounding box center [492, 93] width 117 height 75
click at [1114, 824] on button "Adicionar" at bounding box center [1105, 833] width 117 height 75
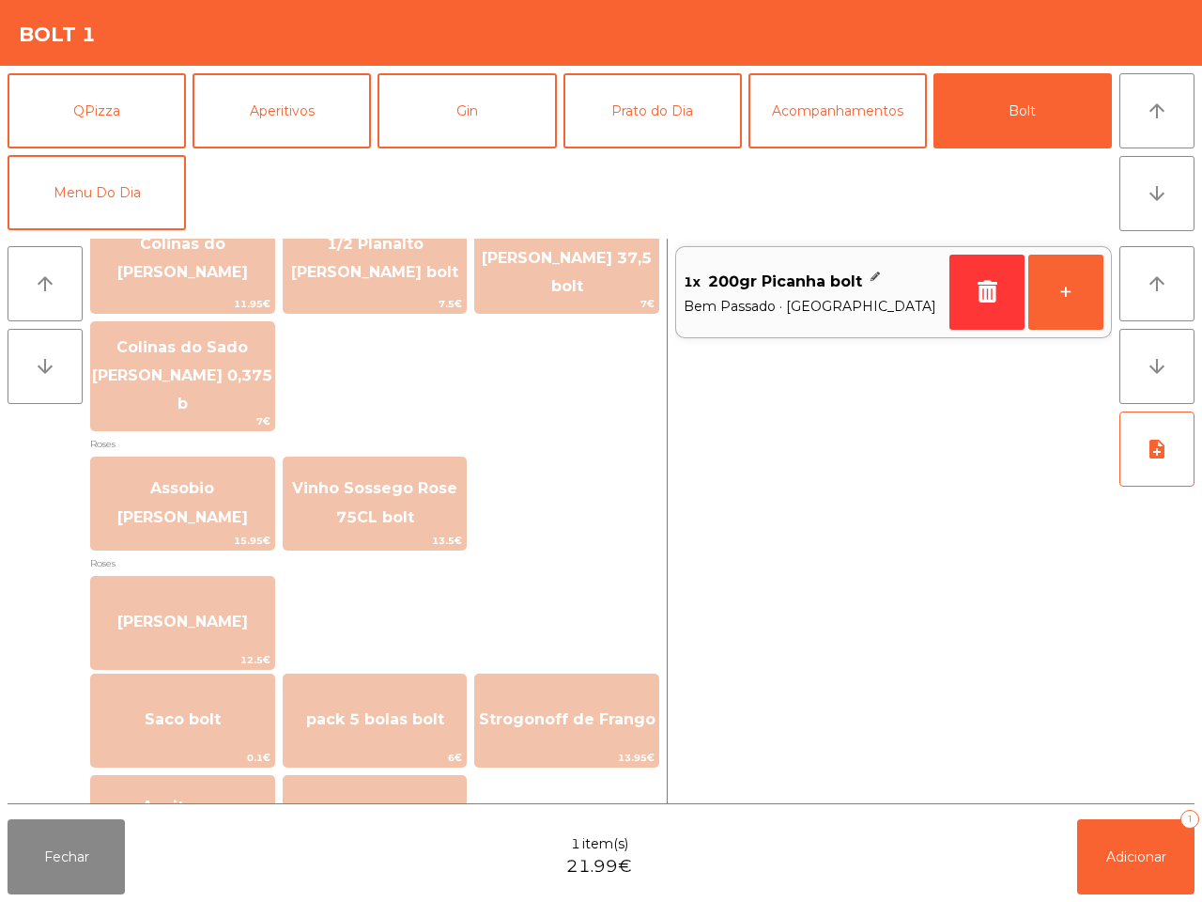
scroll to position [2139, 0]
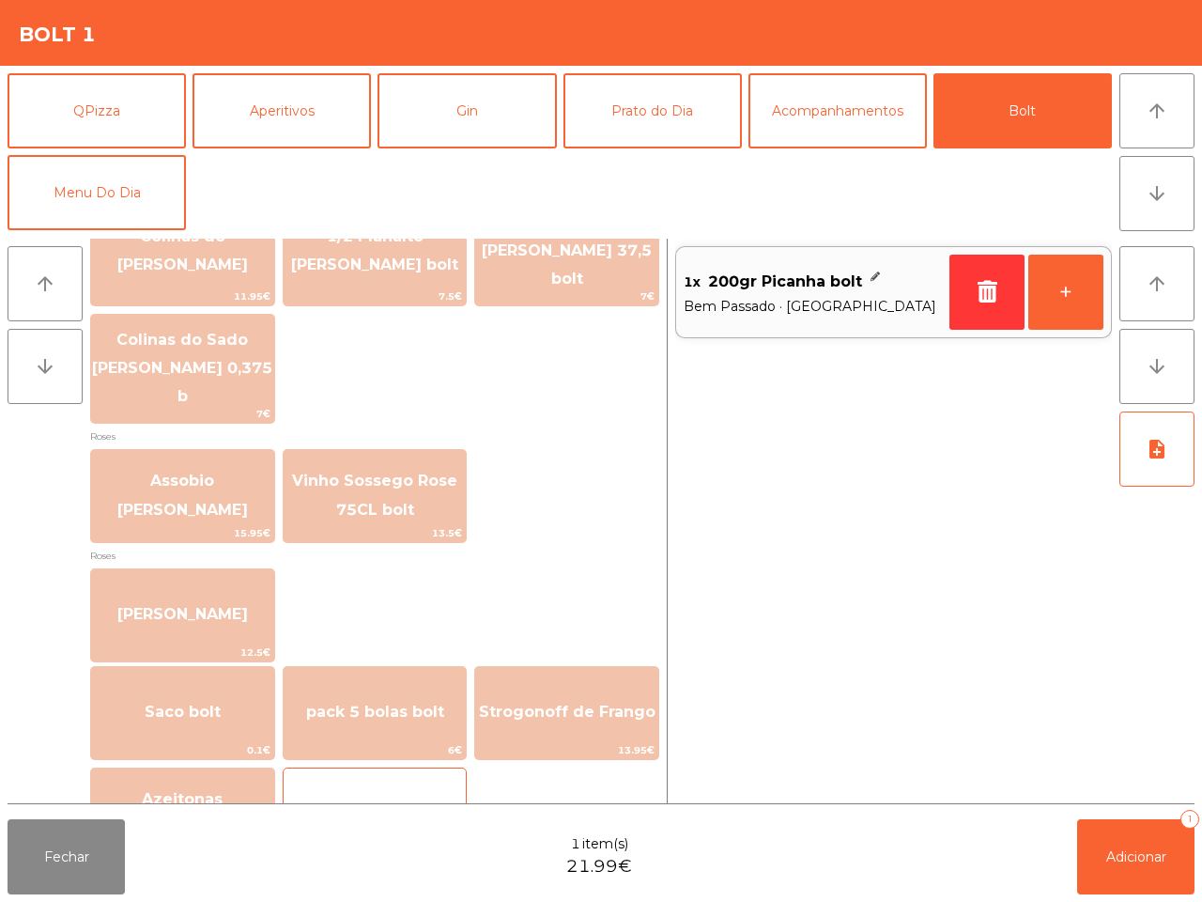
click at [372, 788] on span "Saco Embalagem" at bounding box center [375, 813] width 183 height 51
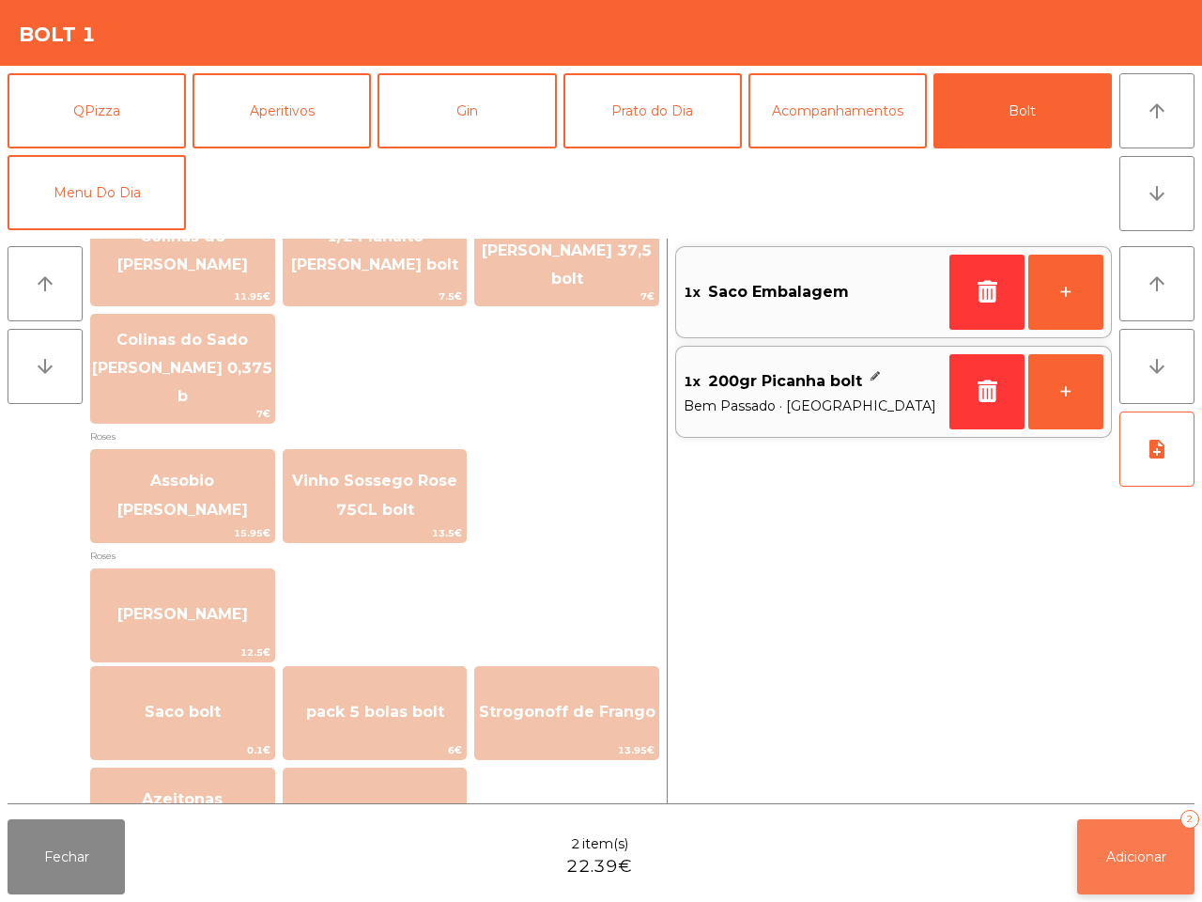
click at [1102, 855] on button "Adicionar 2" at bounding box center [1135, 856] width 117 height 75
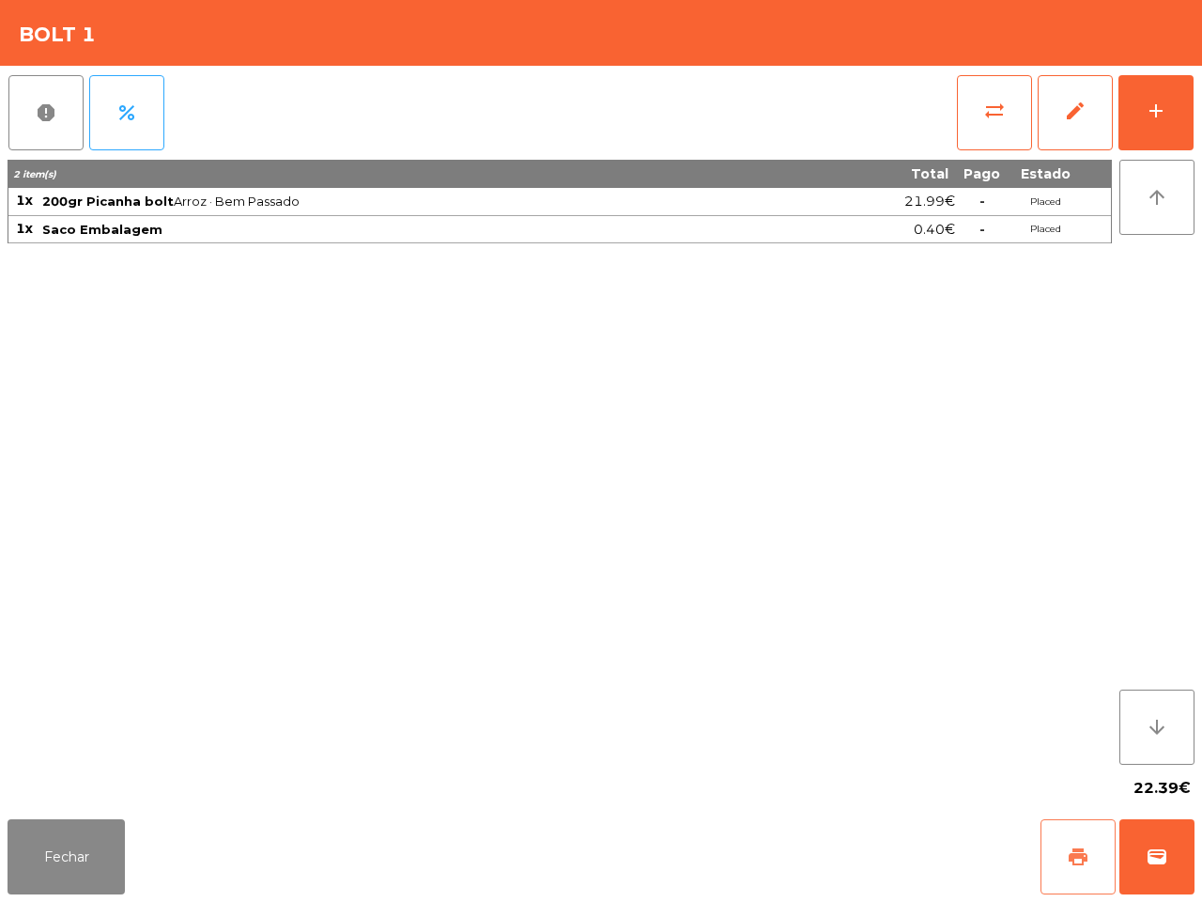
click at [1063, 871] on button "print" at bounding box center [1078, 856] width 75 height 75
click at [1147, 864] on span "wallet" at bounding box center [1157, 856] width 23 height 23
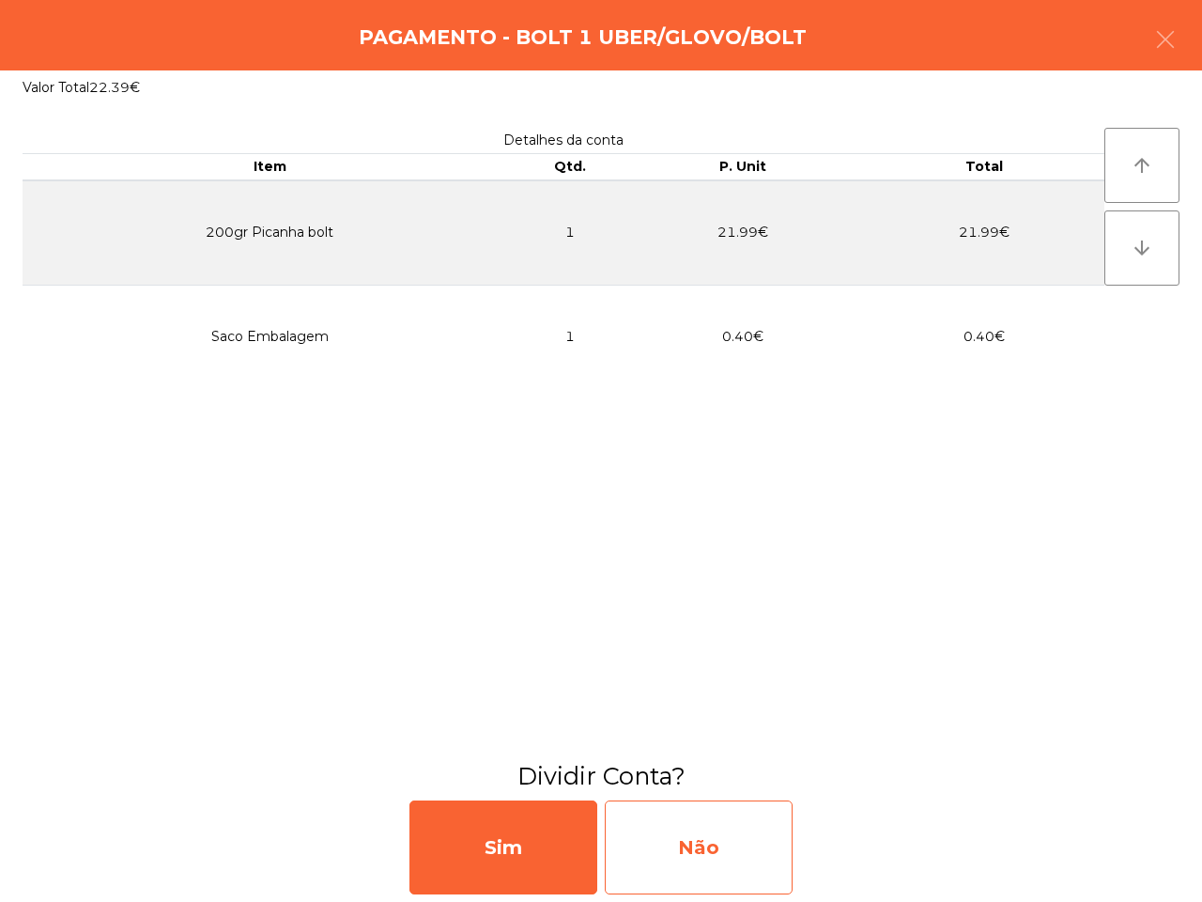
click at [738, 839] on div "Não" at bounding box center [699, 847] width 188 height 94
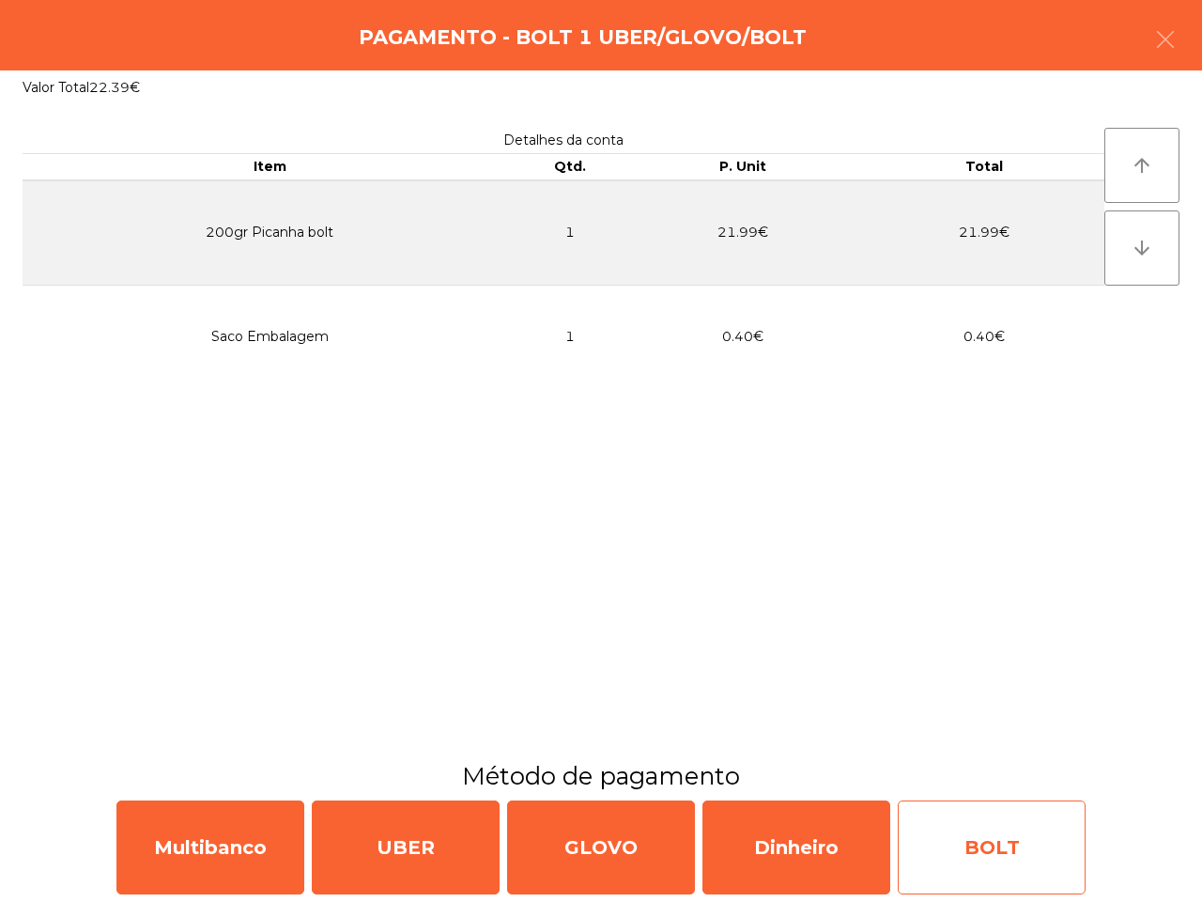
click at [982, 839] on div "BOLT" at bounding box center [992, 847] width 188 height 94
select select "**"
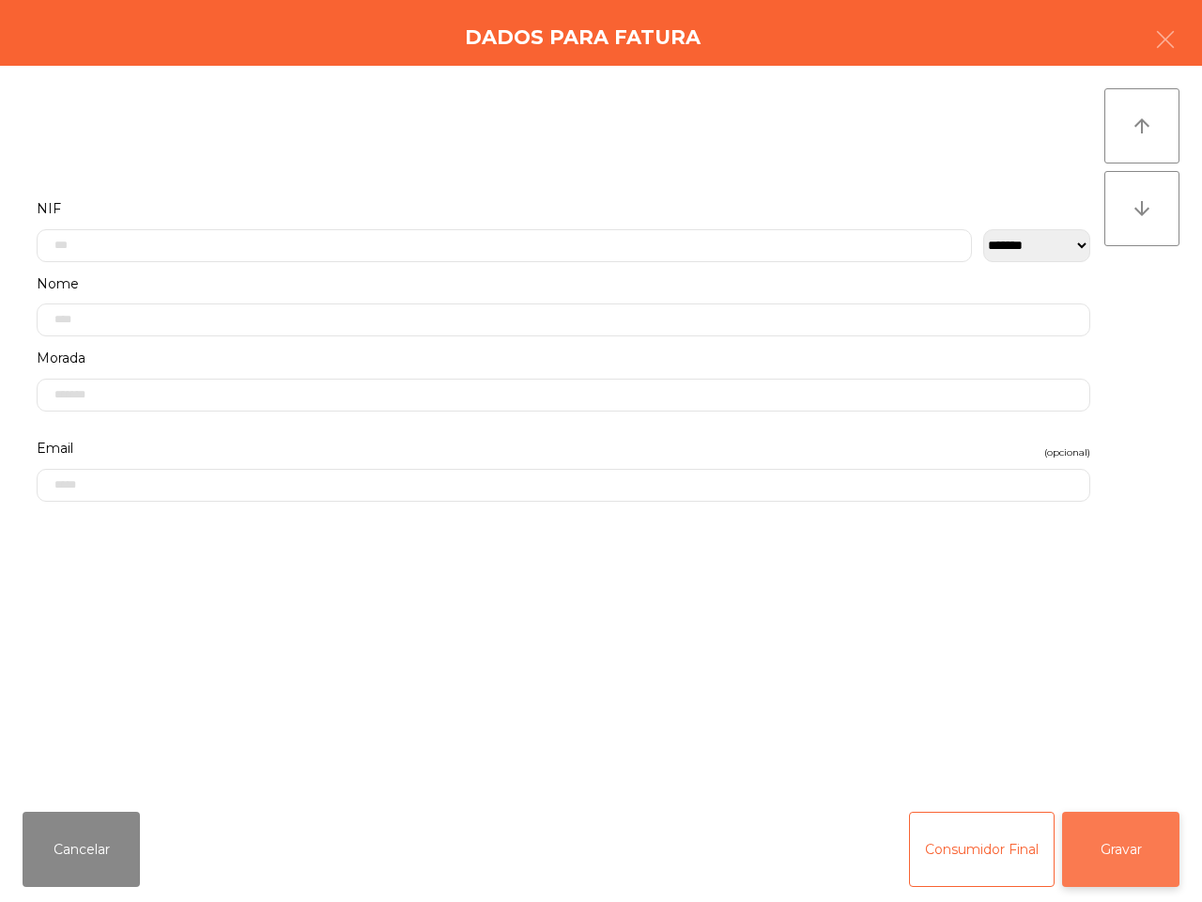
click at [1108, 845] on button "Gravar" at bounding box center [1120, 848] width 117 height 75
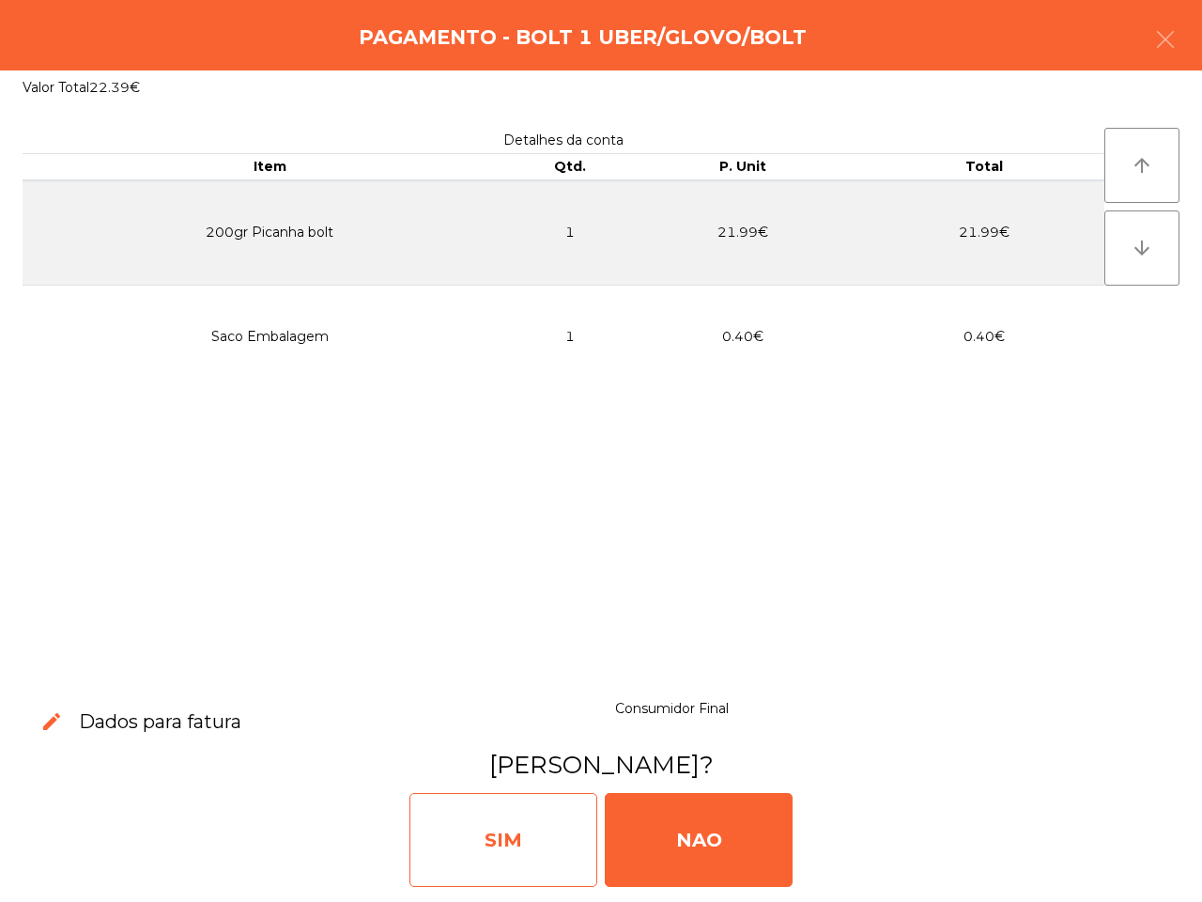
click at [538, 827] on div "SIM" at bounding box center [503, 840] width 188 height 94
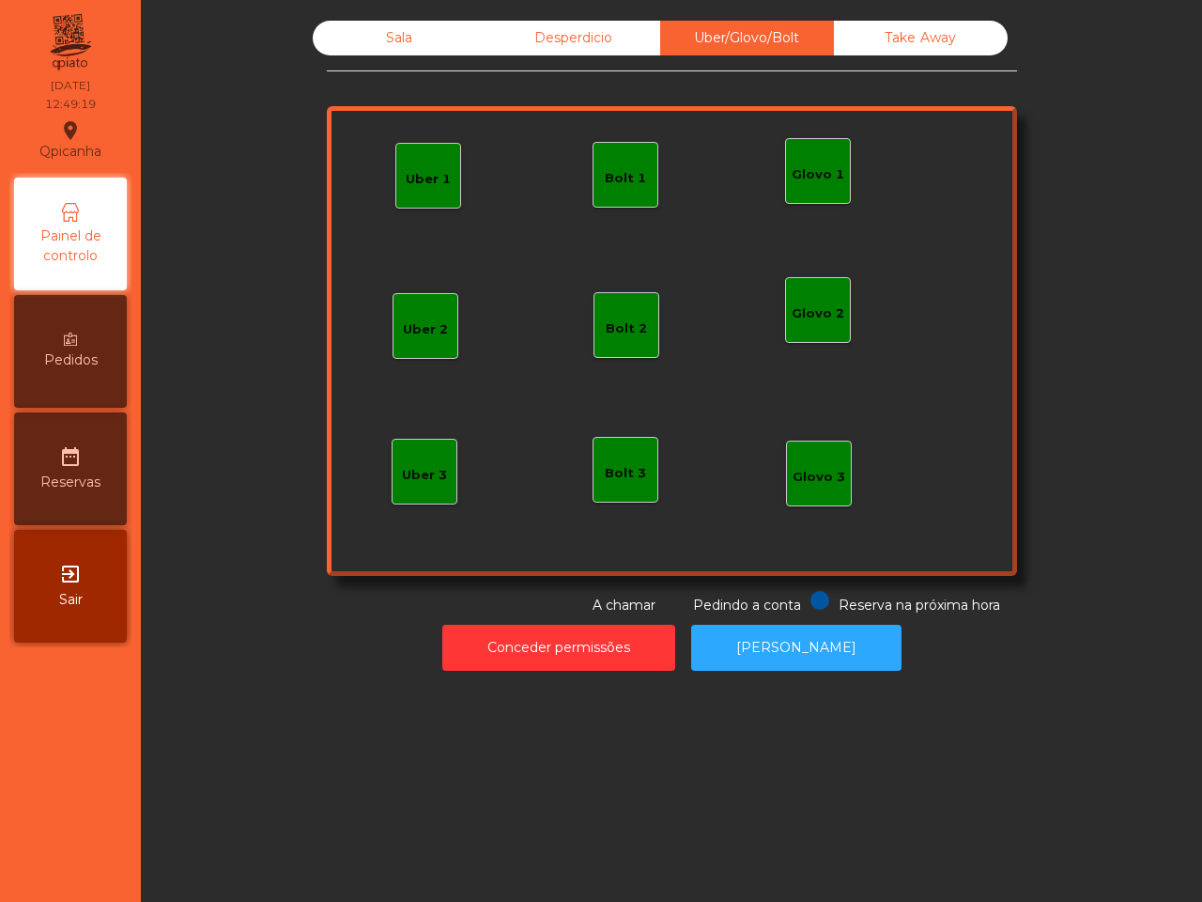
click at [359, 31] on div "Sala" at bounding box center [400, 38] width 174 height 35
